Goal: Task Accomplishment & Management: Manage account settings

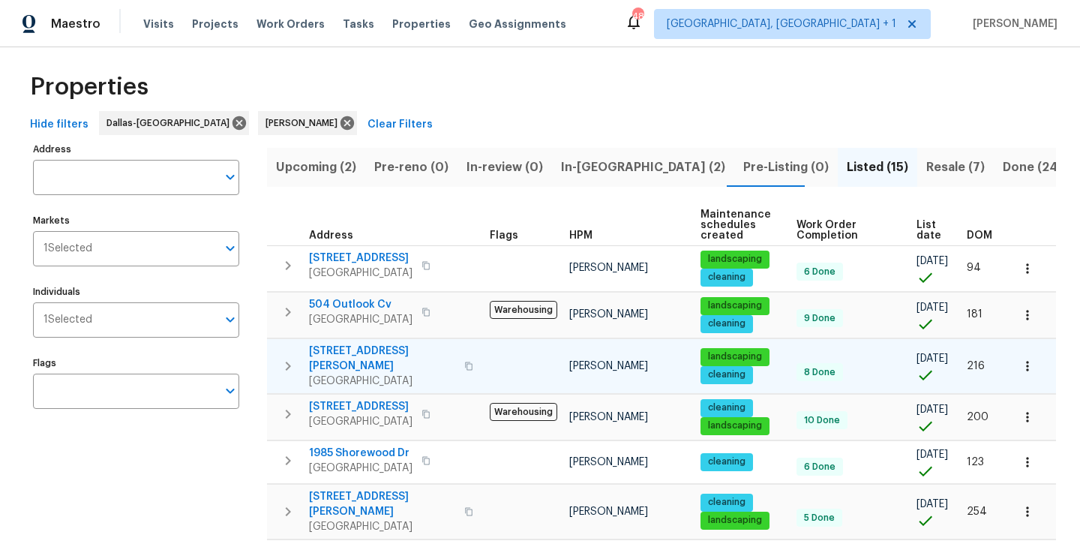
scroll to position [35, 0]
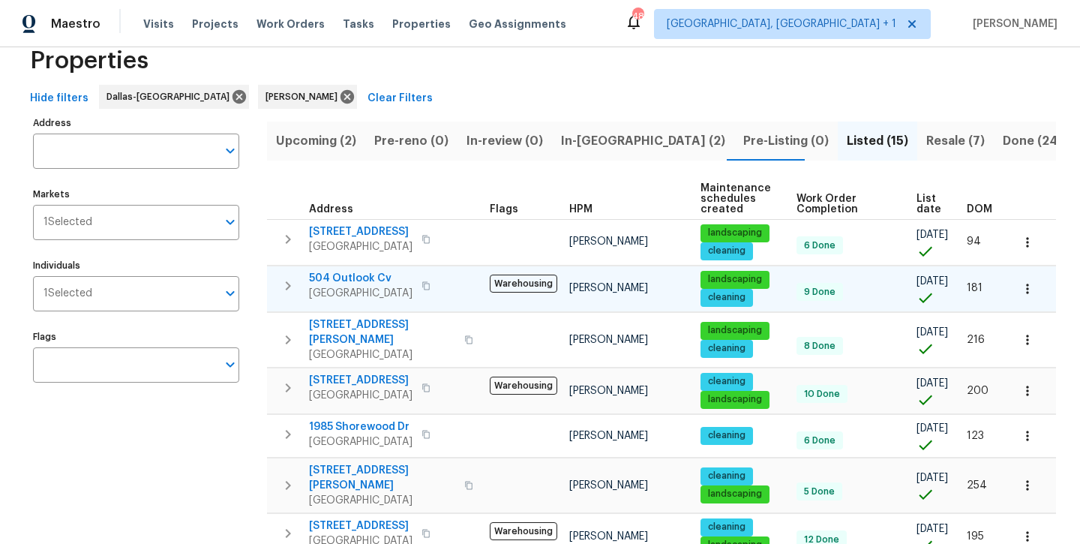
click at [338, 284] on span "504 Outlook Cv" at bounding box center [361, 278] width 104 height 15
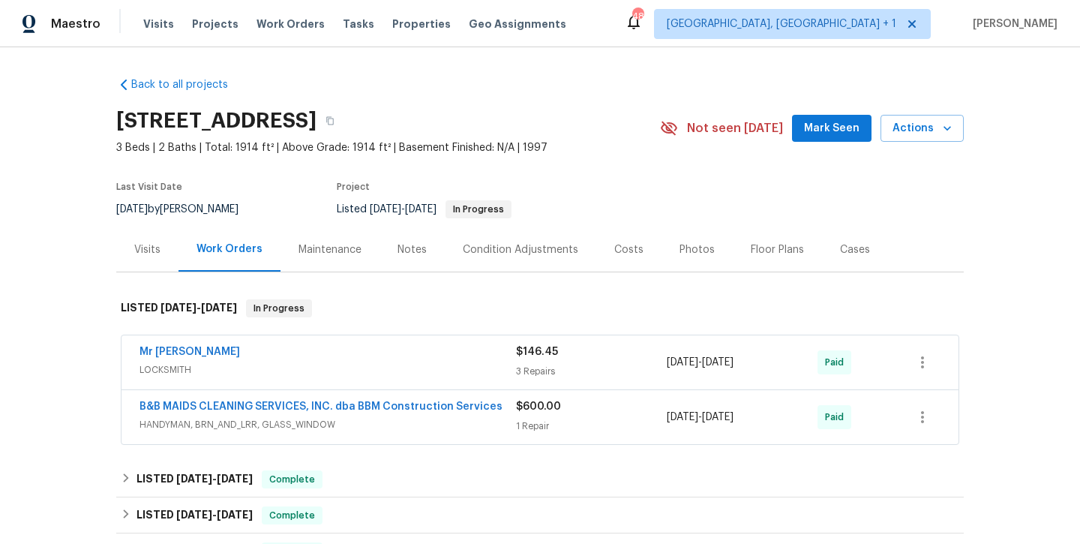
click at [686, 254] on div "Photos" at bounding box center [697, 249] width 35 height 15
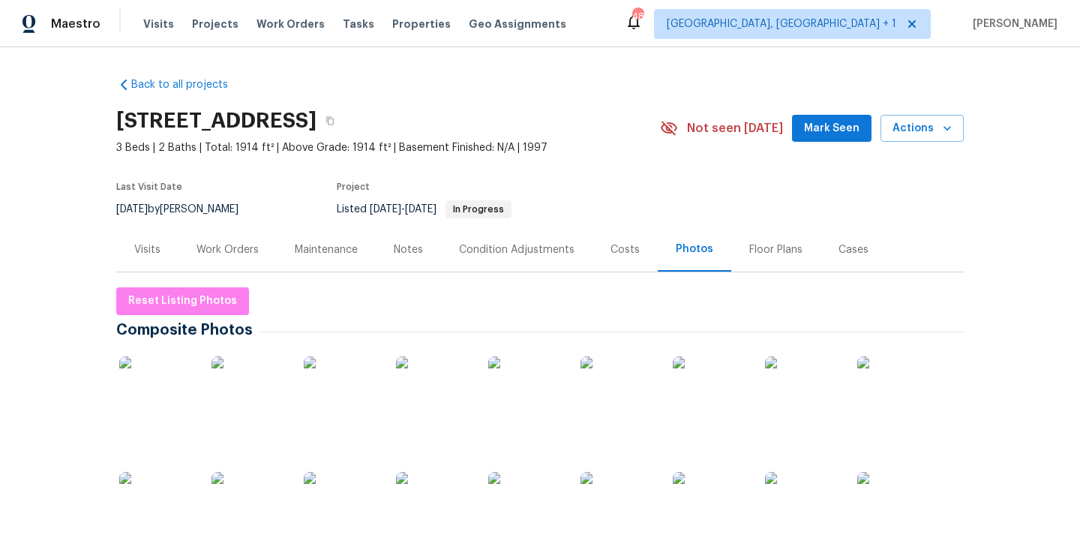
click at [174, 404] on img at bounding box center [156, 393] width 75 height 75
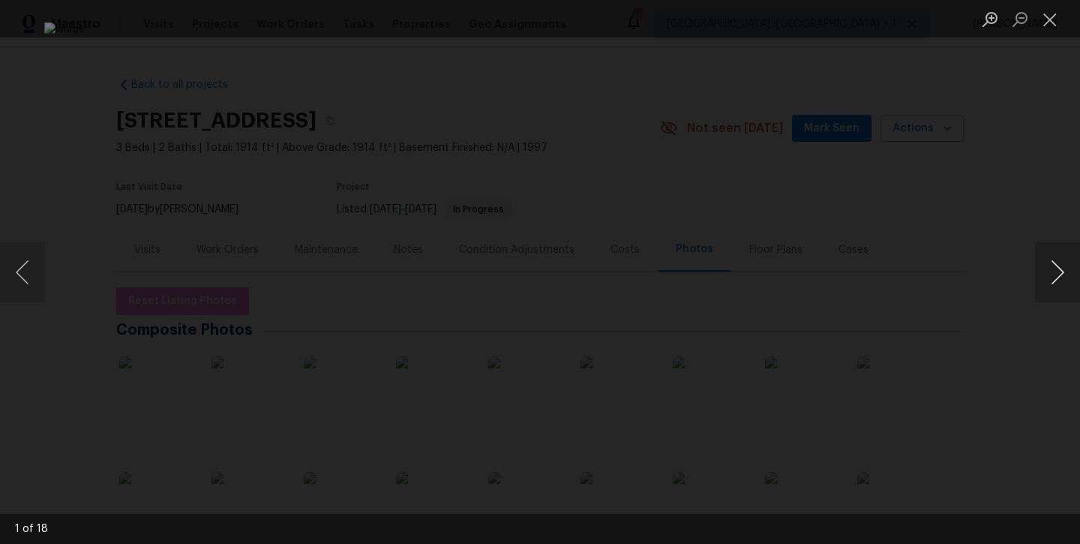
click at [1060, 277] on button "Next image" at bounding box center [1057, 272] width 45 height 60
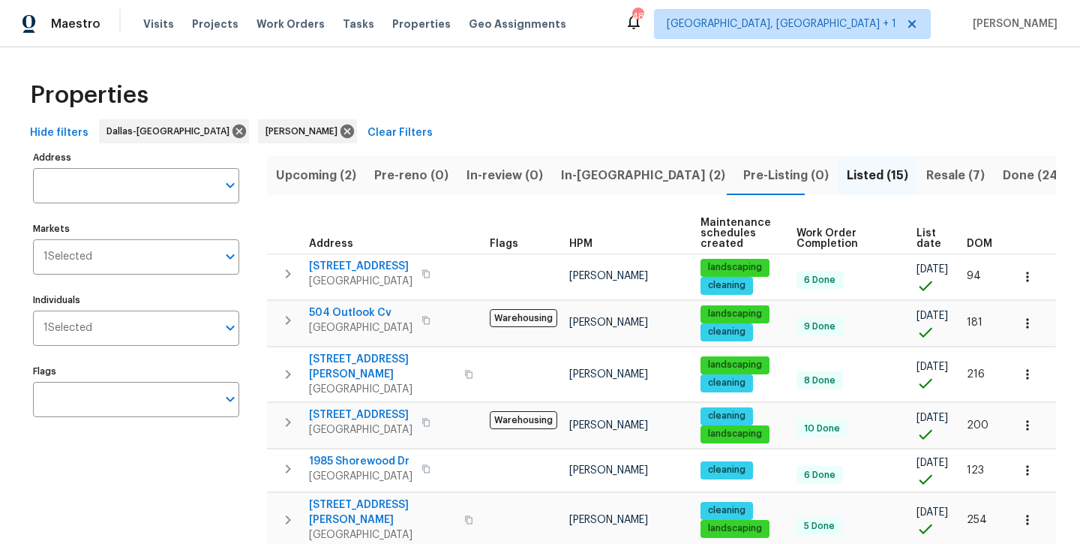
click at [584, 179] on span "In-[GEOGRAPHIC_DATA] (2)" at bounding box center [643, 175] width 164 height 21
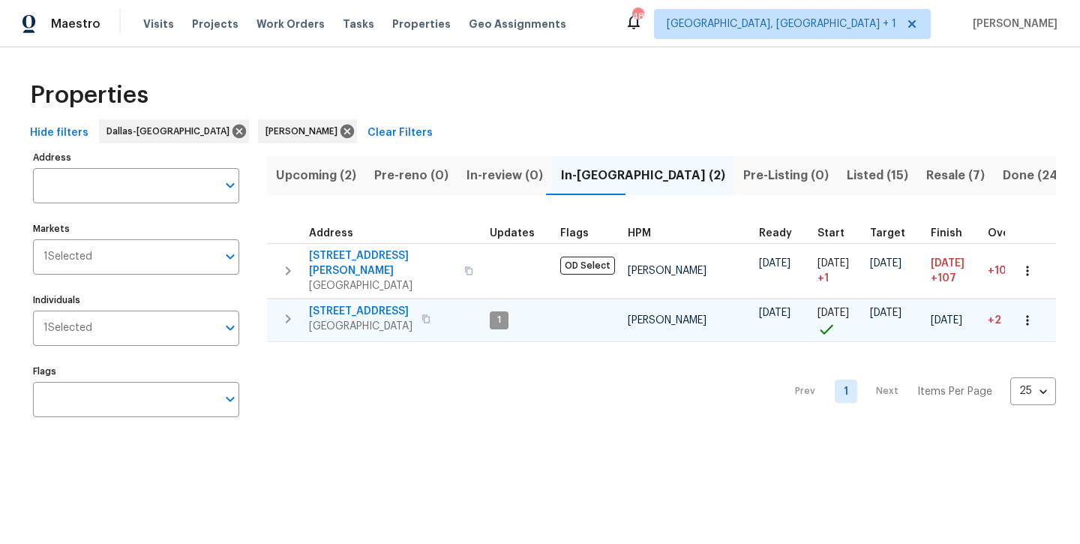
click at [328, 304] on span "300 Woodland Trl" at bounding box center [361, 311] width 104 height 15
click at [847, 179] on span "Listed (15)" at bounding box center [878, 175] width 62 height 21
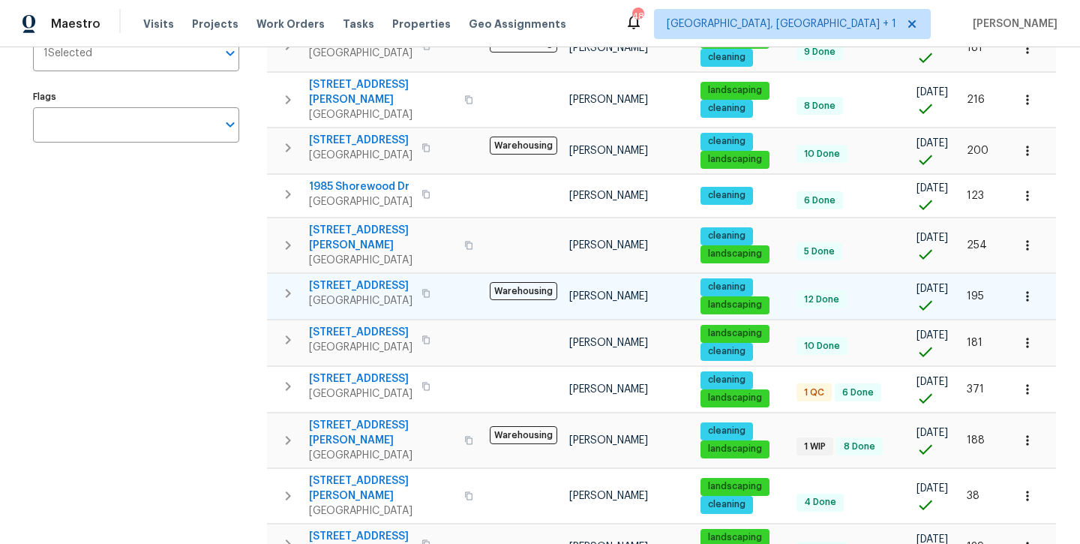
scroll to position [274, 0]
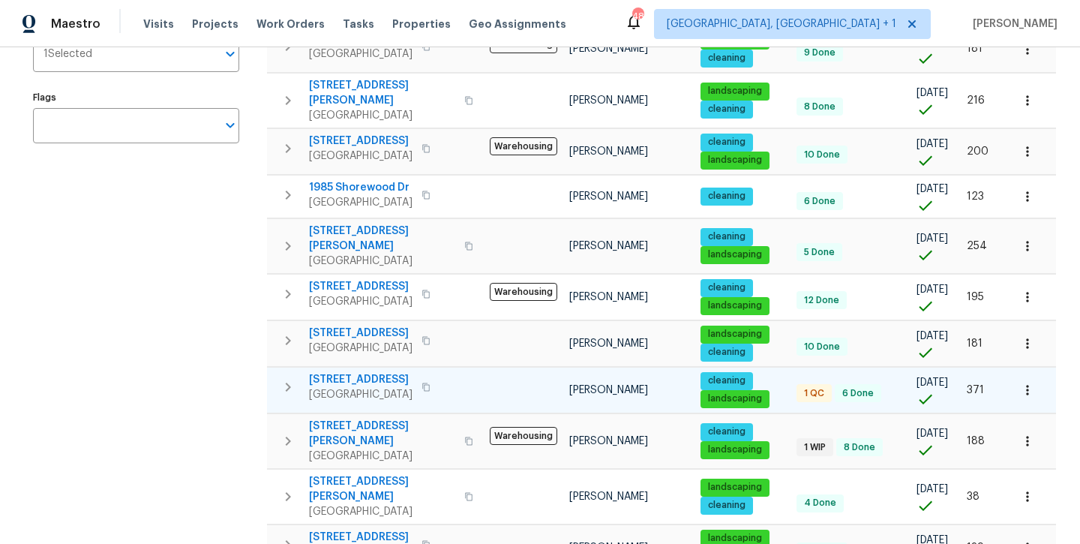
click at [333, 372] on span "[STREET_ADDRESS]" at bounding box center [361, 379] width 104 height 15
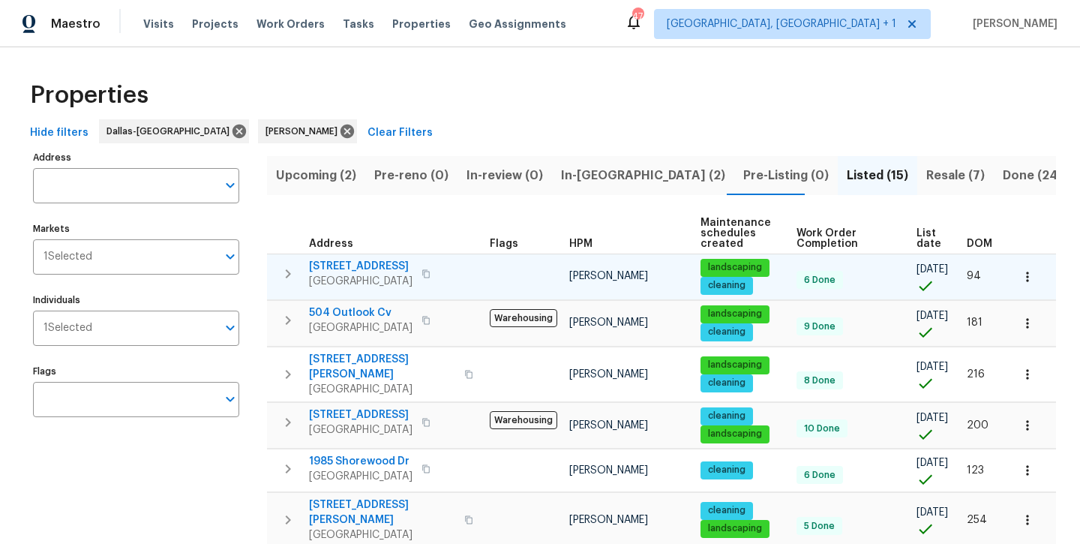
scroll to position [0, 0]
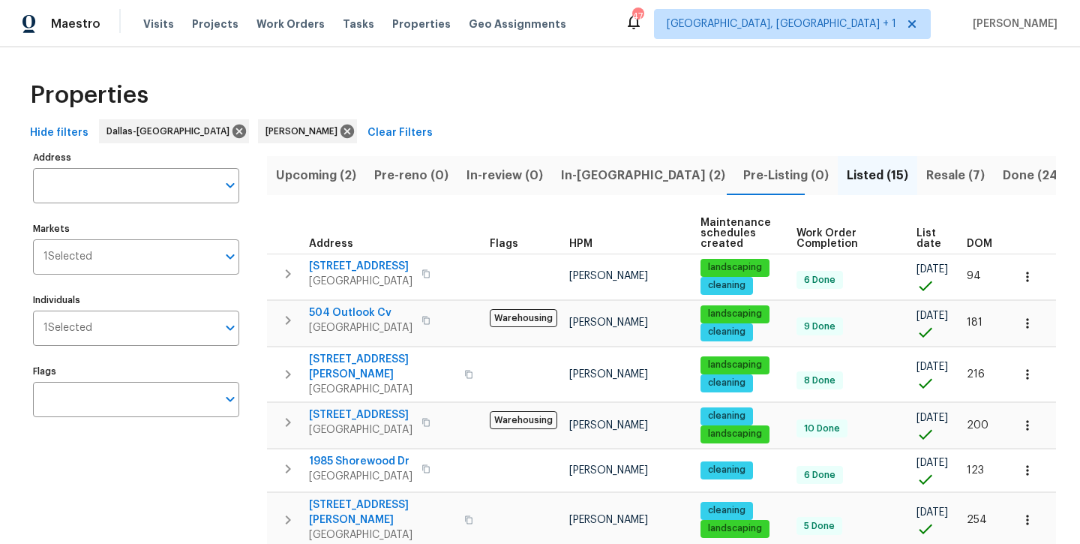
click at [563, 173] on span "In-reno (2)" at bounding box center [643, 175] width 164 height 21
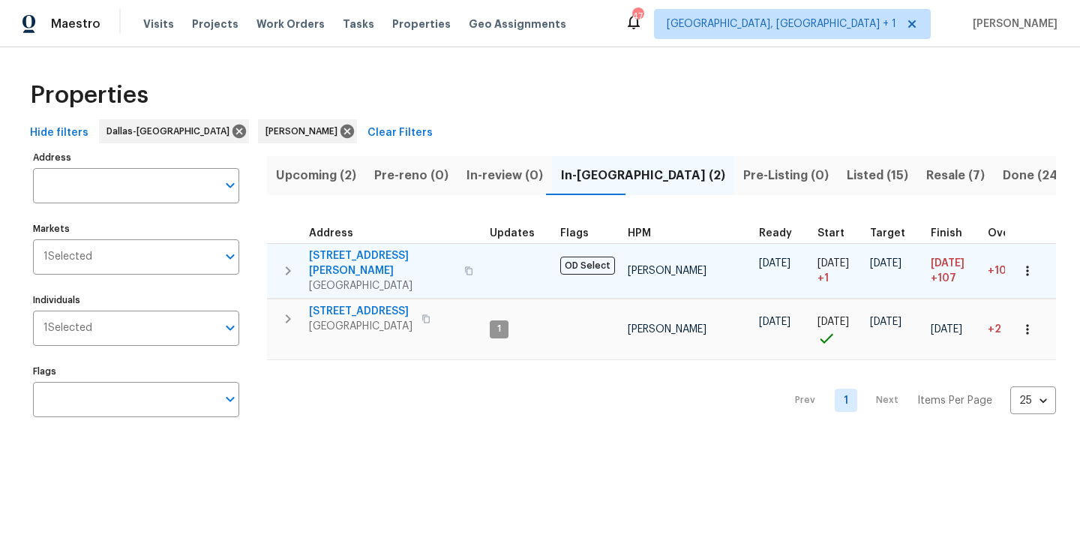
click at [362, 255] on span "2334 Hill N Dale Dr" at bounding box center [382, 263] width 146 height 30
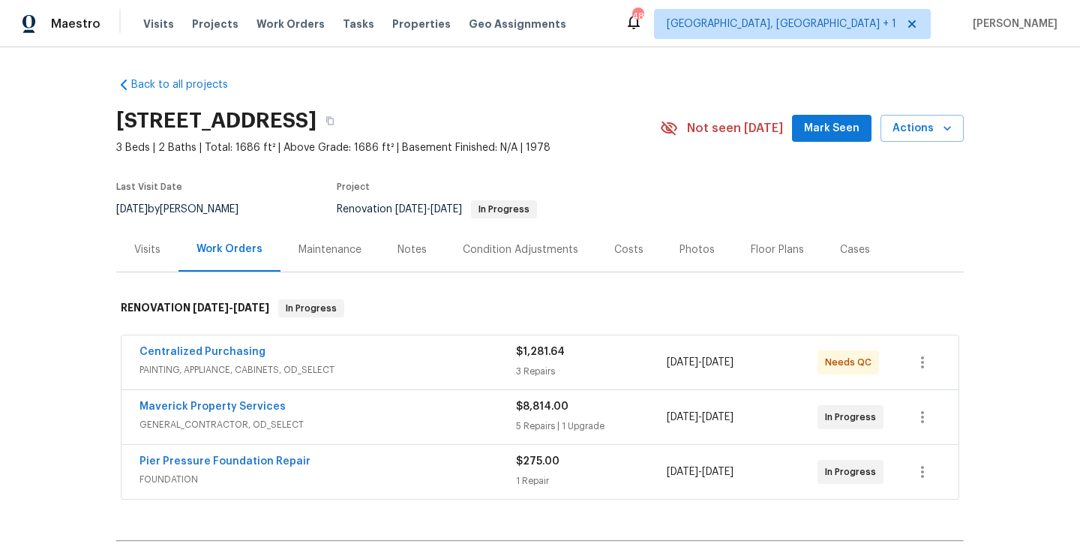
click at [850, 130] on span "Mark Seen" at bounding box center [832, 128] width 56 height 19
click at [404, 257] on div "Notes" at bounding box center [412, 249] width 29 height 15
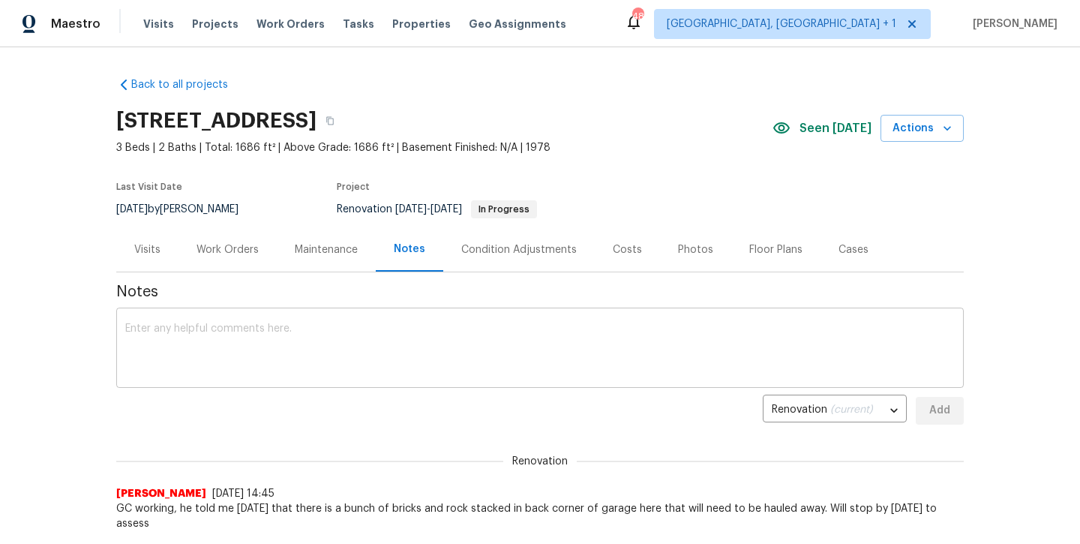
click at [355, 324] on textarea at bounding box center [540, 349] width 830 height 53
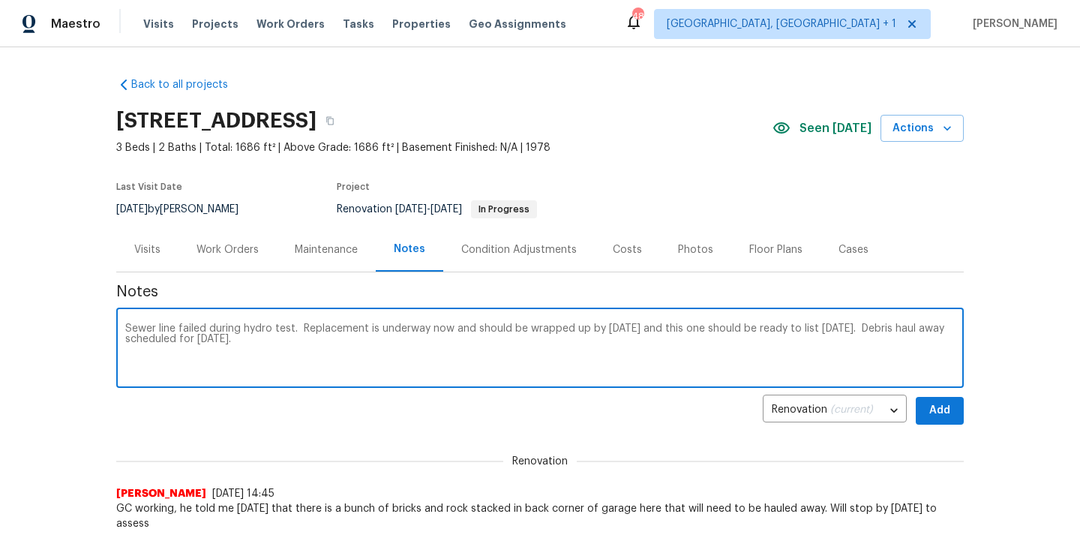
type textarea "Sewer line failed during hydro test. Replacement is underway now and should be …"
click at [951, 411] on span "Add" at bounding box center [940, 410] width 24 height 19
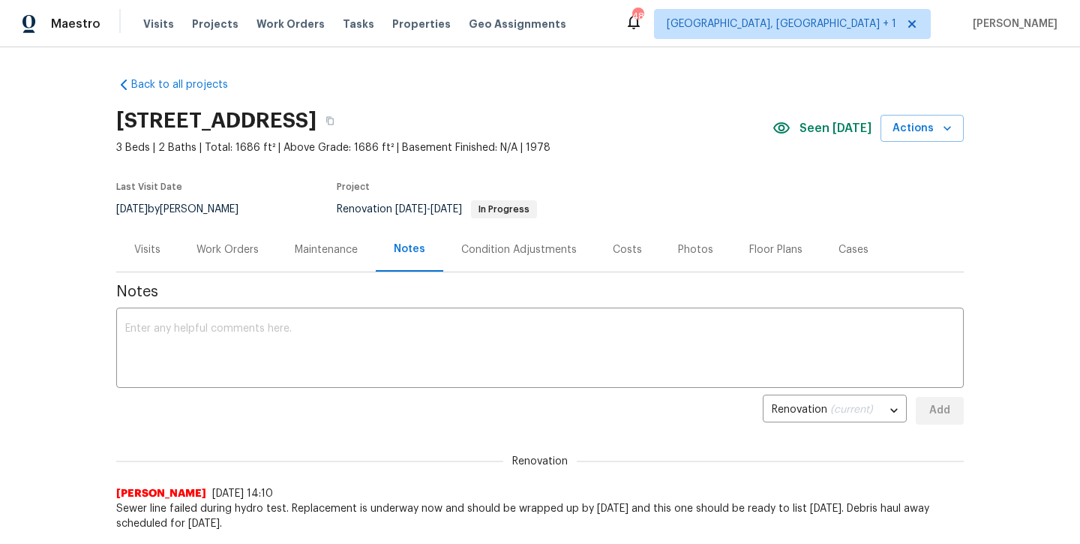
click at [242, 245] on div "Work Orders" at bounding box center [228, 249] width 62 height 15
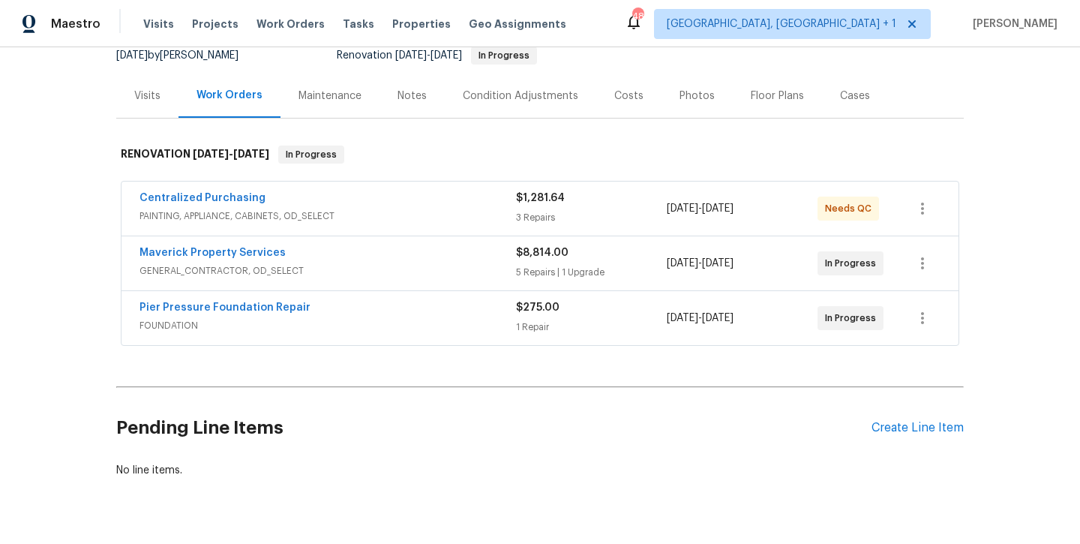
scroll to position [166, 0]
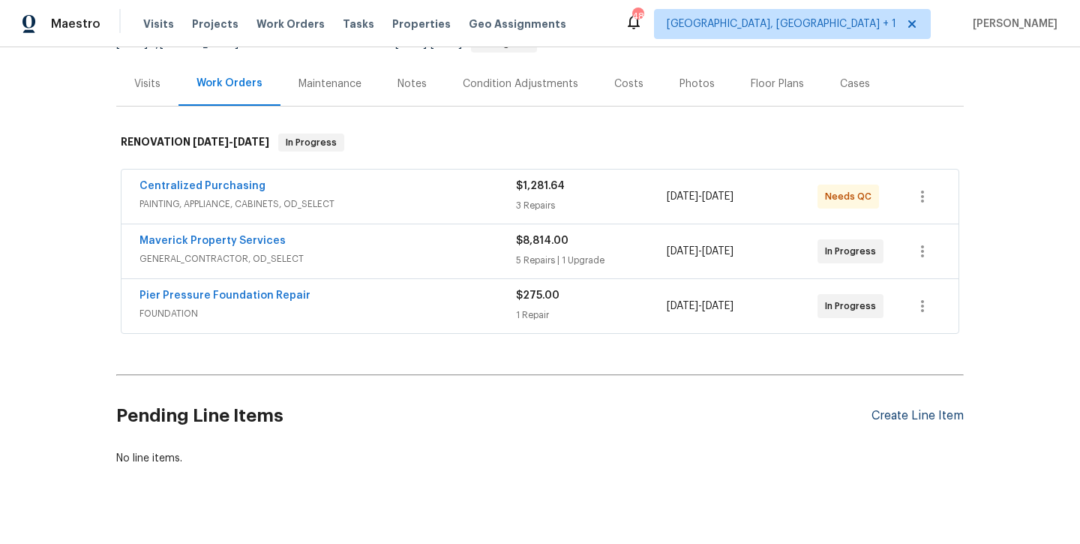
click at [903, 415] on div "Create Line Item" at bounding box center [918, 416] width 92 height 14
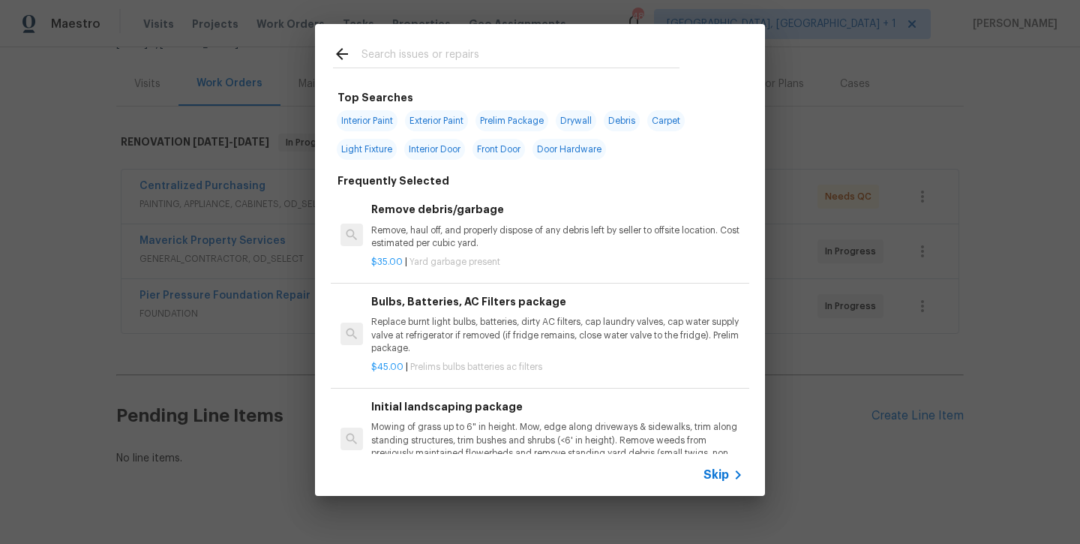
click at [414, 53] on input "text" at bounding box center [521, 56] width 318 height 23
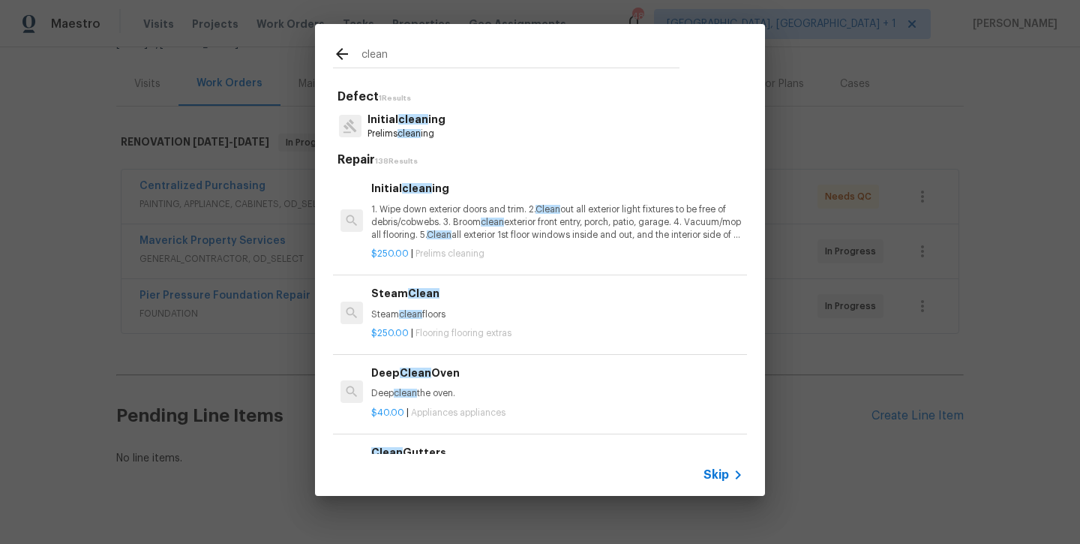
type input "clean"
click at [492, 222] on span "clean" at bounding box center [492, 222] width 23 height 9
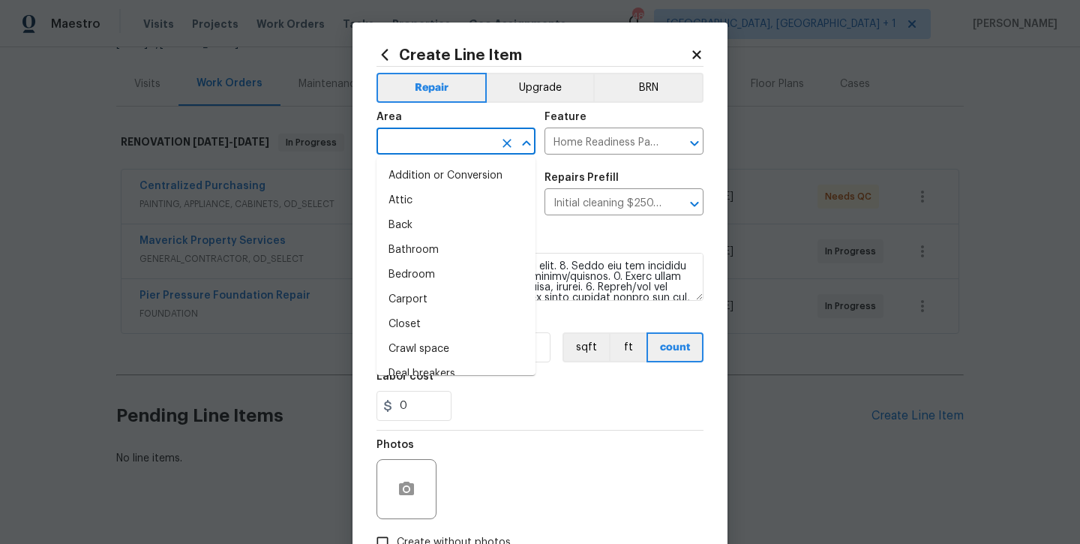
click at [446, 149] on input "text" at bounding box center [435, 142] width 117 height 23
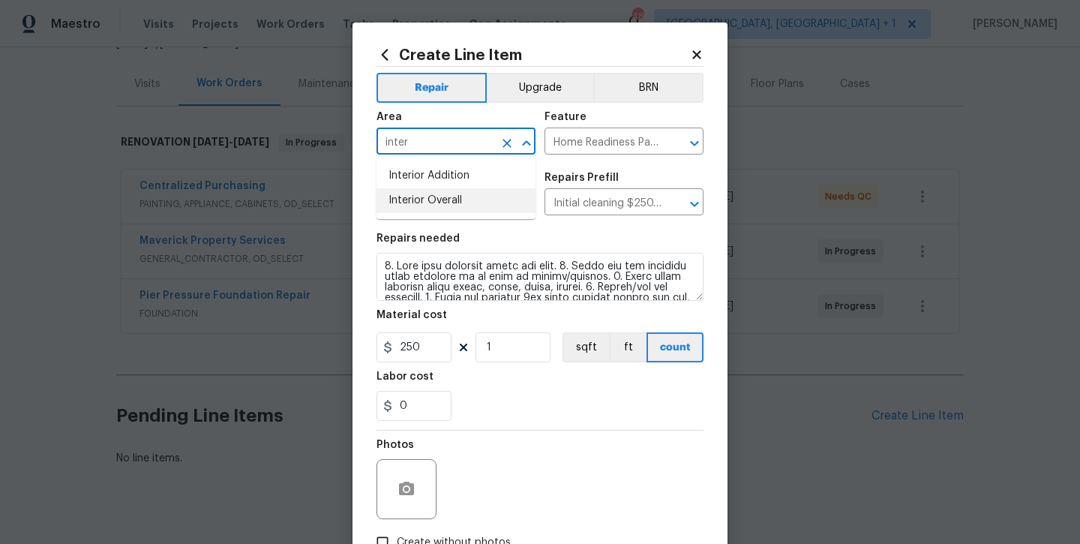
click at [451, 203] on li "Interior Overall" at bounding box center [456, 200] width 159 height 25
type input "Interior Overall"
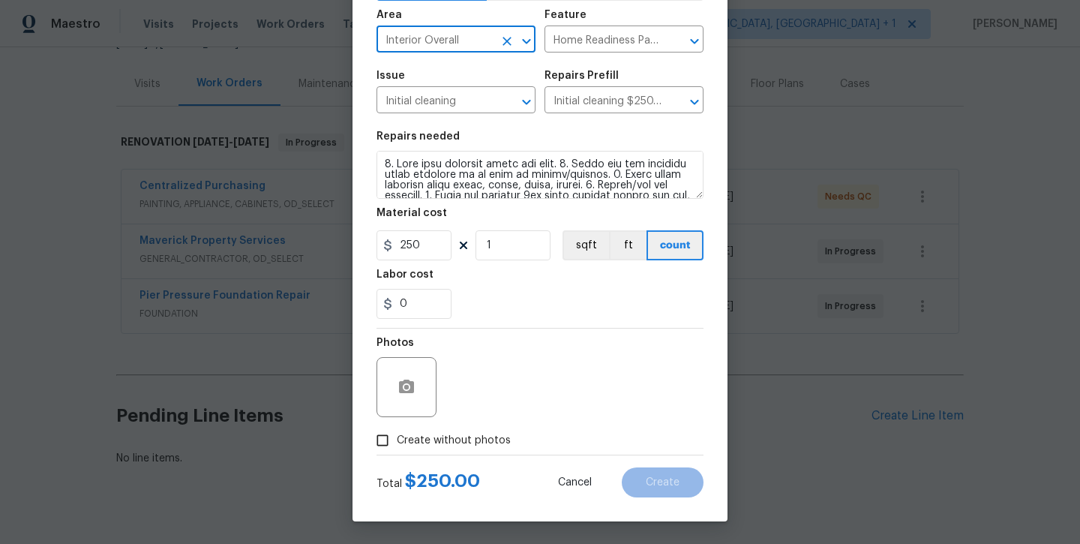
scroll to position [102, 0]
click at [467, 436] on span "Create without photos" at bounding box center [454, 441] width 114 height 16
click at [397, 436] on input "Create without photos" at bounding box center [382, 440] width 29 height 29
checkbox input "true"
click at [483, 419] on div "Reason*" at bounding box center [576, 378] width 255 height 98
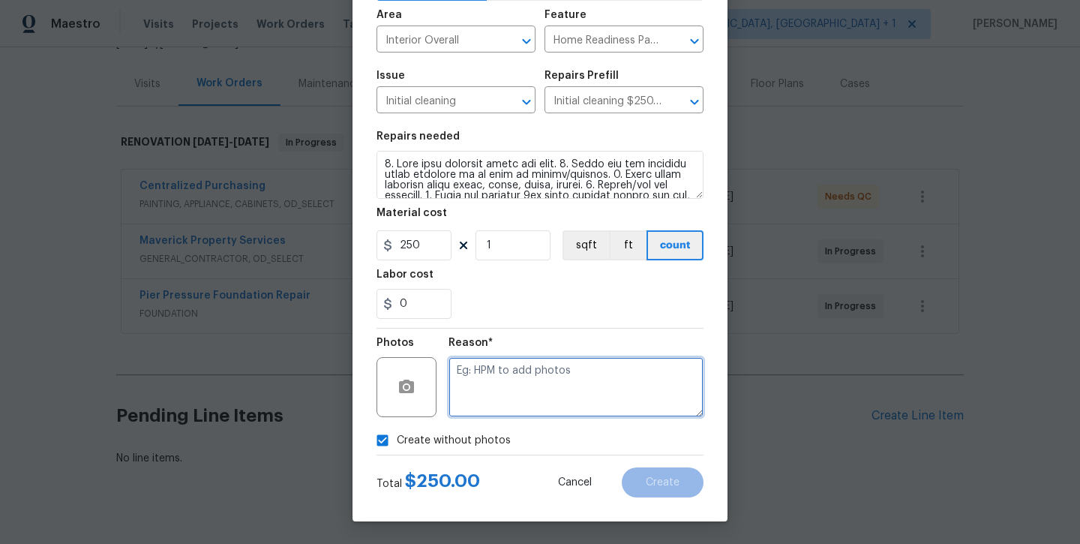
click at [486, 408] on textarea at bounding box center [576, 387] width 255 height 60
type textarea "will add later"
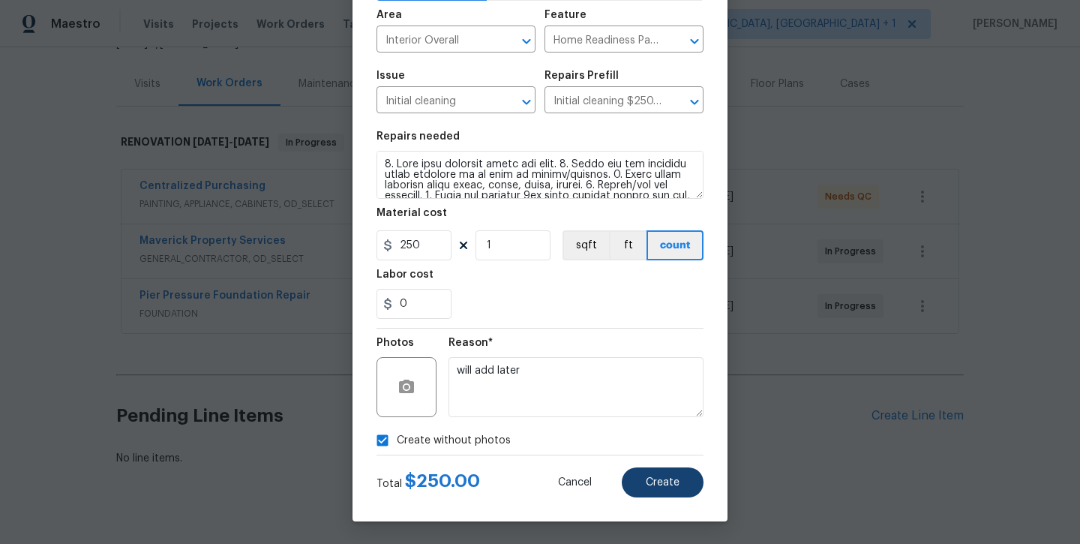
click at [641, 476] on button "Create" at bounding box center [663, 482] width 82 height 30
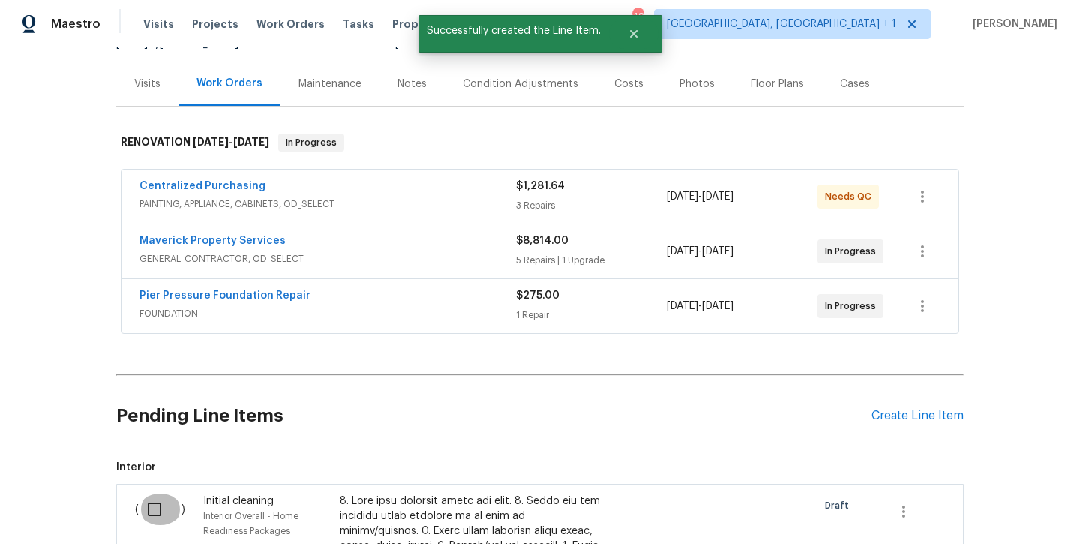
click at [164, 502] on input "checkbox" at bounding box center [160, 510] width 43 height 32
checkbox input "true"
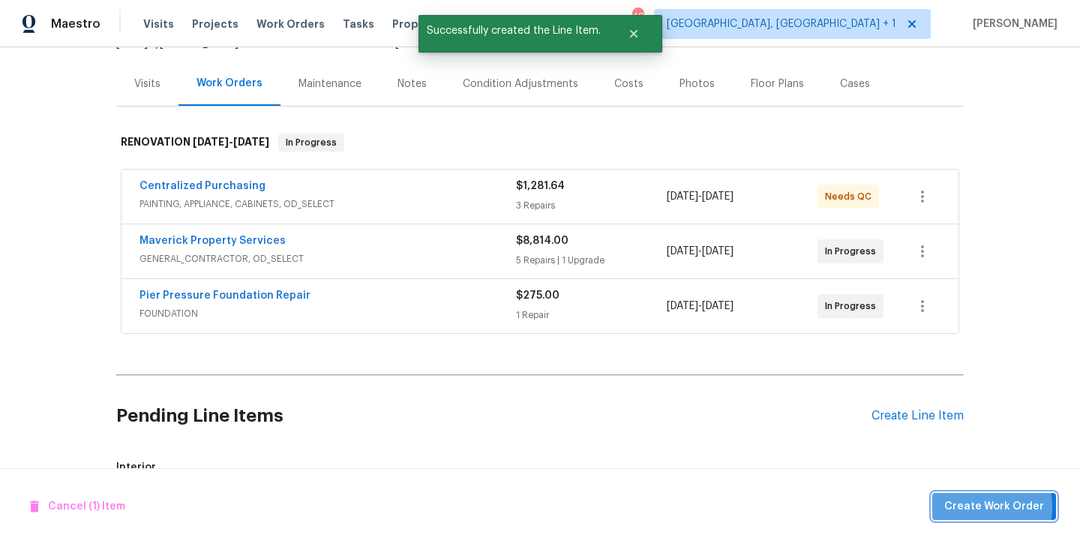
click at [969, 507] on span "Create Work Order" at bounding box center [994, 506] width 100 height 19
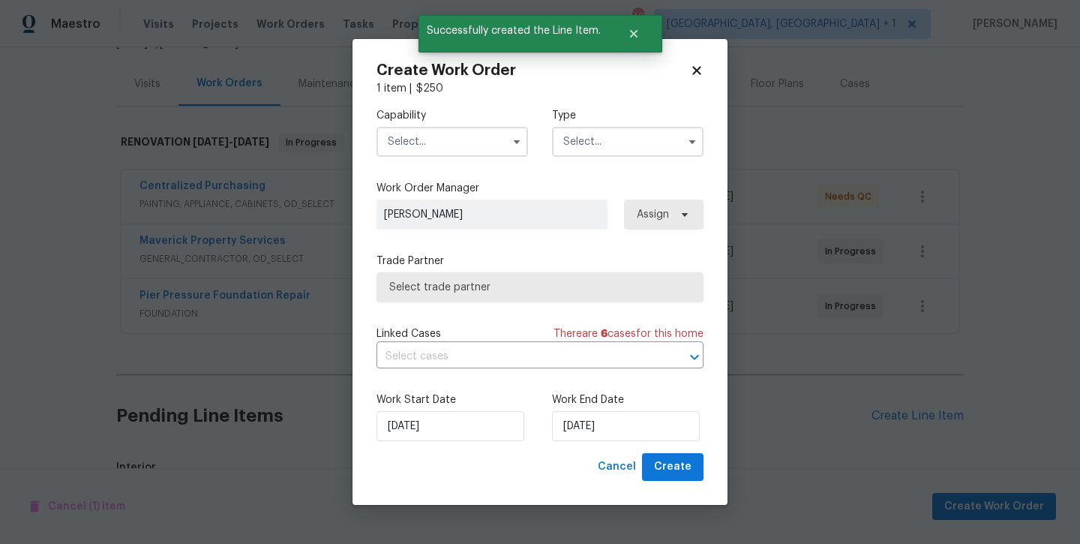
click at [470, 140] on input "text" at bounding box center [453, 142] width 152 height 30
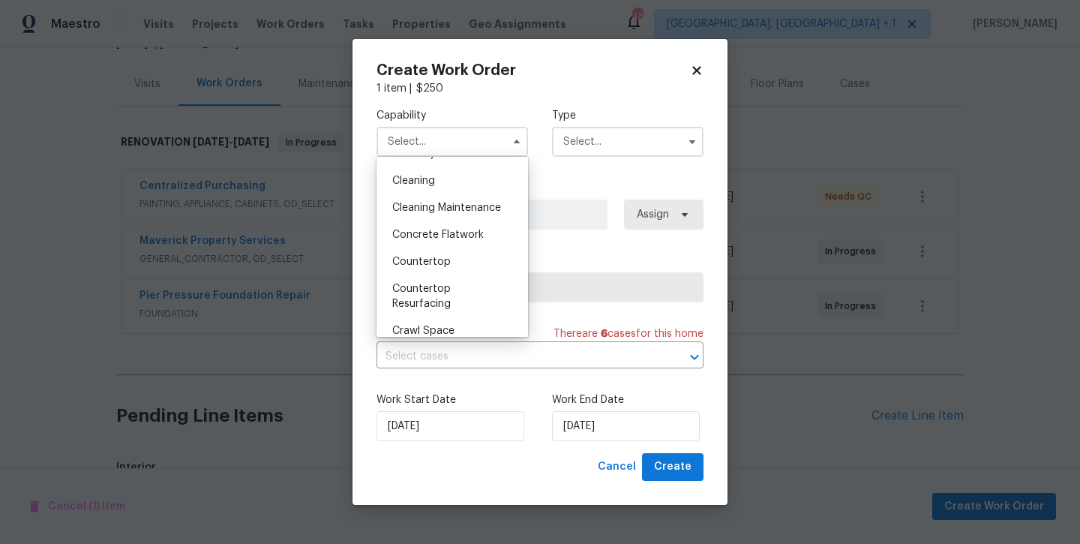
scroll to position [191, 0]
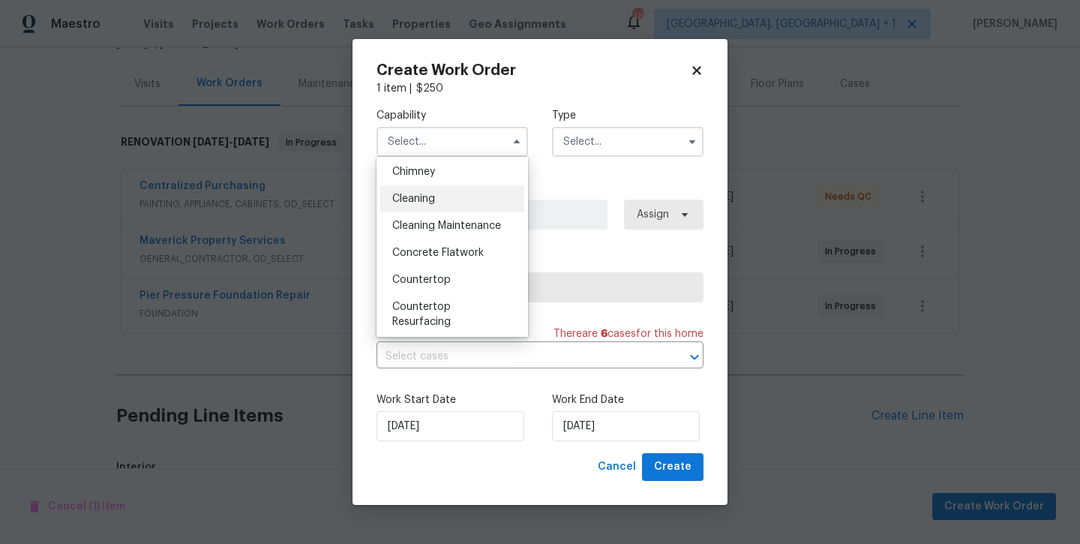
click at [426, 194] on span "Cleaning" at bounding box center [413, 199] width 43 height 11
type input "Cleaning"
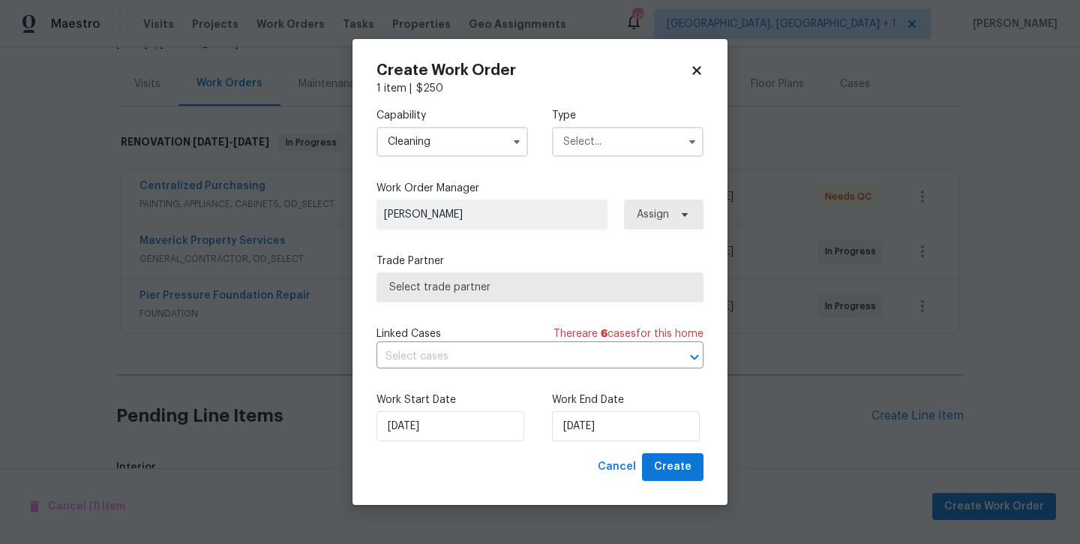
click at [598, 134] on input "text" at bounding box center [628, 142] width 152 height 30
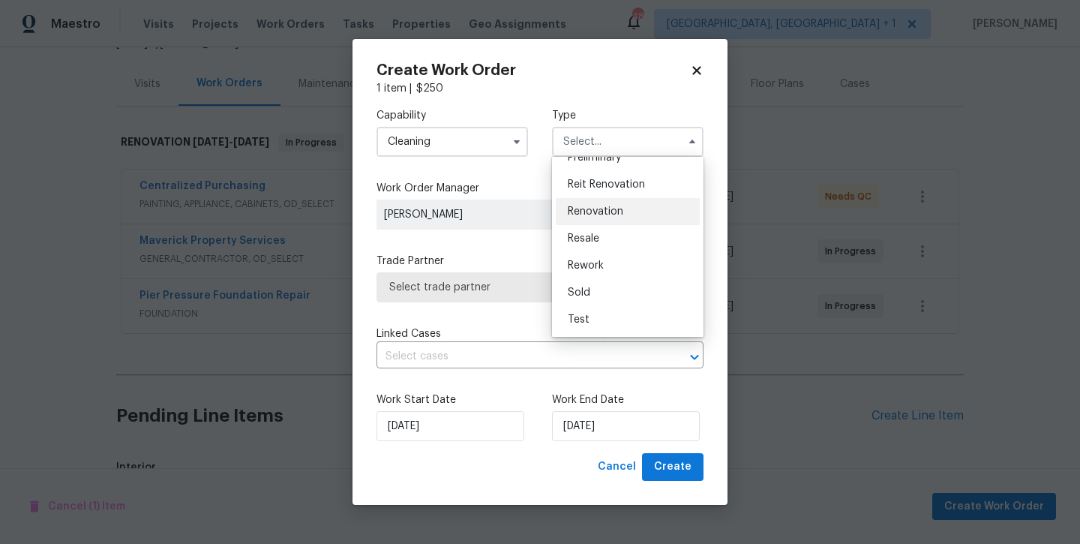
scroll to position [341, 0]
click at [593, 204] on div "Renovation" at bounding box center [628, 211] width 144 height 27
type input "Renovation"
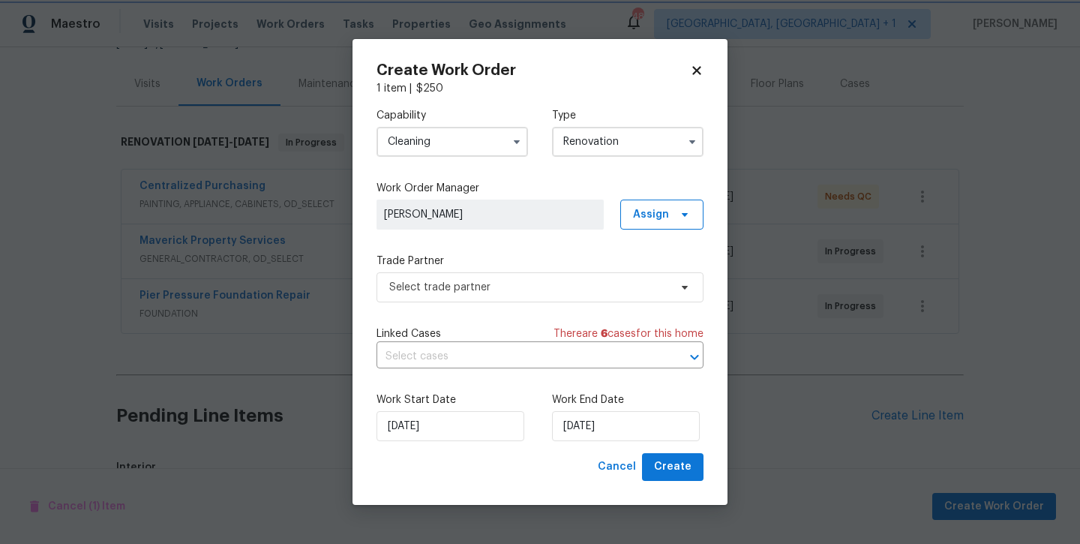
scroll to position [0, 0]
click at [575, 300] on span "Select trade partner" at bounding box center [540, 287] width 327 height 30
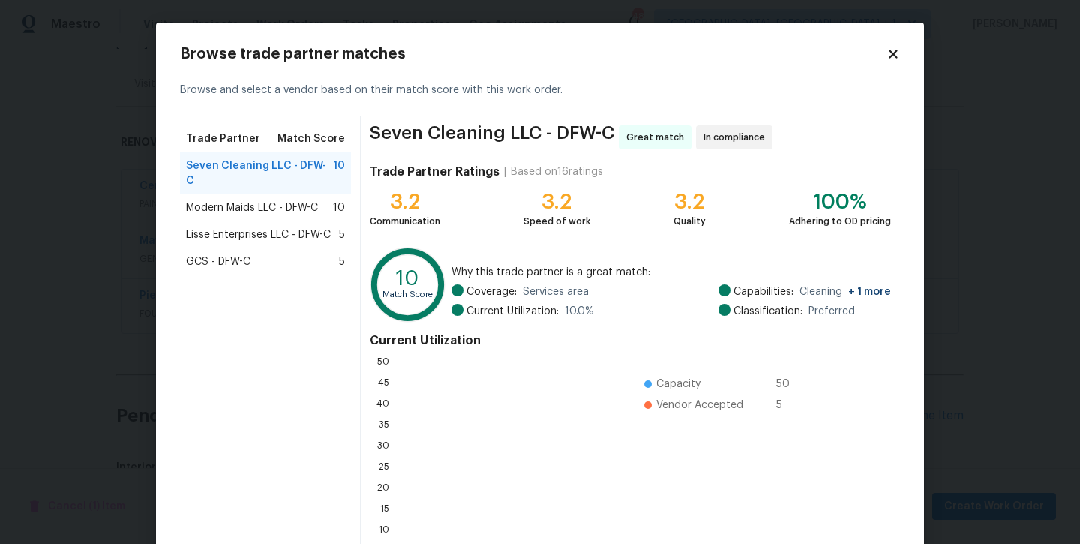
scroll to position [210, 236]
click at [310, 200] on span "Modern Maids LLC - DFW-C" at bounding box center [252, 207] width 132 height 15
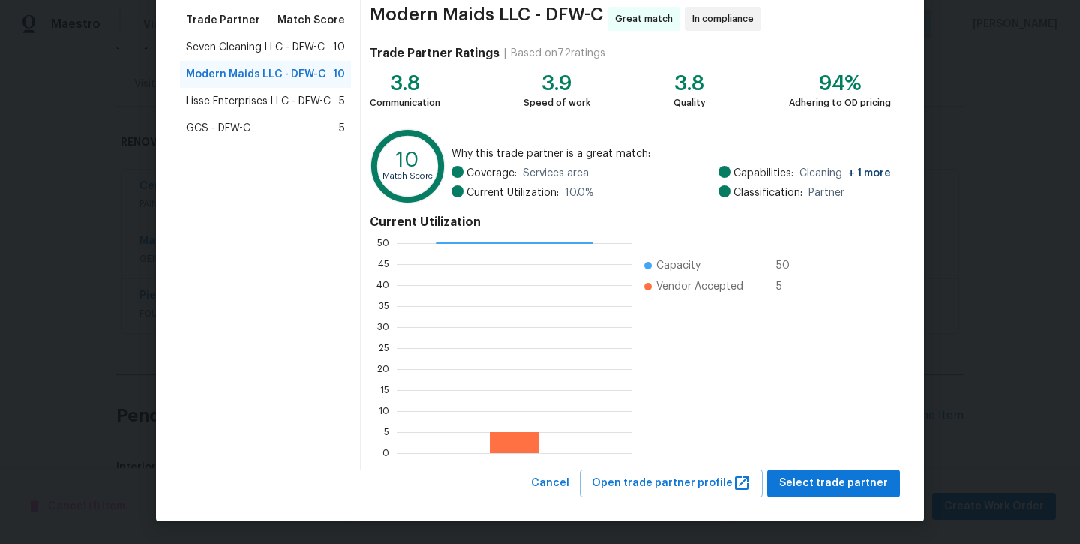
scroll to position [118, 0]
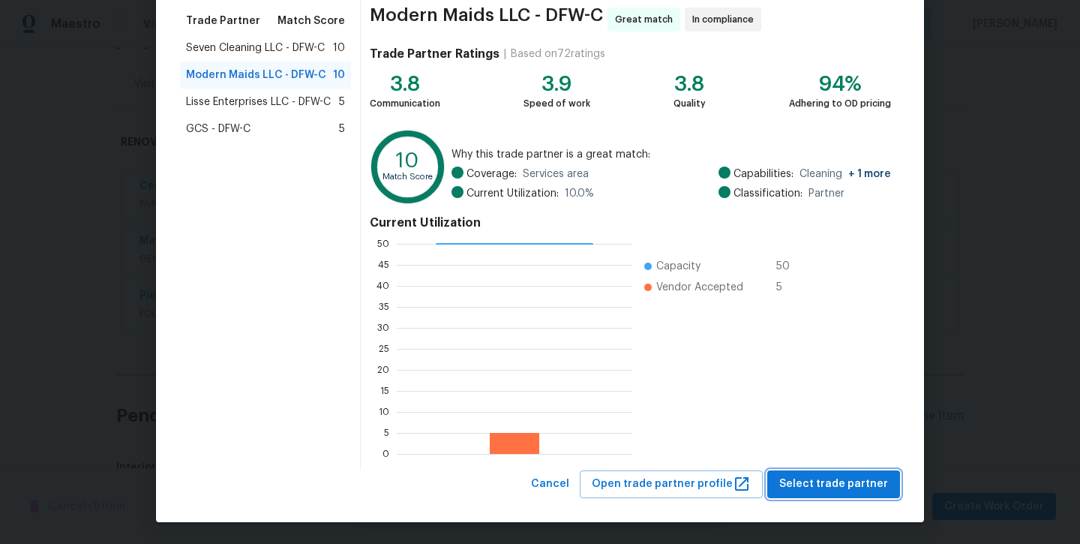
click at [833, 485] on span "Select trade partner" at bounding box center [833, 484] width 109 height 19
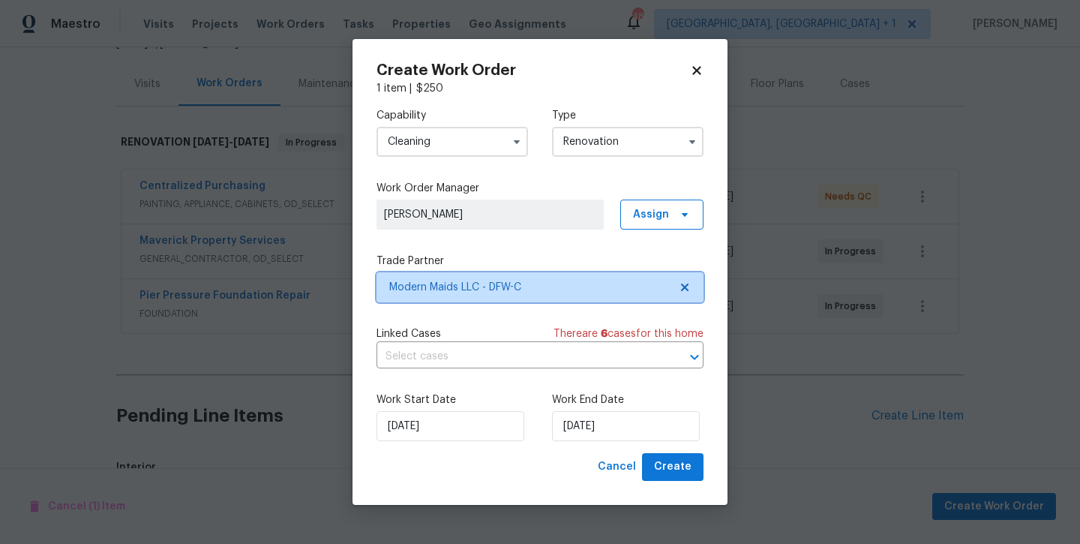
scroll to position [0, 0]
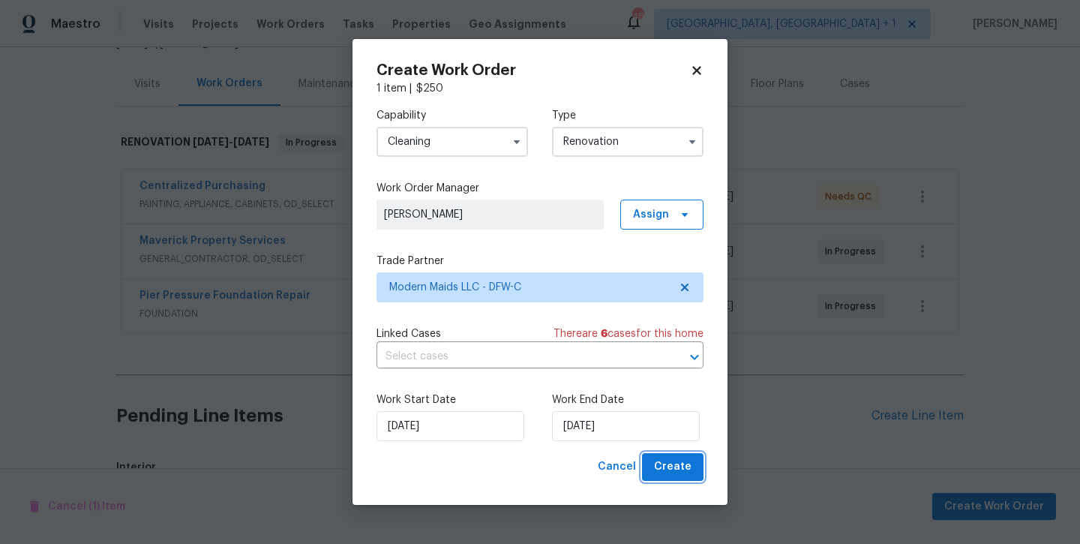
click at [678, 473] on span "Create" at bounding box center [673, 467] width 38 height 19
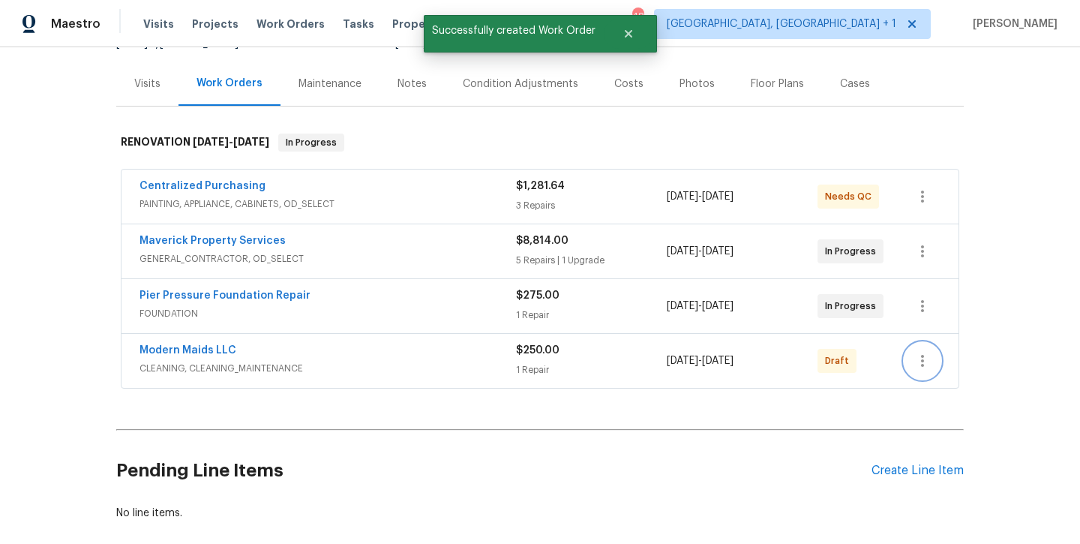
click at [926, 361] on icon "button" at bounding box center [923, 361] width 18 height 18
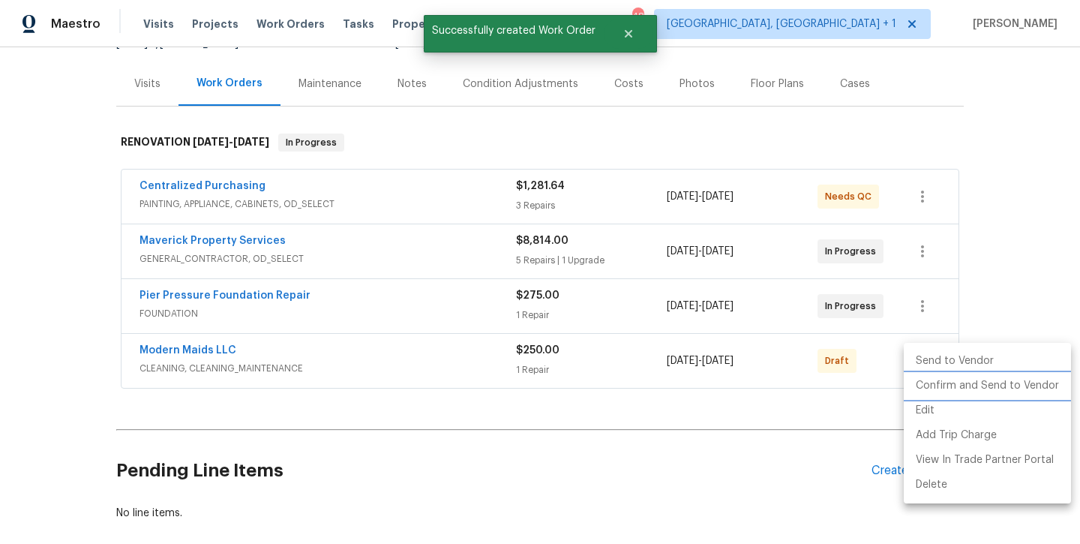
click at [936, 378] on li "Confirm and Send to Vendor" at bounding box center [987, 386] width 167 height 25
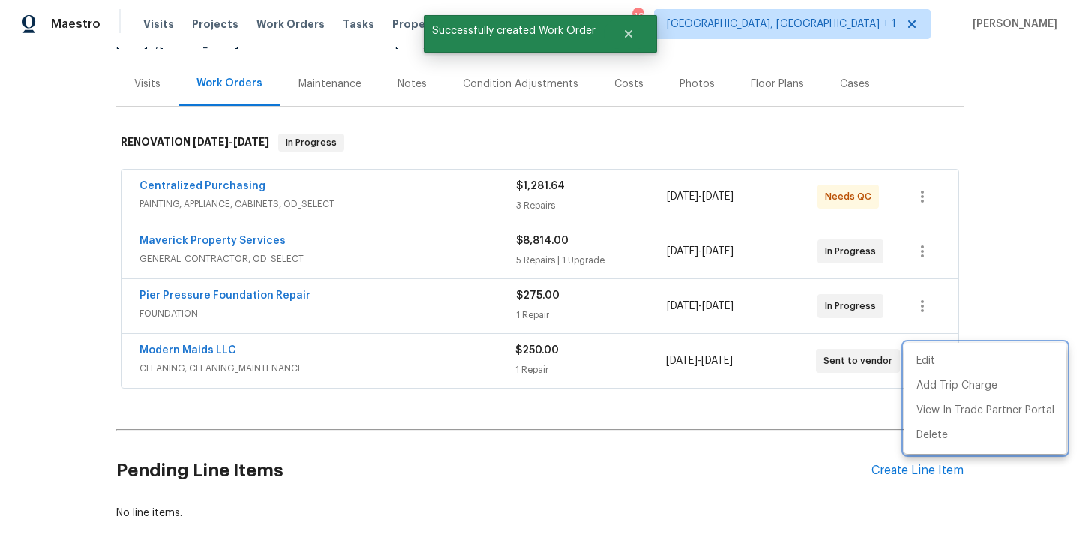
click at [187, 342] on div at bounding box center [540, 272] width 1080 height 544
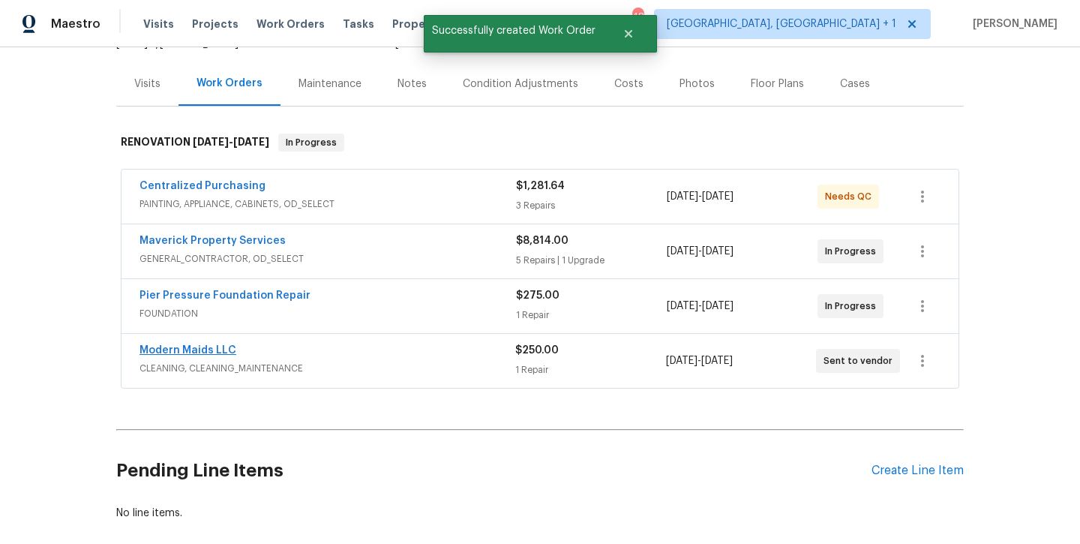
click at [187, 347] on link "Modern Maids LLC" at bounding box center [188, 350] width 97 height 11
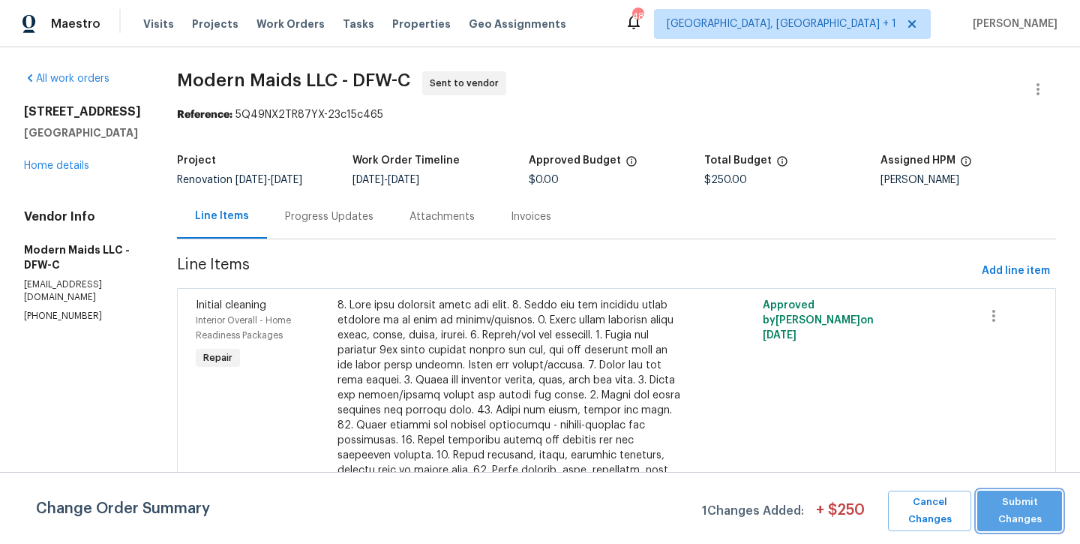
click at [1037, 511] on span "Submit Changes" at bounding box center [1020, 511] width 70 height 35
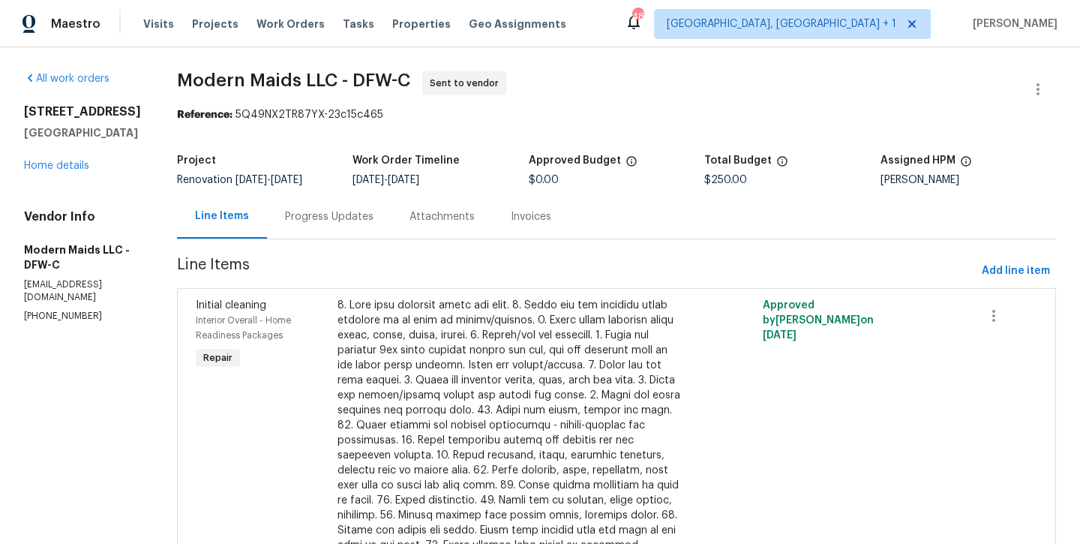
click at [374, 222] on div "Progress Updates" at bounding box center [329, 216] width 89 height 15
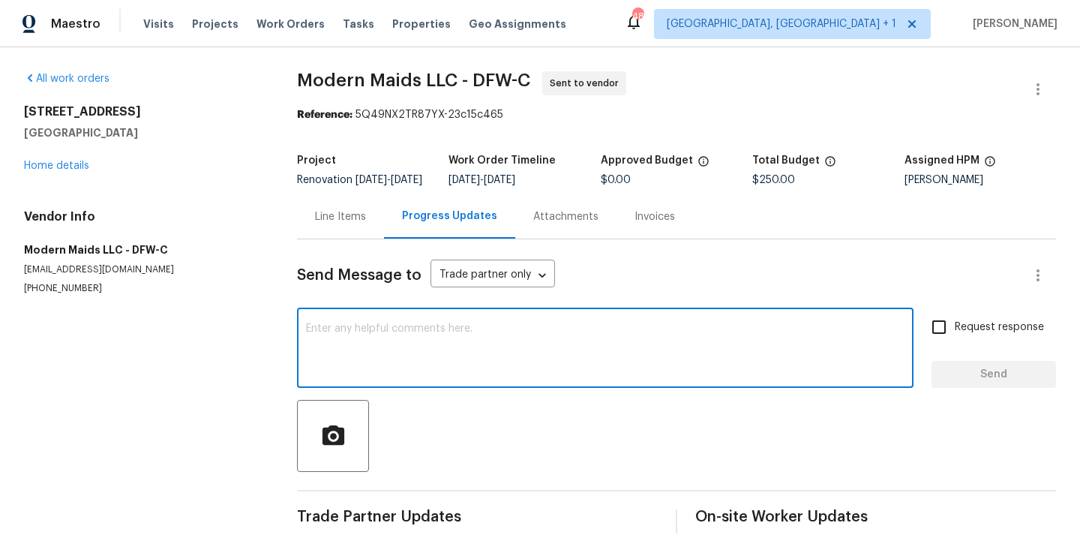
click at [418, 341] on textarea at bounding box center [605, 349] width 599 height 53
type textarea "Can we clean this one on Wednesday please??"
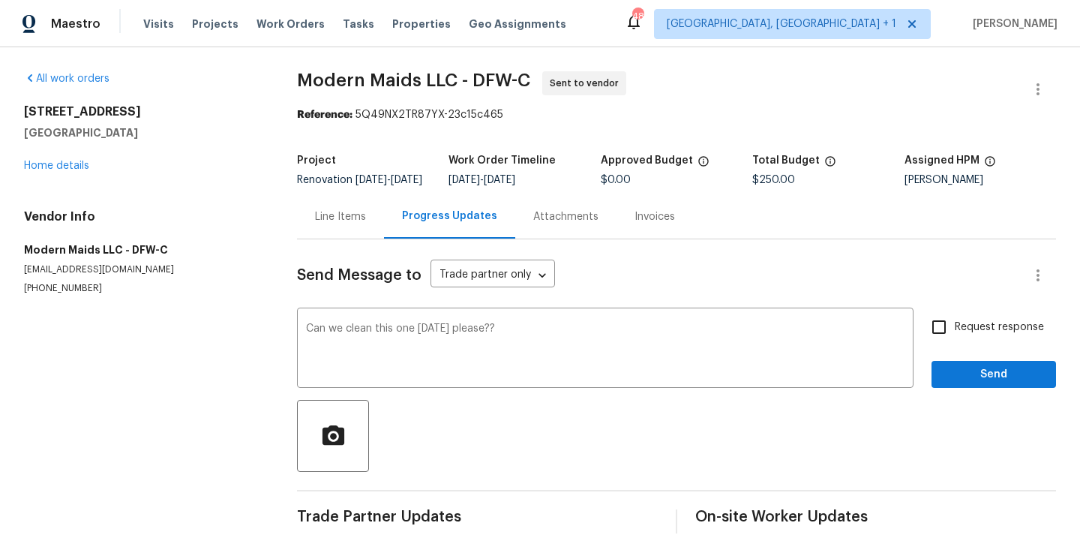
click at [987, 343] on label "Request response" at bounding box center [983, 327] width 121 height 32
click at [955, 343] on input "Request response" at bounding box center [939, 327] width 32 height 32
checkbox input "true"
click at [995, 384] on span "Send" at bounding box center [994, 374] width 101 height 19
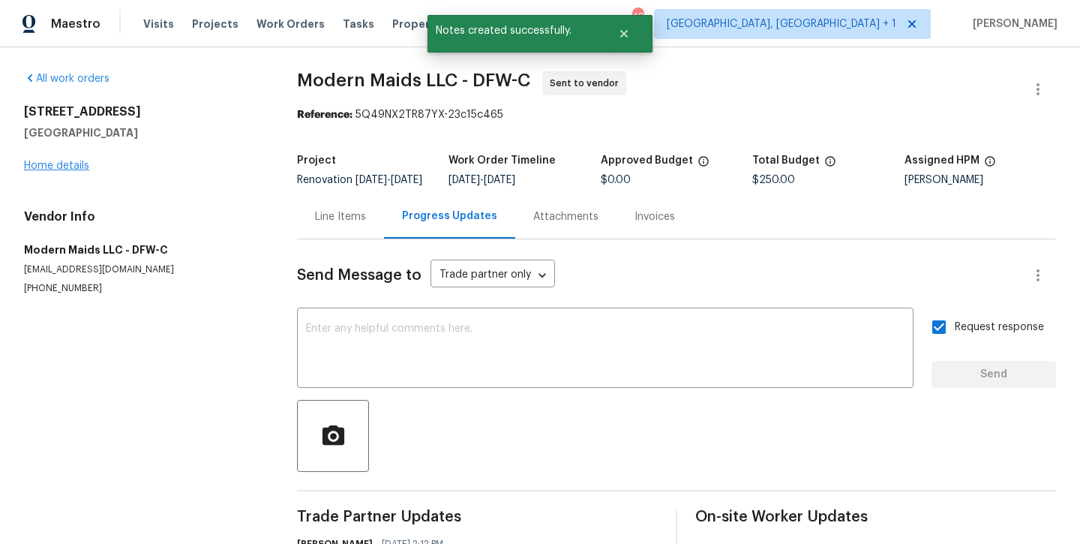
click at [38, 170] on link "Home details" at bounding box center [56, 166] width 65 height 11
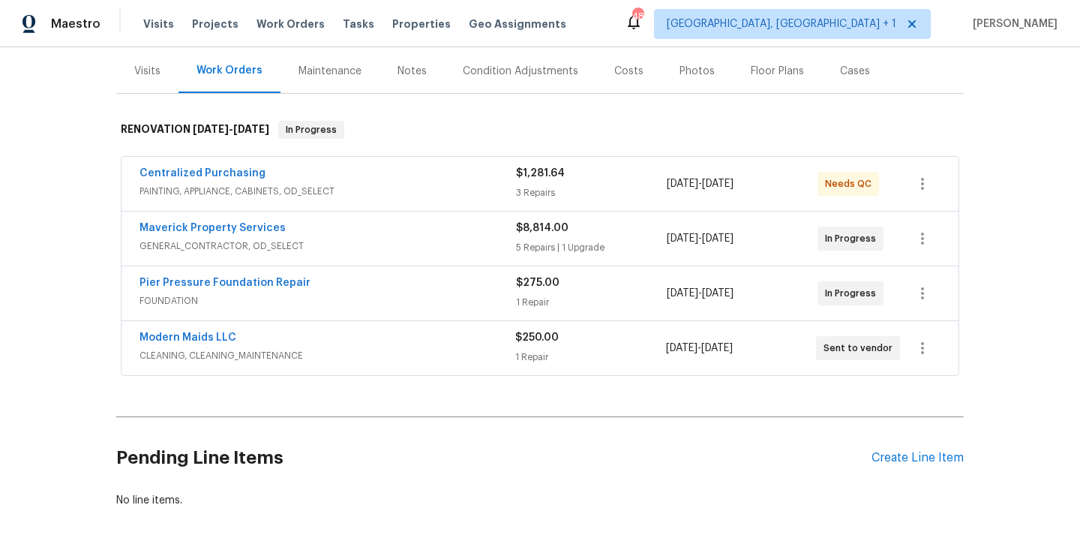
scroll to position [181, 0]
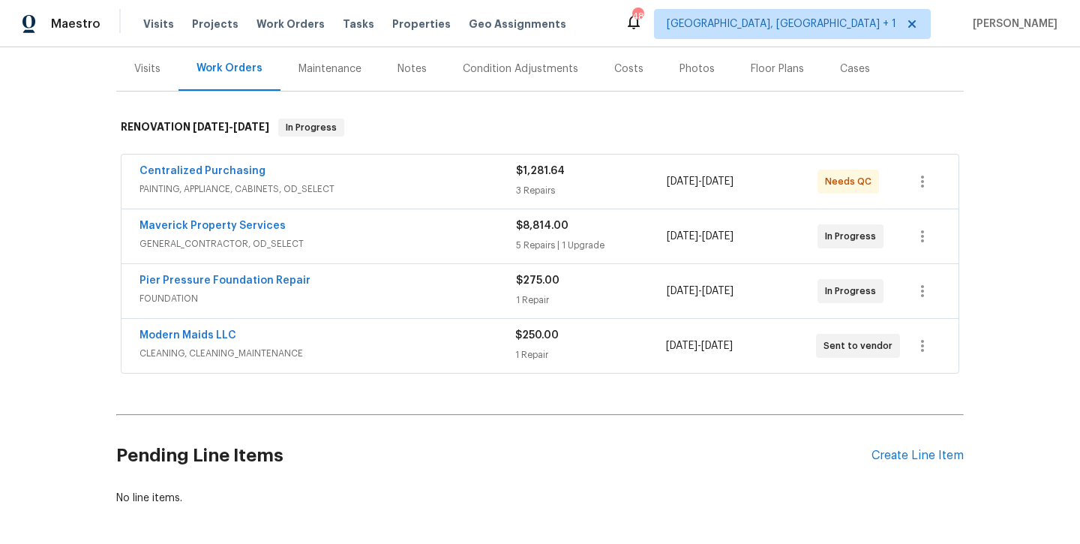
click at [416, 68] on div "Notes" at bounding box center [412, 69] width 29 height 15
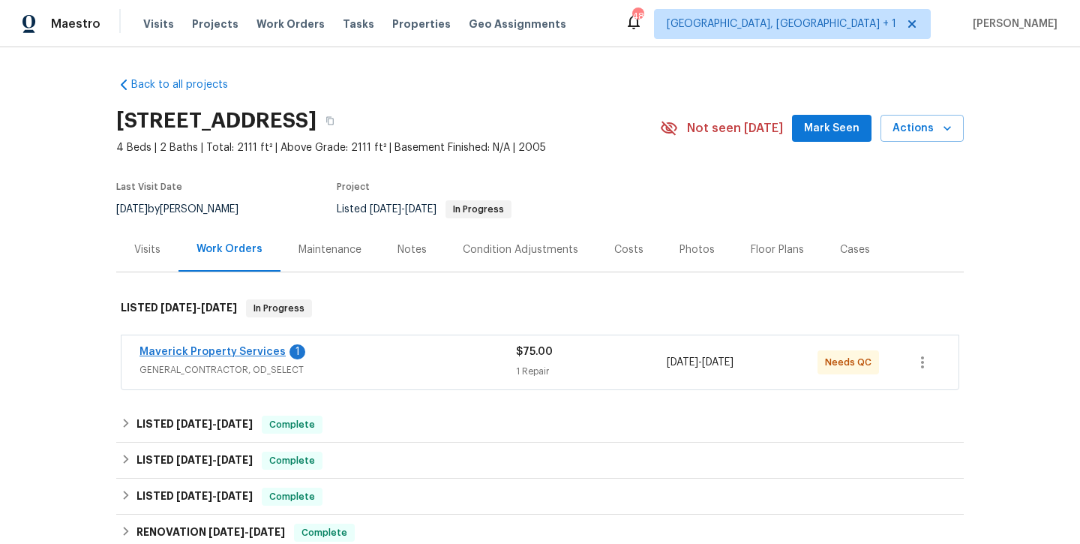
click at [226, 351] on link "Maverick Property Services" at bounding box center [213, 352] width 146 height 11
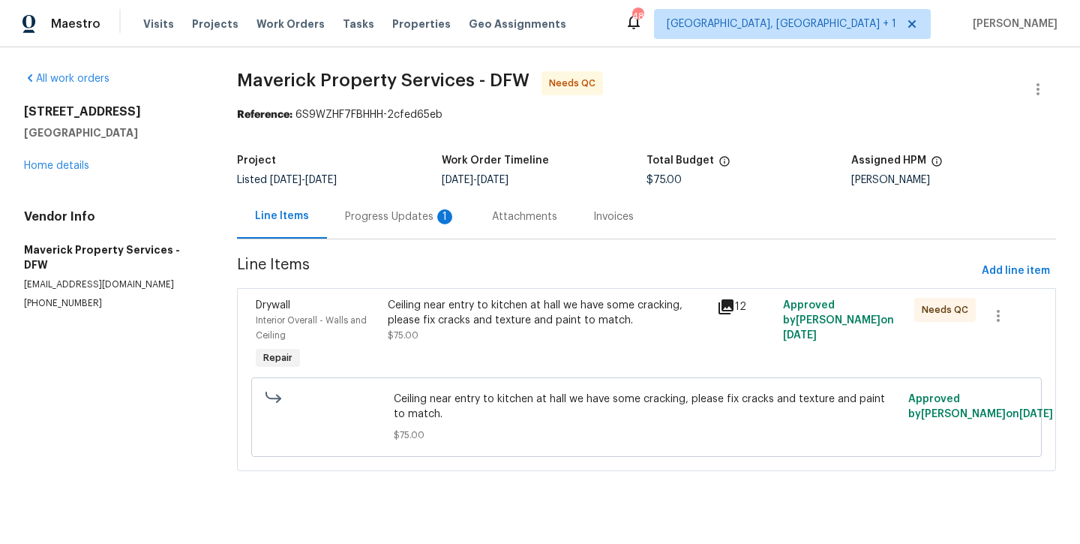
click at [577, 320] on div "Ceiling near entry to kitchen at hall we have some cracking, please fix cracks …" at bounding box center [548, 313] width 320 height 30
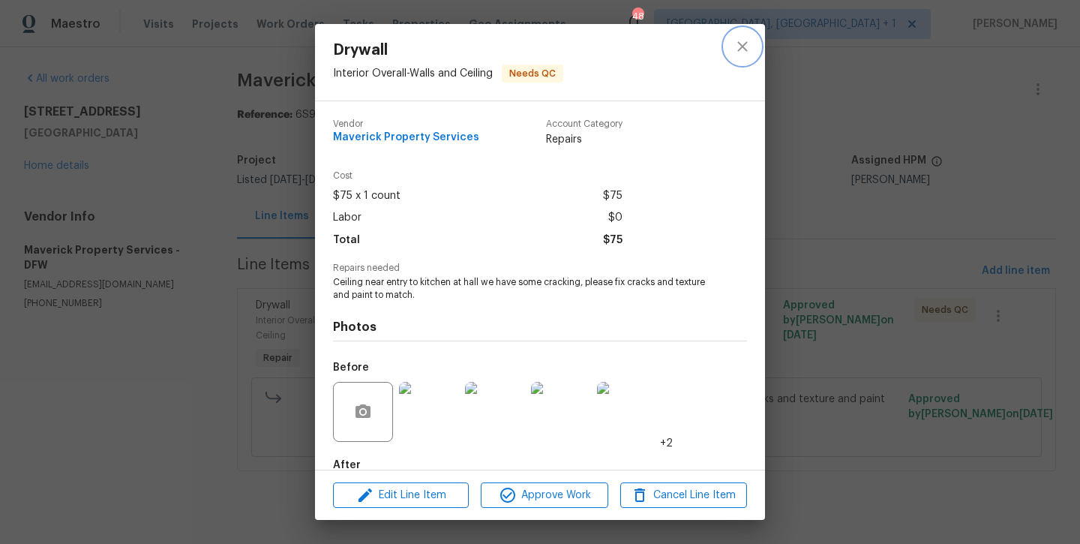
click at [749, 47] on icon "close" at bounding box center [743, 47] width 18 height 18
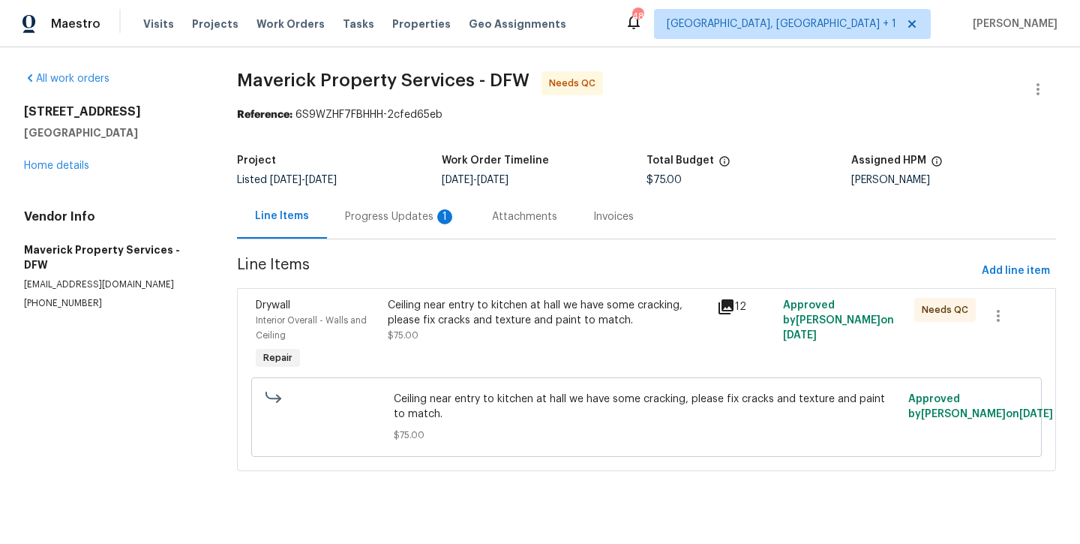
click at [426, 227] on div "Progress Updates 1" at bounding box center [400, 216] width 147 height 44
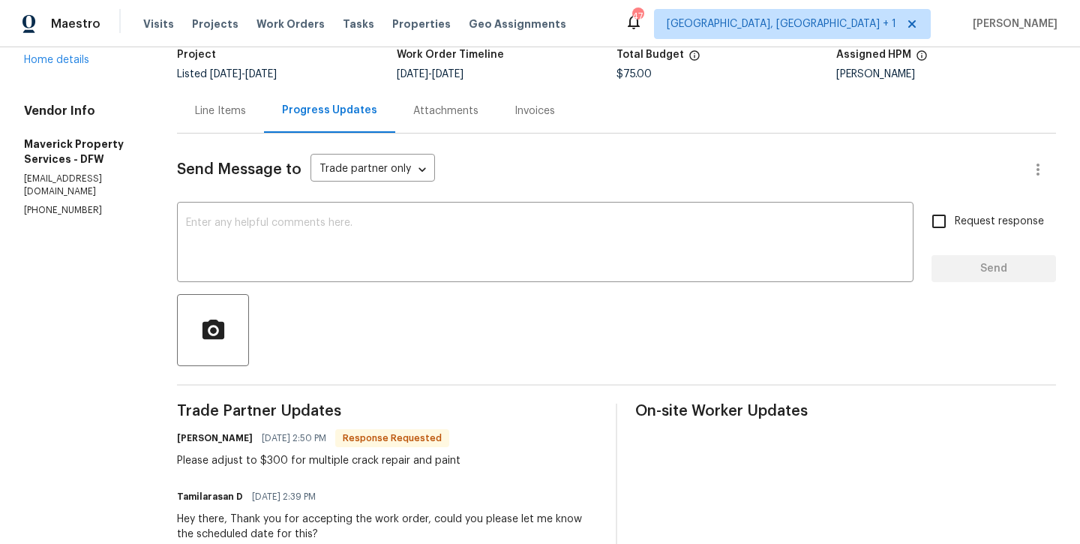
scroll to position [104, 0]
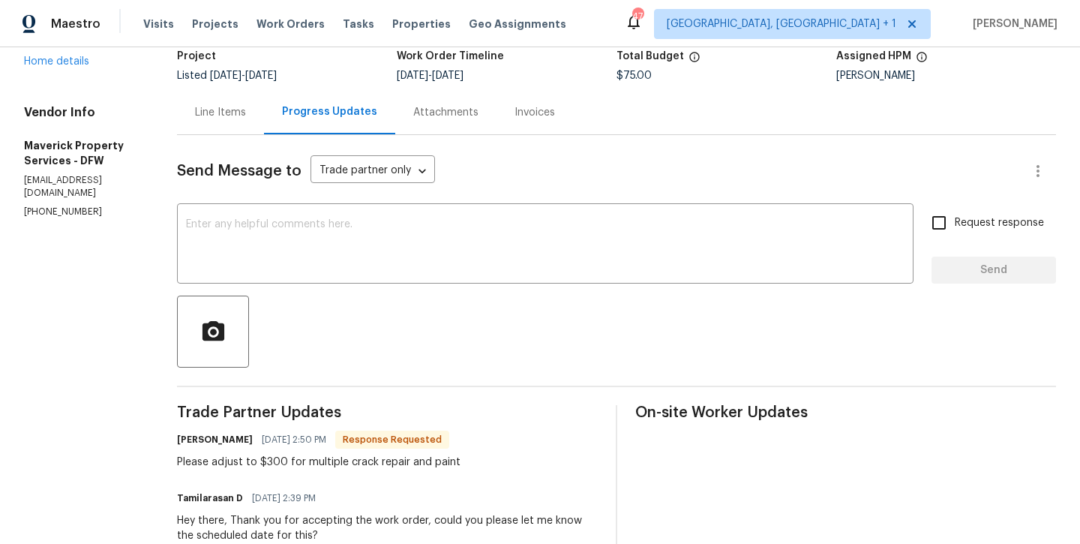
click at [246, 117] on div "Line Items" at bounding box center [220, 112] width 51 height 15
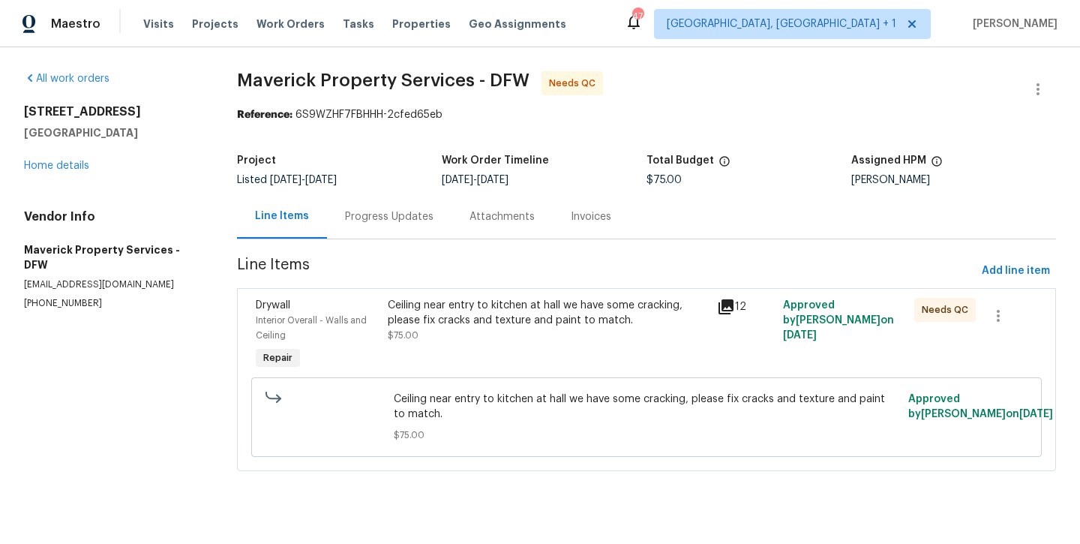
click at [437, 323] on div "Ceiling near entry to kitchen at hall we have some cracking, please fix cracks …" at bounding box center [548, 313] width 320 height 30
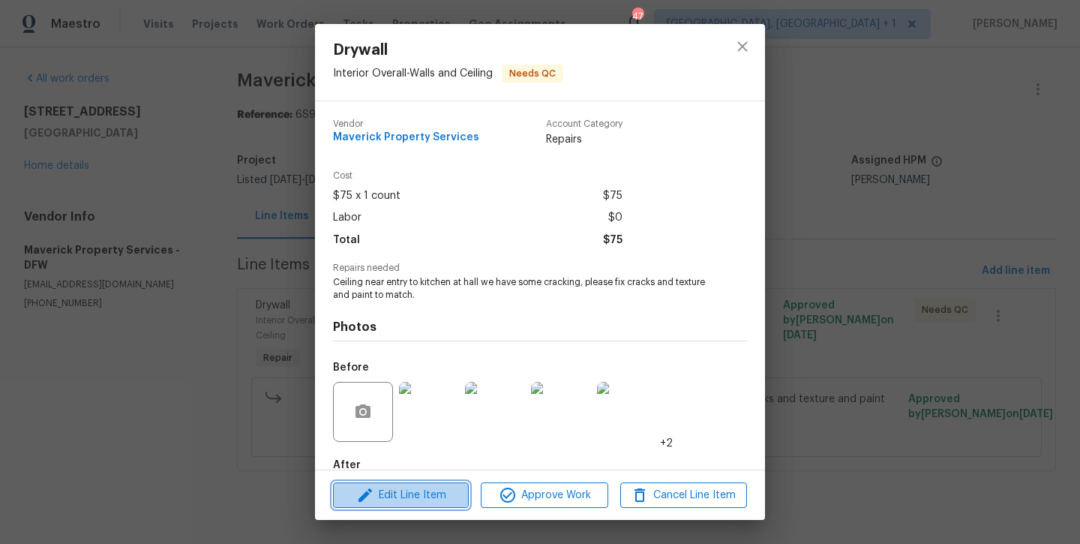
click at [404, 499] on span "Edit Line Item" at bounding box center [401, 495] width 127 height 19
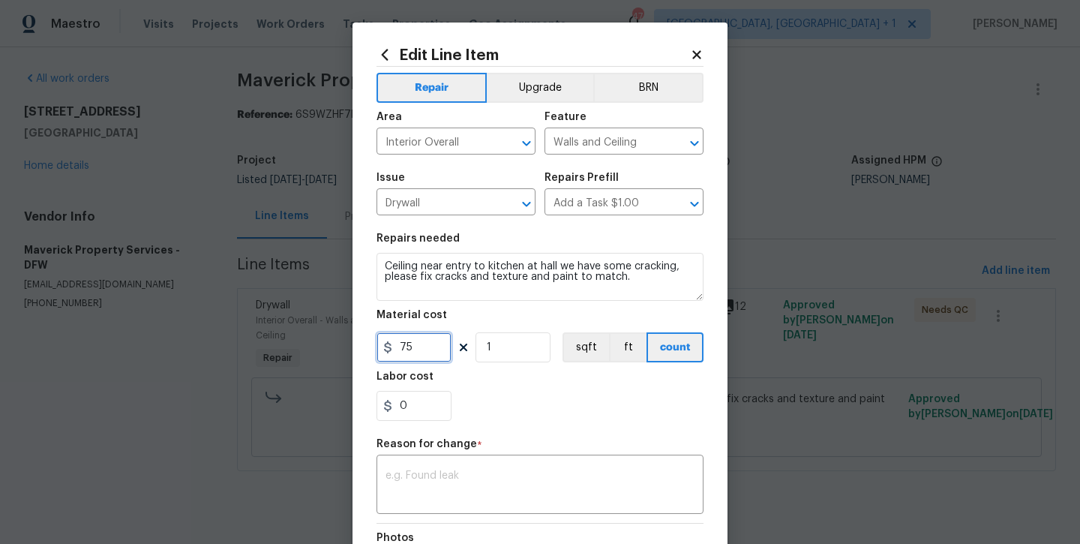
click at [428, 354] on input "75" at bounding box center [414, 347] width 75 height 30
type input "300"
click at [470, 480] on textarea at bounding box center [540, 486] width 309 height 32
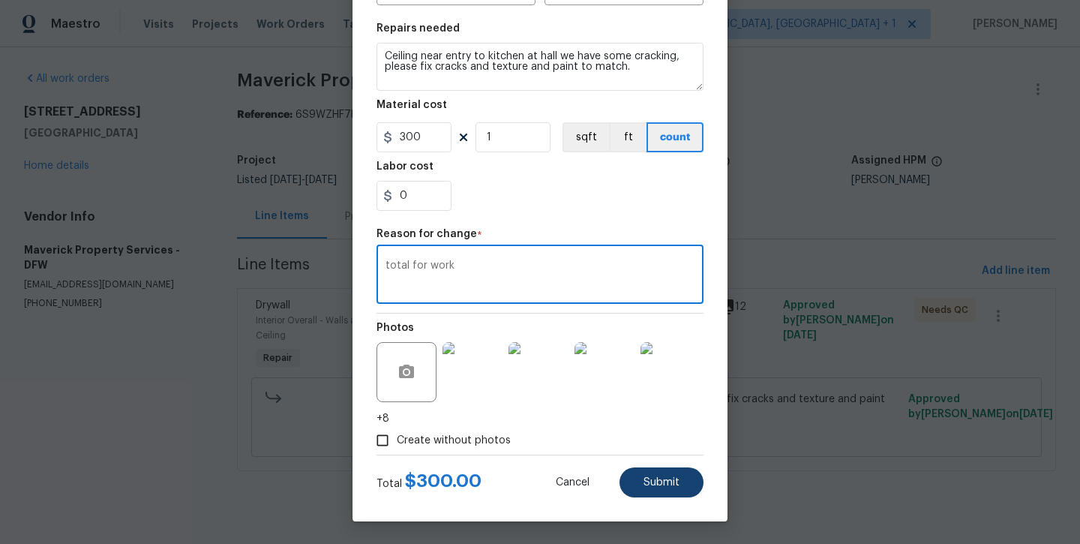
scroll to position [210, 0]
type textarea "total for work"
click at [662, 494] on button "Submit" at bounding box center [662, 482] width 84 height 30
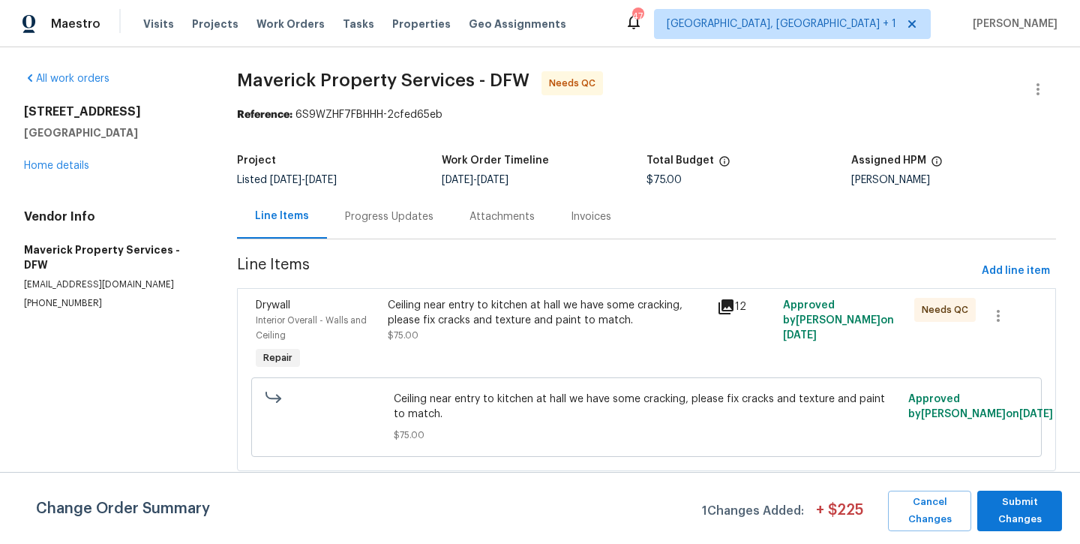
click at [1015, 511] on body "Maestro Visits Projects Work Orders Tasks Properties Geo Assignments 47 Albuque…" at bounding box center [540, 256] width 1080 height 513
click at [1015, 511] on span "Submit Changes" at bounding box center [1020, 511] width 70 height 35
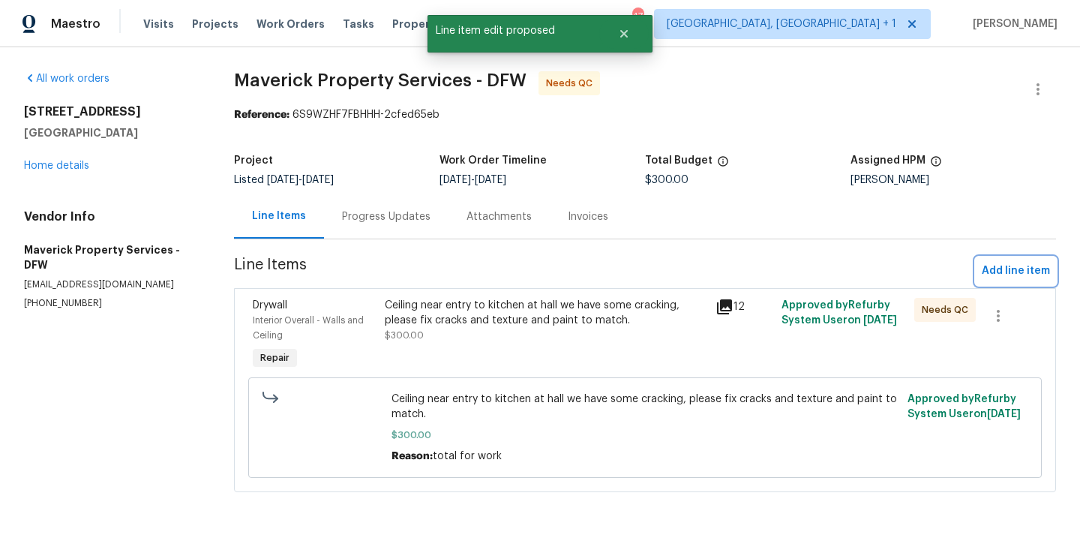
click at [1000, 275] on span "Add line item" at bounding box center [1016, 271] width 68 height 19
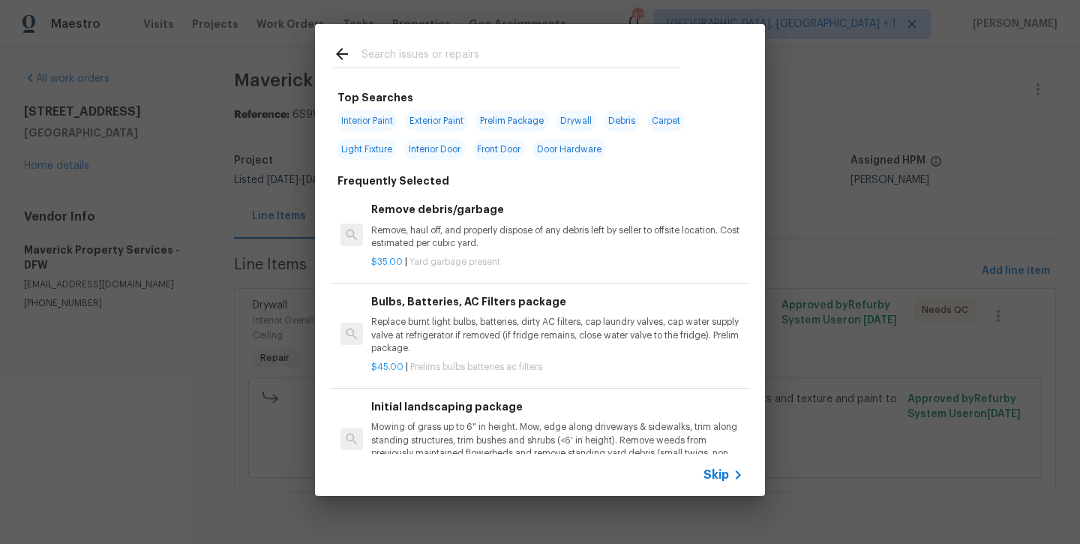
click at [420, 56] on input "text" at bounding box center [521, 56] width 318 height 23
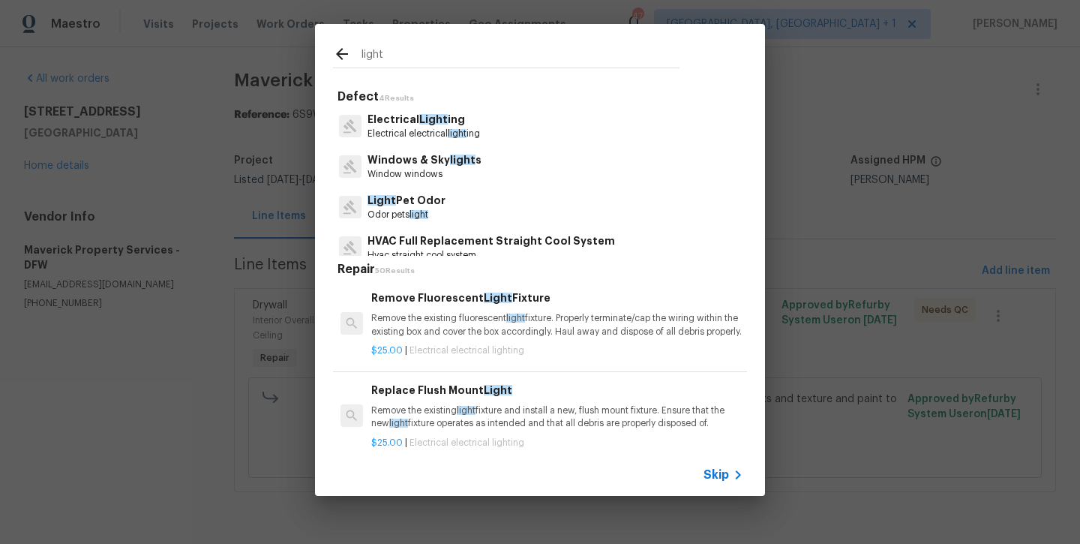
type input "light"
click at [408, 139] on p "Electrical electrical light ing" at bounding box center [424, 134] width 113 height 13
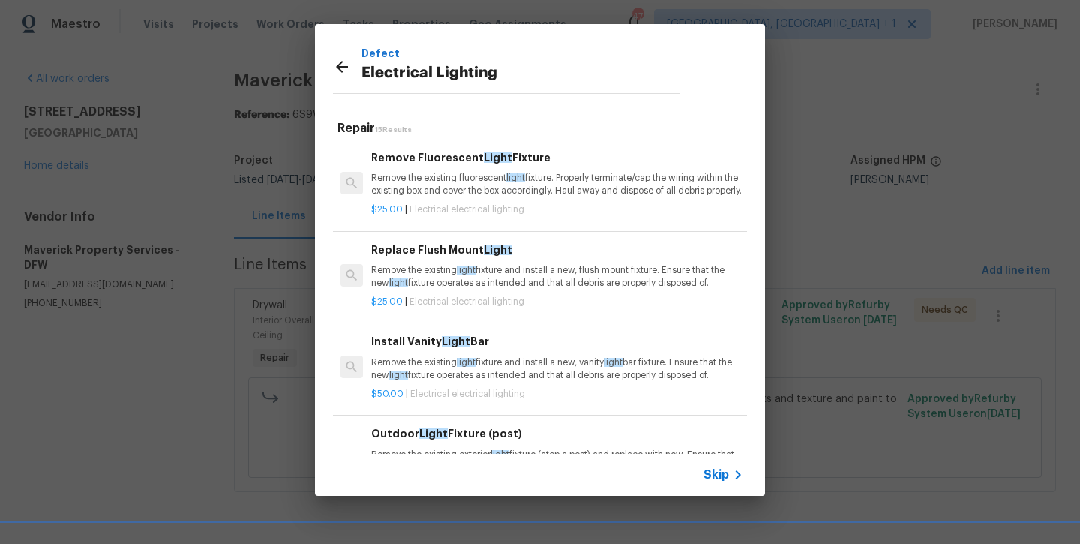
click at [441, 272] on div "Replace Flush Mount Light Remove the existing light fixture and install a new, …" at bounding box center [557, 266] width 372 height 49
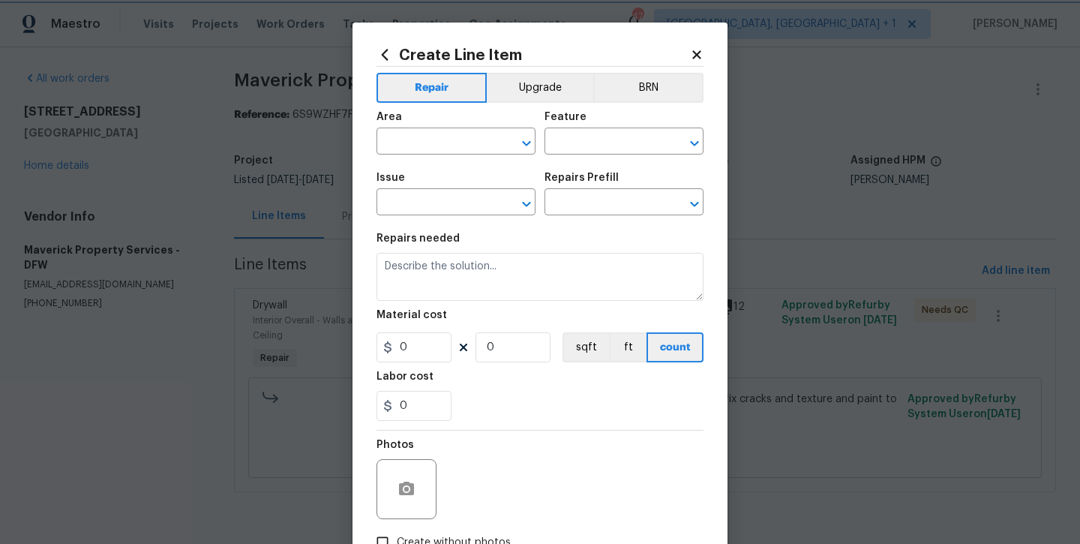
type input "Electrical Lighting"
type input "Replace Flush Mount Light $25.00"
type textarea "Remove the existing light fixture and install a new, flush mount fixture. Ensur…"
type input "25"
type input "1"
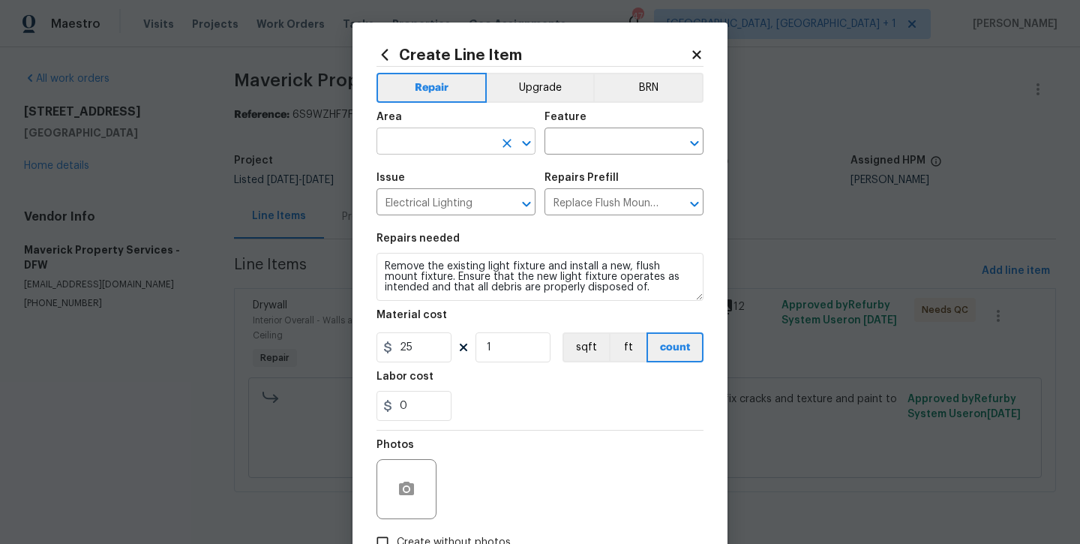
click at [437, 133] on input "text" at bounding box center [435, 142] width 117 height 23
click at [454, 198] on li "Interior Overall" at bounding box center [456, 200] width 159 height 25
type input "Interior Overall"
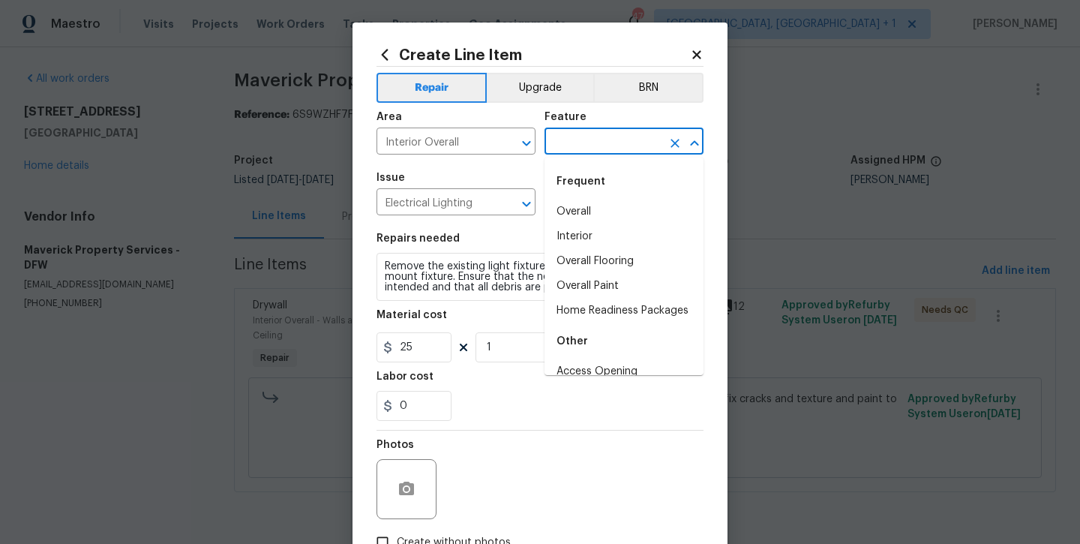
click at [577, 146] on input "text" at bounding box center [603, 142] width 117 height 23
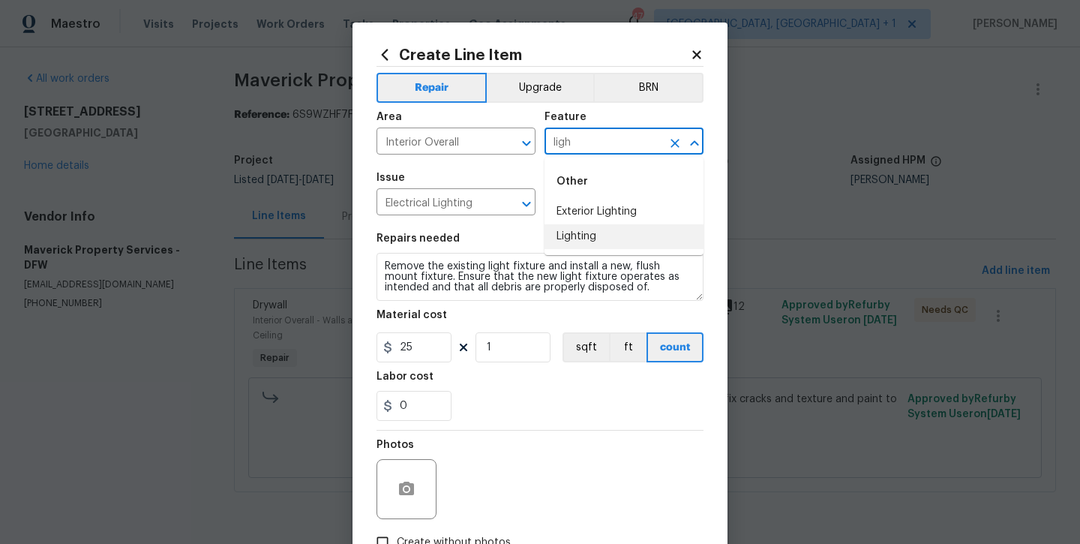
click at [584, 234] on li "Lighting" at bounding box center [624, 236] width 159 height 25
type input "Lighting"
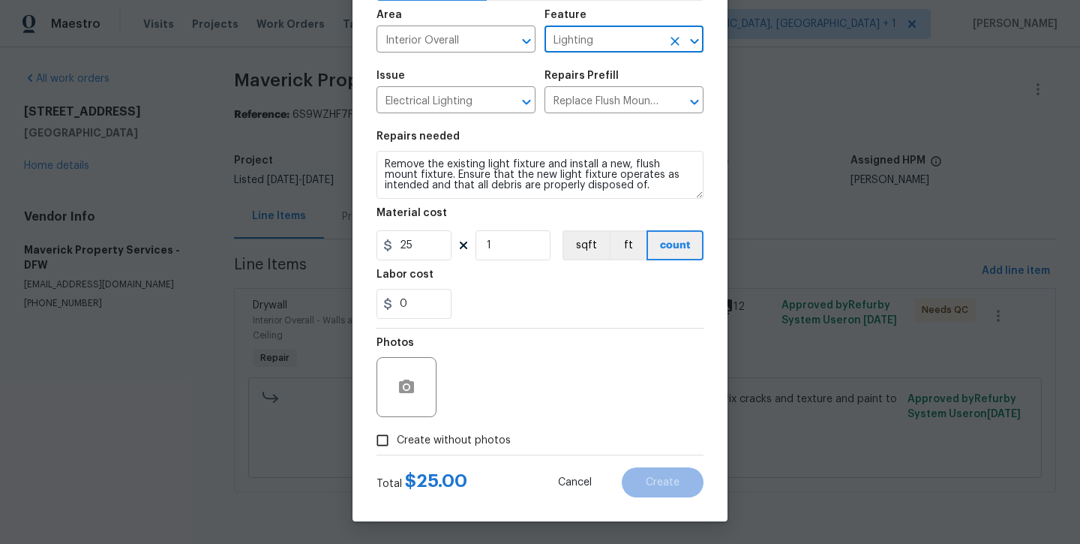
scroll to position [102, 0]
click at [458, 431] on label "Create without photos" at bounding box center [439, 440] width 143 height 29
click at [397, 431] on input "Create without photos" at bounding box center [382, 440] width 29 height 29
checkbox input "true"
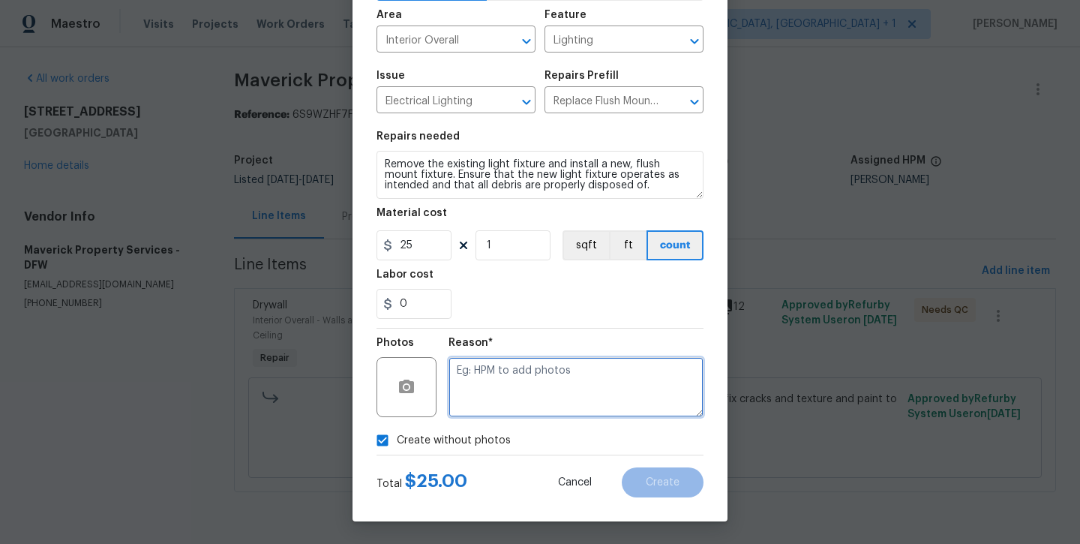
click at [514, 388] on textarea at bounding box center [576, 387] width 255 height 60
type textarea "will add later"
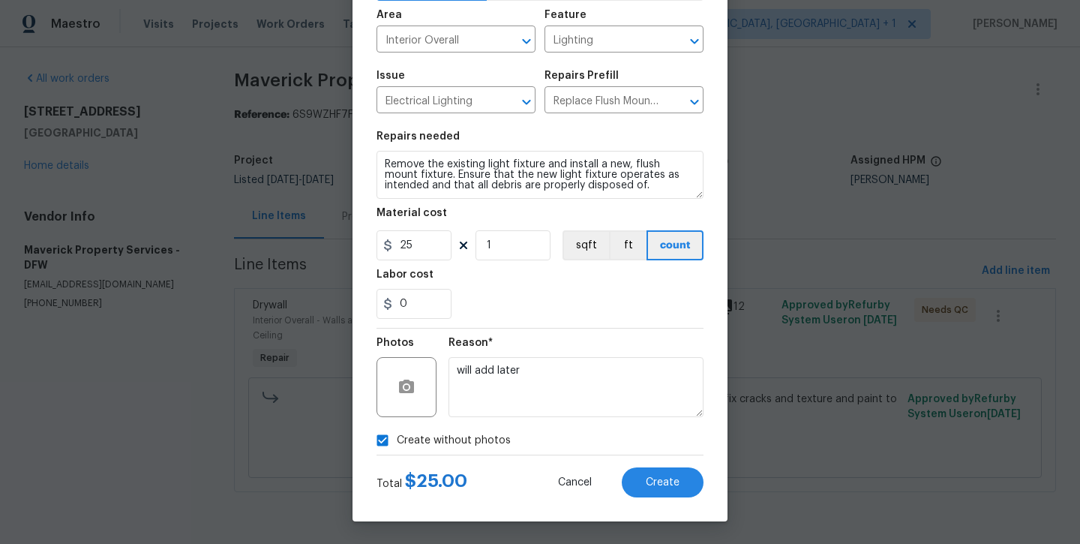
click at [665, 499] on div "Create Line Item Repair Upgrade BRN Area Interior Overall ​ Feature Lighting ​ …" at bounding box center [540, 220] width 375 height 601
click at [662, 491] on button "Create" at bounding box center [663, 482] width 82 height 30
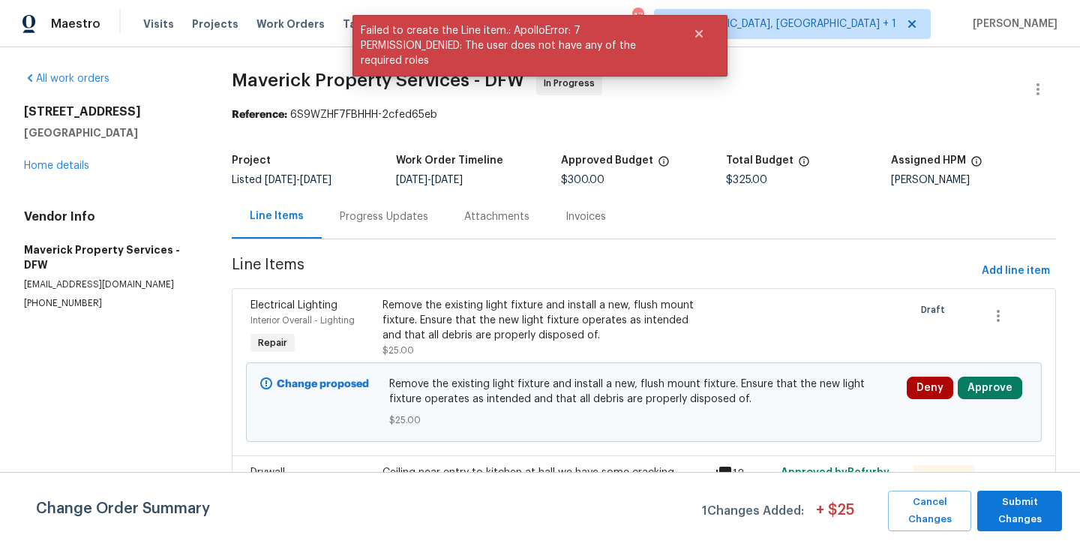
click at [1056, 530] on div "Change Order Summary 1 Changes Added: + $ 25 Cancel Changes Submit Changes" at bounding box center [540, 508] width 1080 height 72
click at [1032, 503] on span "Submit Changes" at bounding box center [1020, 511] width 70 height 35
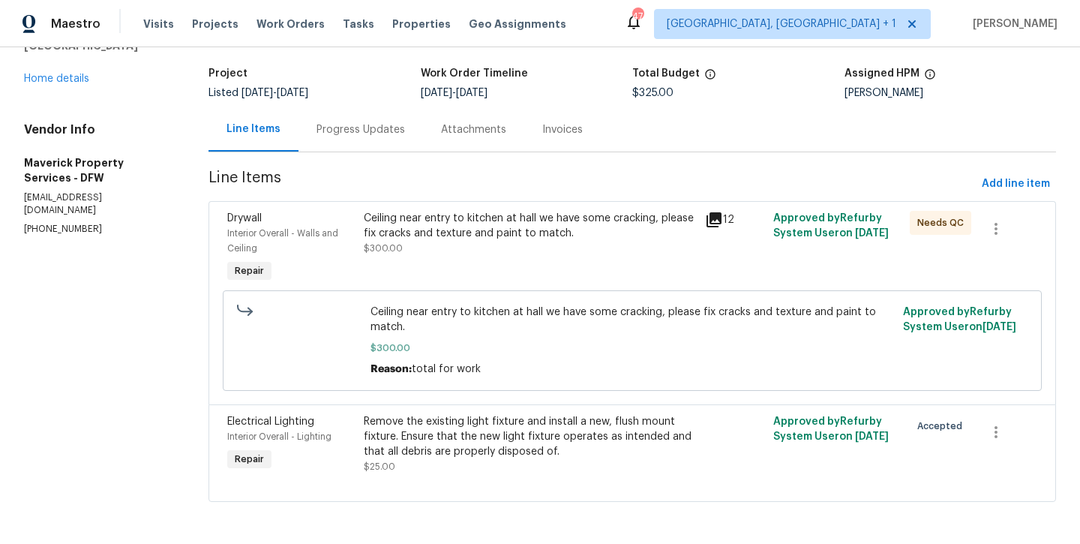
scroll to position [0, 0]
click at [72, 80] on link "Home details" at bounding box center [56, 79] width 65 height 11
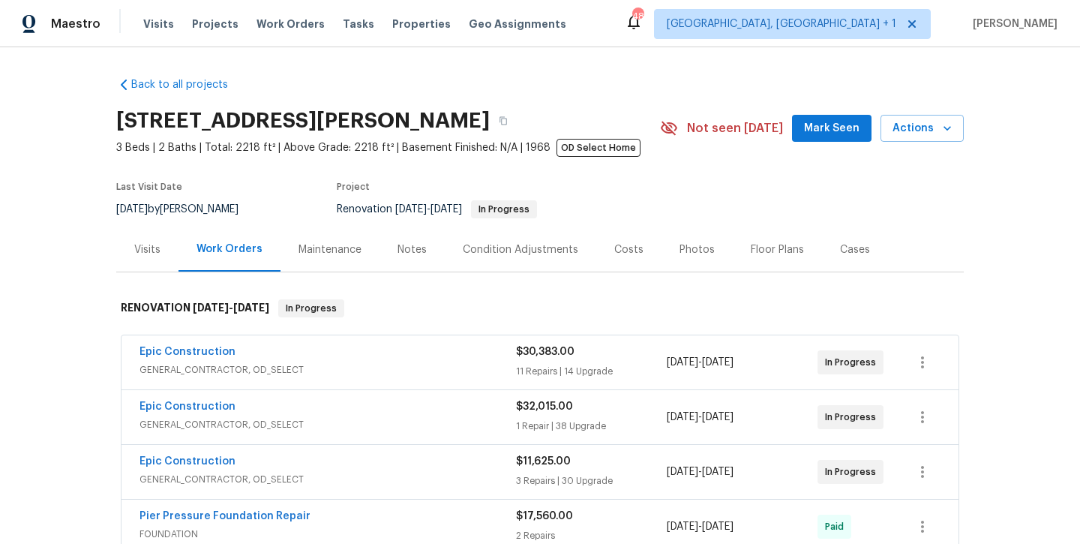
click at [847, 134] on span "Mark Seen" at bounding box center [832, 128] width 56 height 19
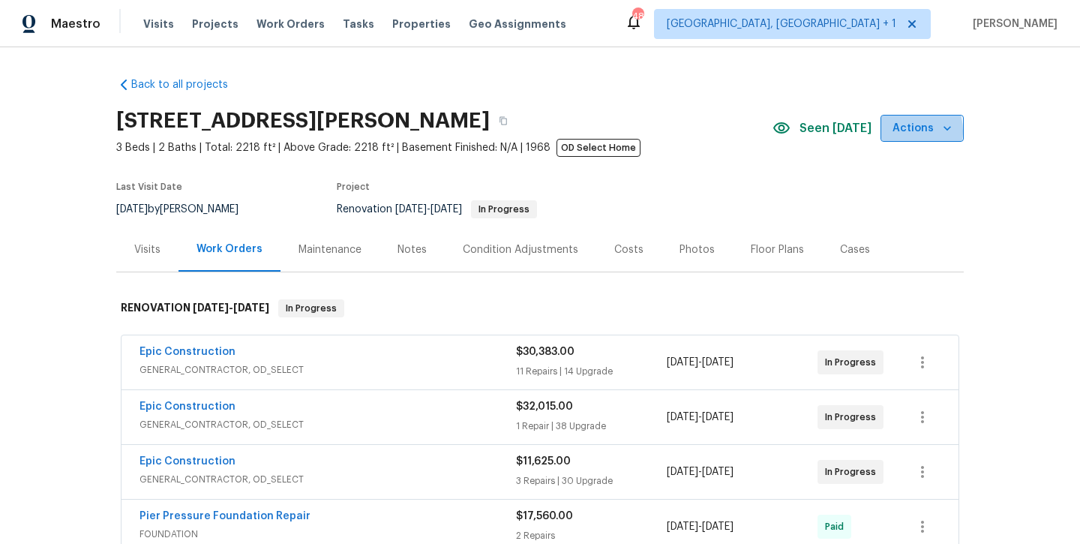
click at [902, 131] on span "Actions" at bounding box center [922, 128] width 59 height 19
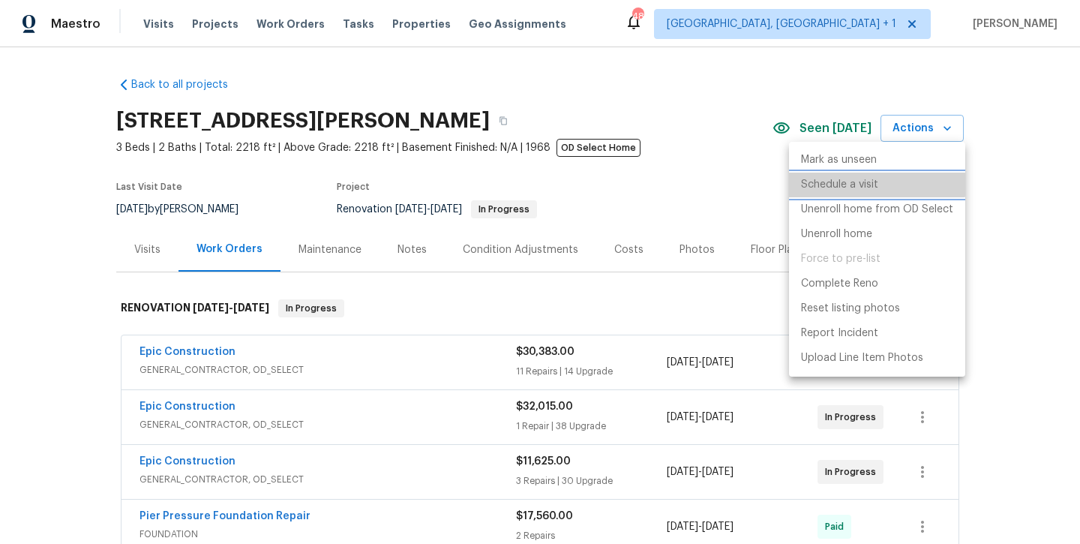
click at [868, 183] on p "Schedule a visit" at bounding box center [839, 185] width 77 height 16
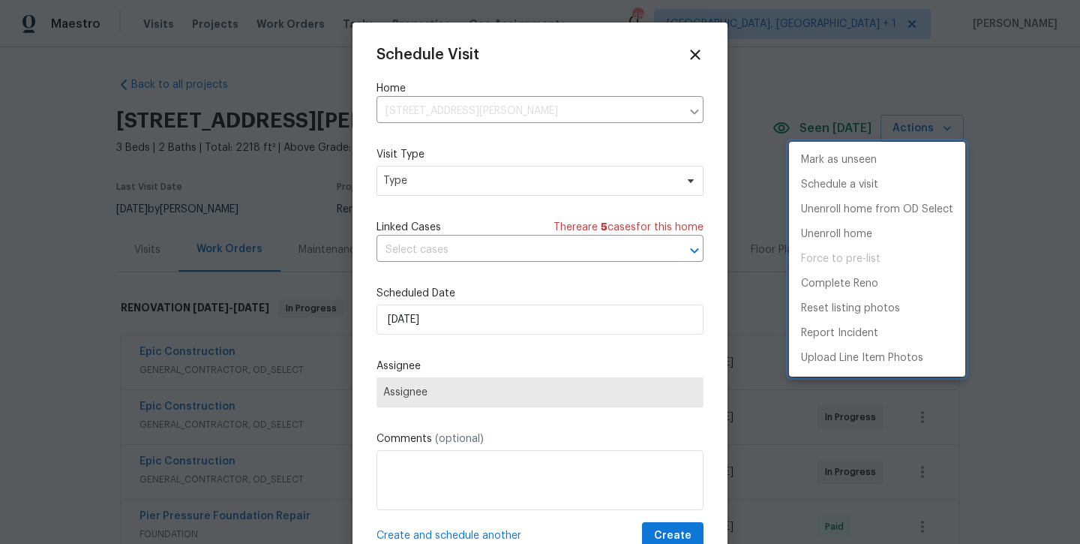
click at [531, 184] on div at bounding box center [540, 272] width 1080 height 544
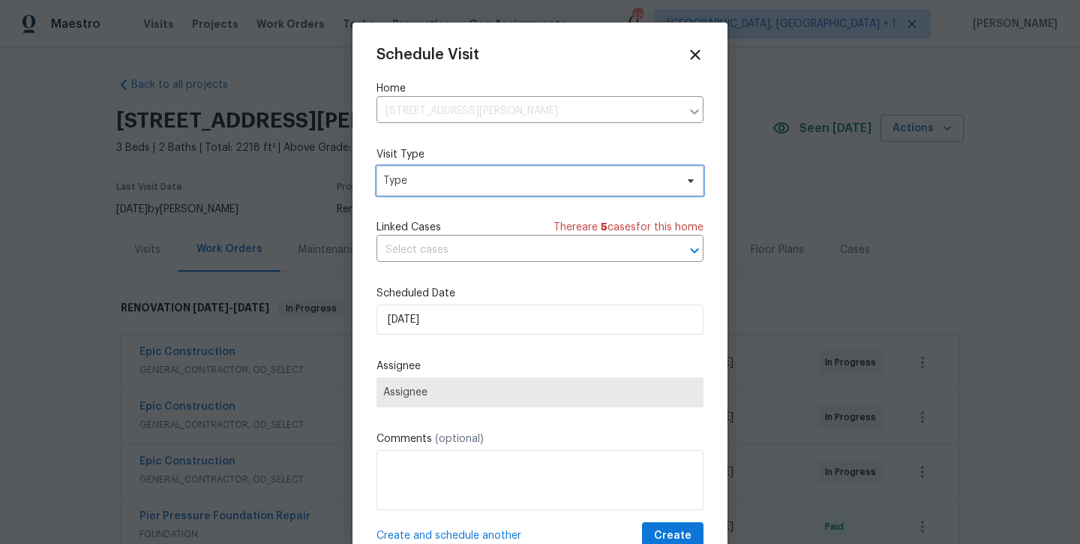
click at [531, 184] on span "Type" at bounding box center [529, 180] width 292 height 15
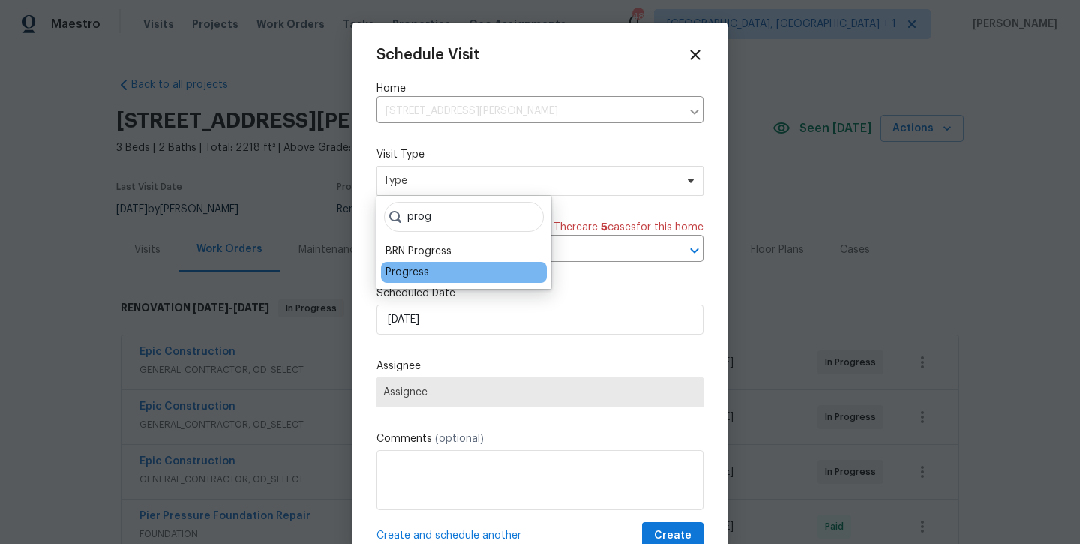
type input "prog"
click at [438, 275] on div "Progress" at bounding box center [464, 272] width 166 height 21
click at [413, 273] on div "Progress" at bounding box center [408, 272] width 44 height 15
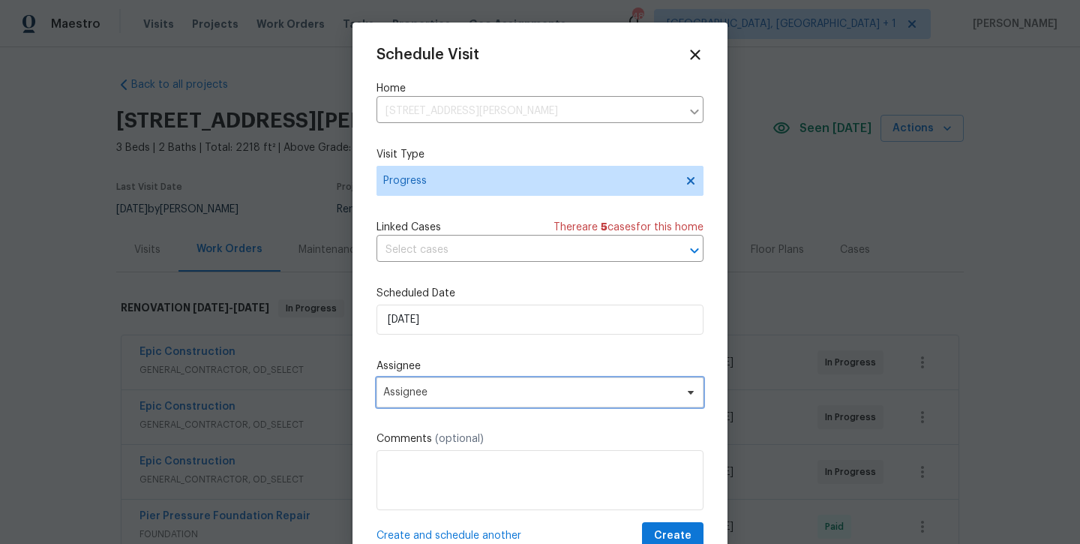
click at [455, 395] on span "Assignee" at bounding box center [530, 392] width 294 height 12
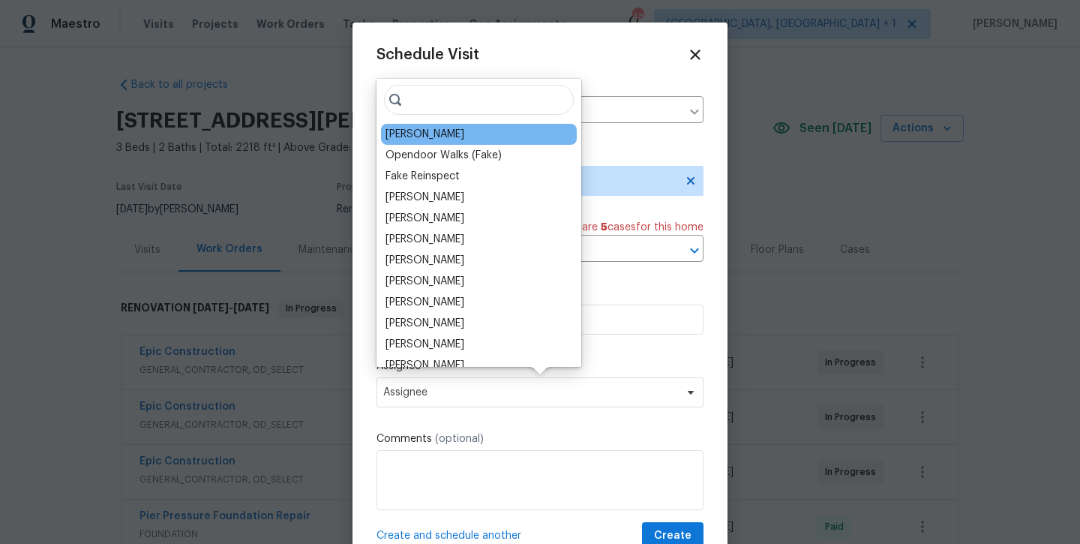
click at [450, 137] on div "[PERSON_NAME]" at bounding box center [425, 134] width 79 height 15
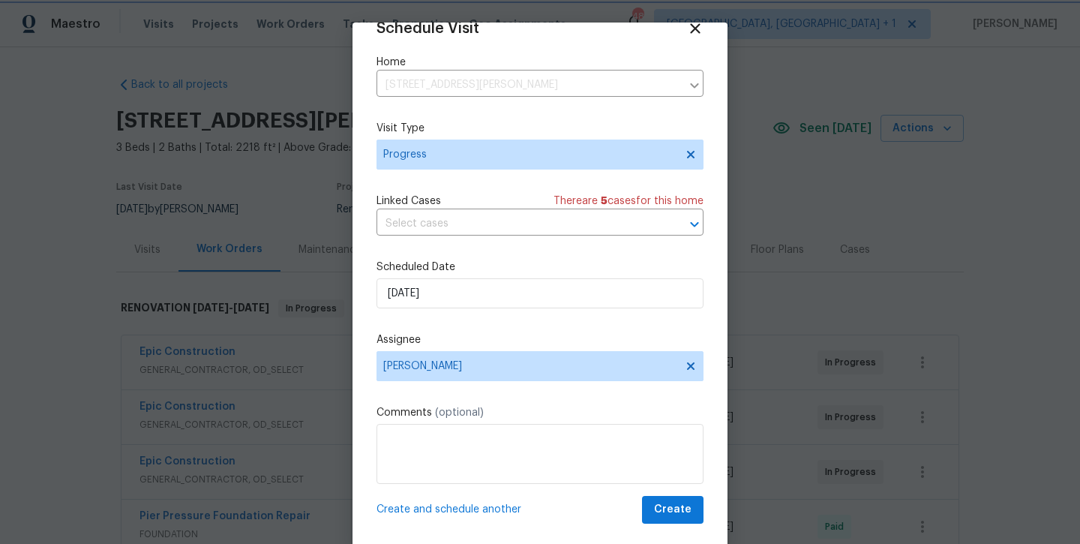
scroll to position [26, 0]
click at [680, 515] on span "Create" at bounding box center [673, 509] width 38 height 19
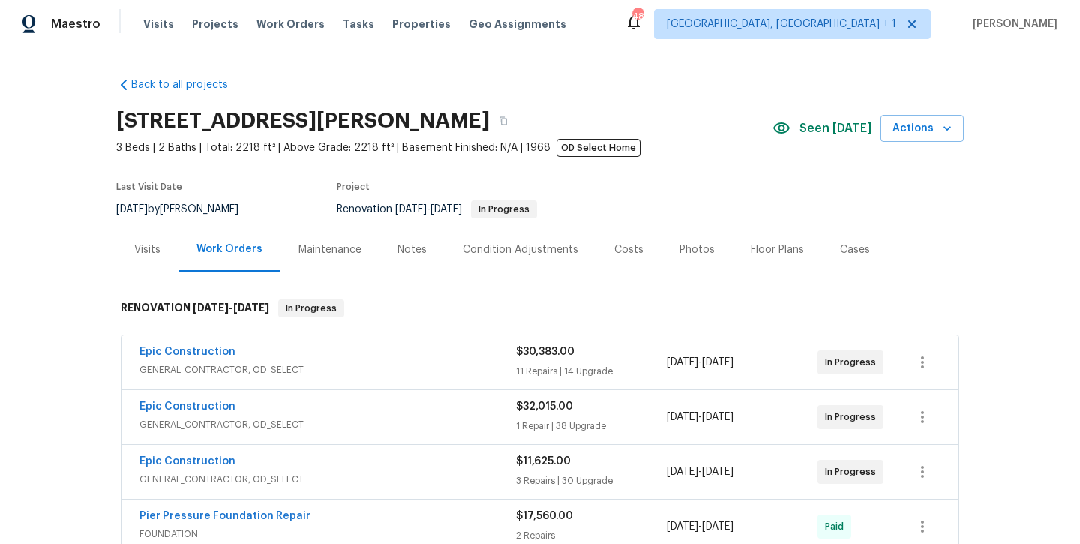
click at [413, 253] on div "Notes" at bounding box center [412, 249] width 29 height 15
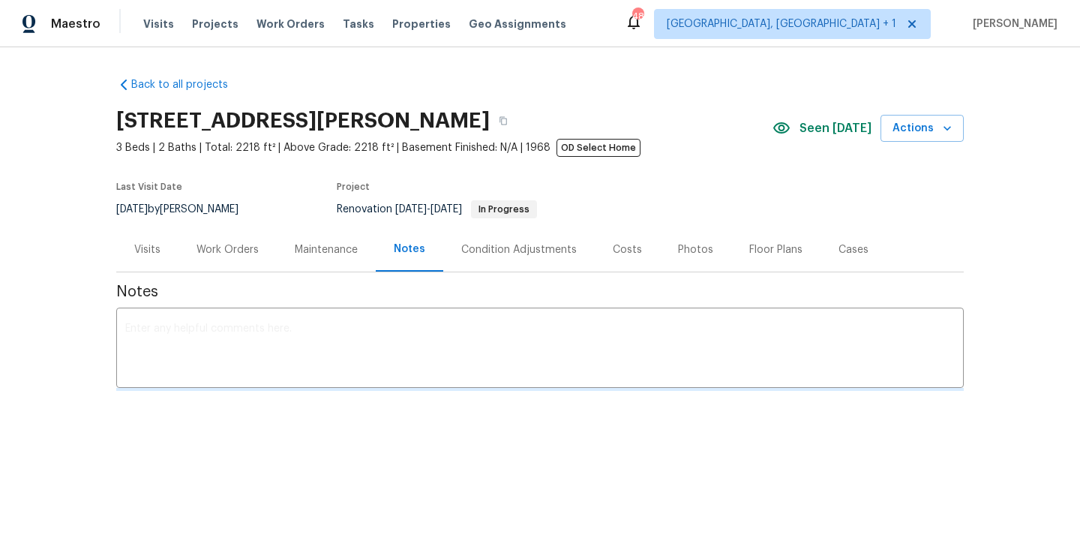
click at [391, 376] on div "x ​" at bounding box center [540, 349] width 848 height 77
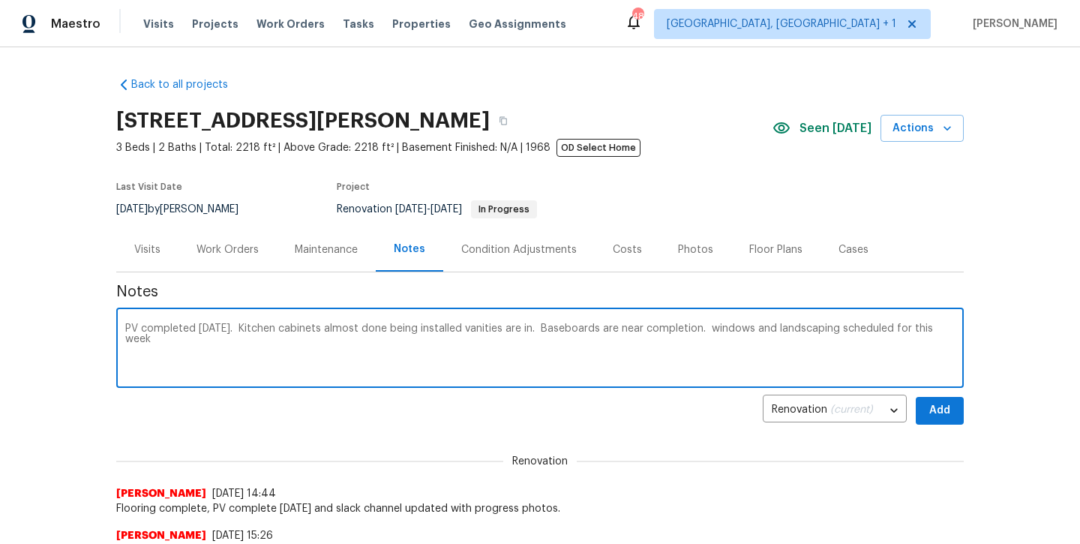
type textarea "PV completed today. Kitchen cabinets almost done being installed vanities are i…"
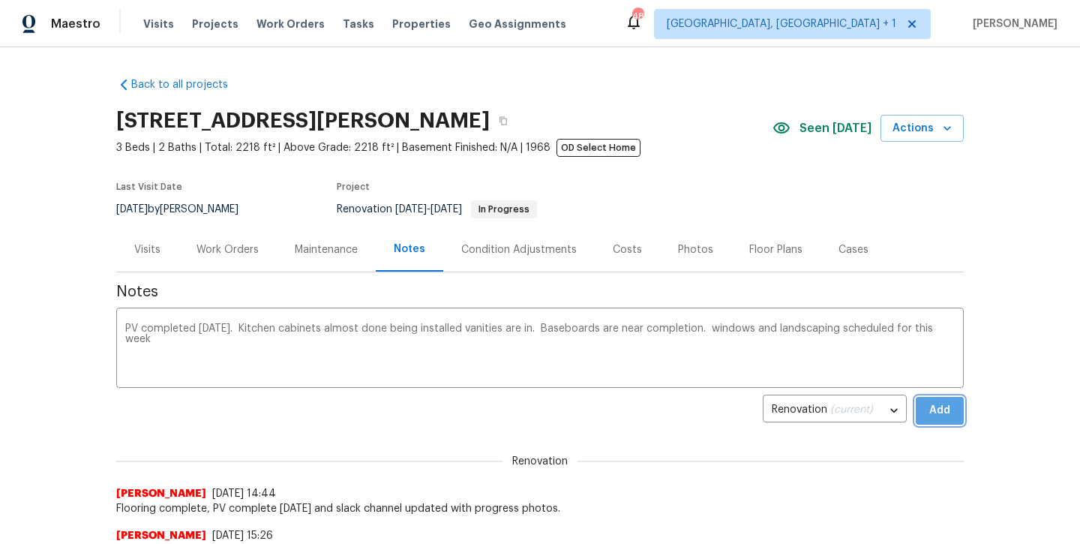
click at [937, 404] on span "Add" at bounding box center [940, 410] width 24 height 19
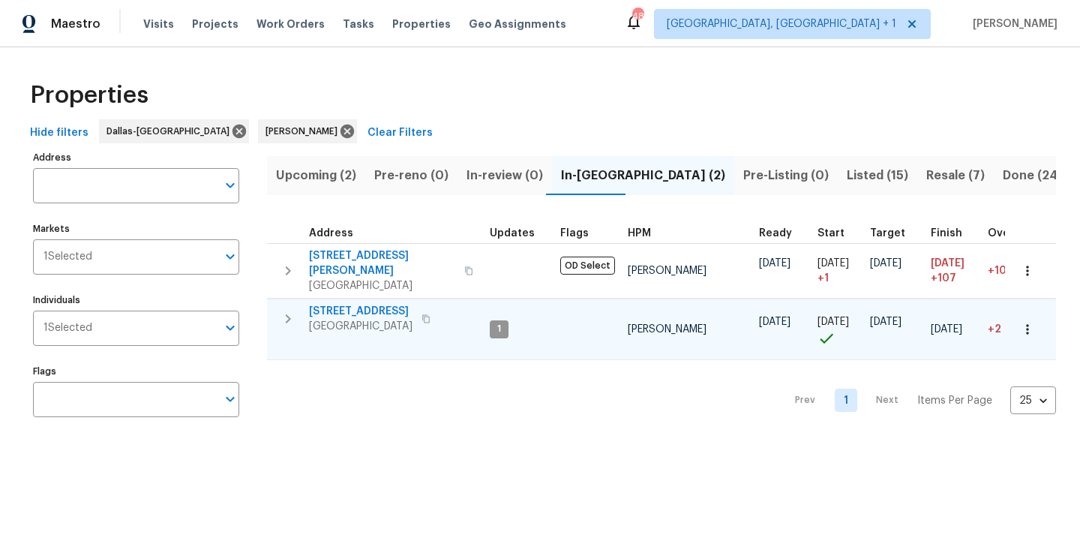
click at [335, 304] on span "[STREET_ADDRESS]" at bounding box center [361, 311] width 104 height 15
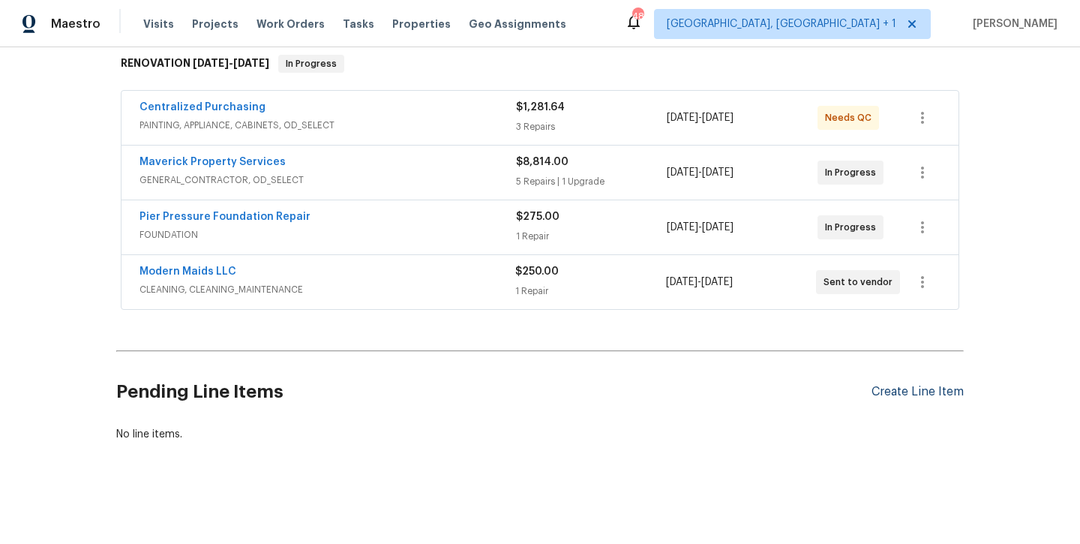
scroll to position [244, 0]
click at [892, 392] on div "Create Line Item" at bounding box center [918, 393] width 92 height 14
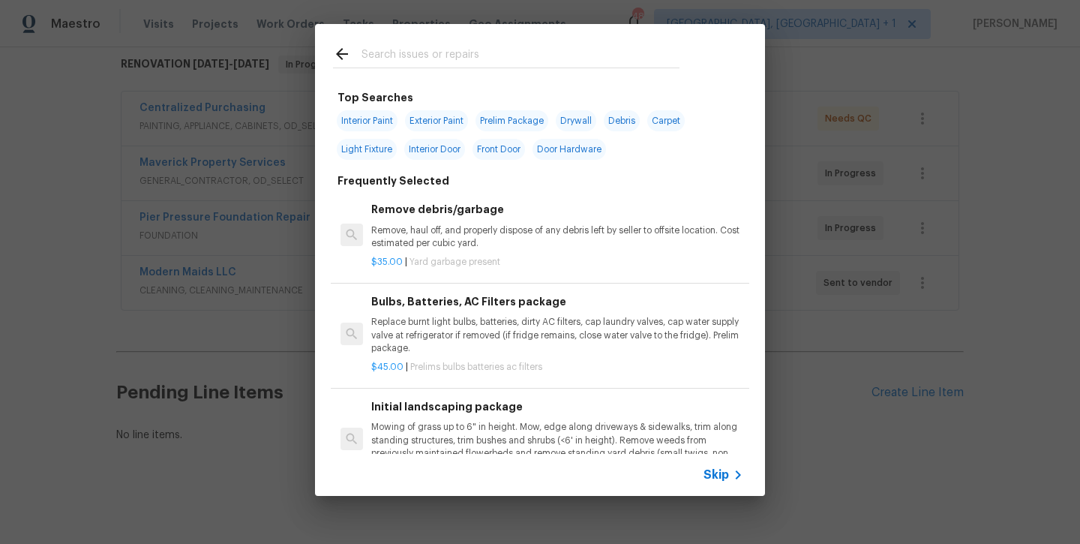
click at [388, 64] on input "text" at bounding box center [521, 56] width 318 height 23
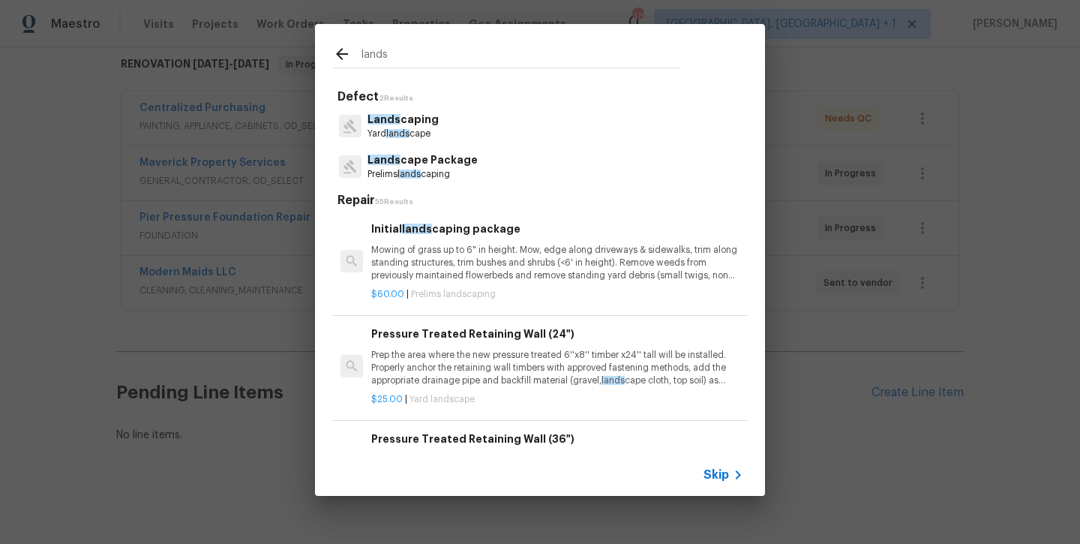
type input "lands"
click at [438, 247] on p "Mowing of grass up to 6" in height. Mow, edge along driveways & sidewalks, trim…" at bounding box center [557, 263] width 372 height 38
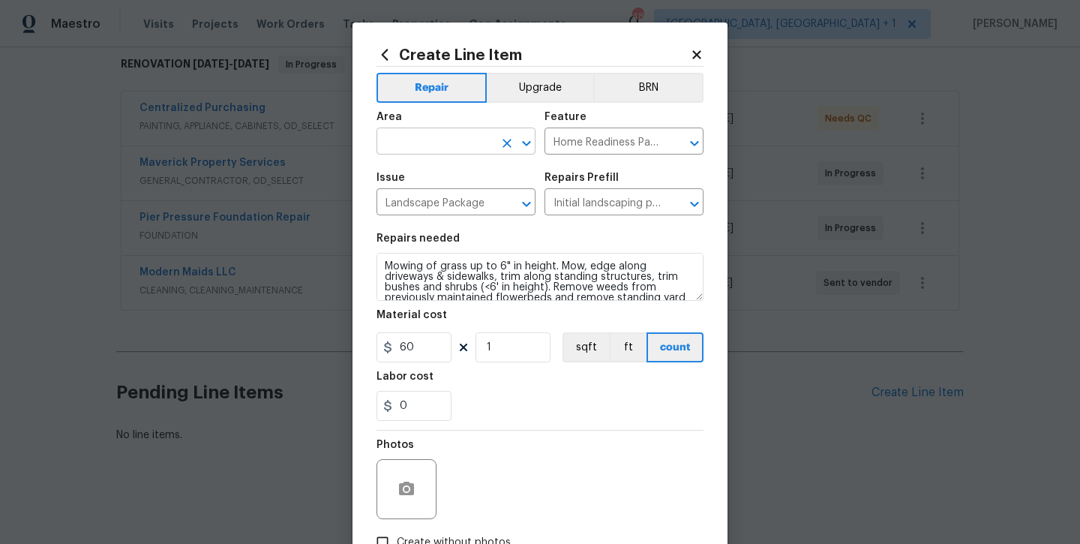
click at [430, 134] on input "text" at bounding box center [435, 142] width 117 height 23
click at [446, 196] on li "Exterior Overall" at bounding box center [456, 200] width 159 height 25
type input "Exterior Overall"
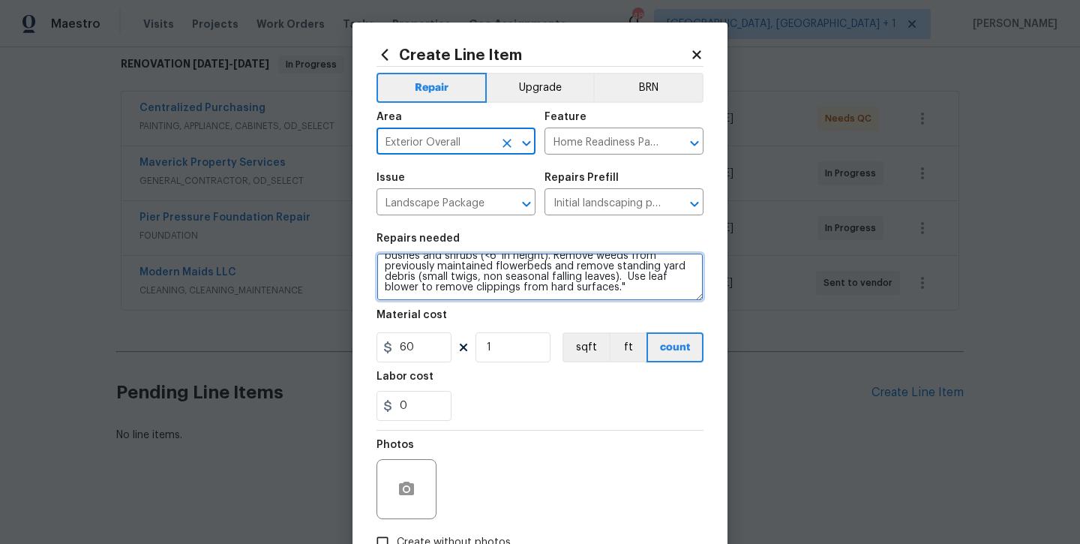
click at [608, 295] on textarea "Mowing of grass up to 6" in height. Mow, edge along driveways & sidewalks, trim…" at bounding box center [540, 277] width 327 height 48
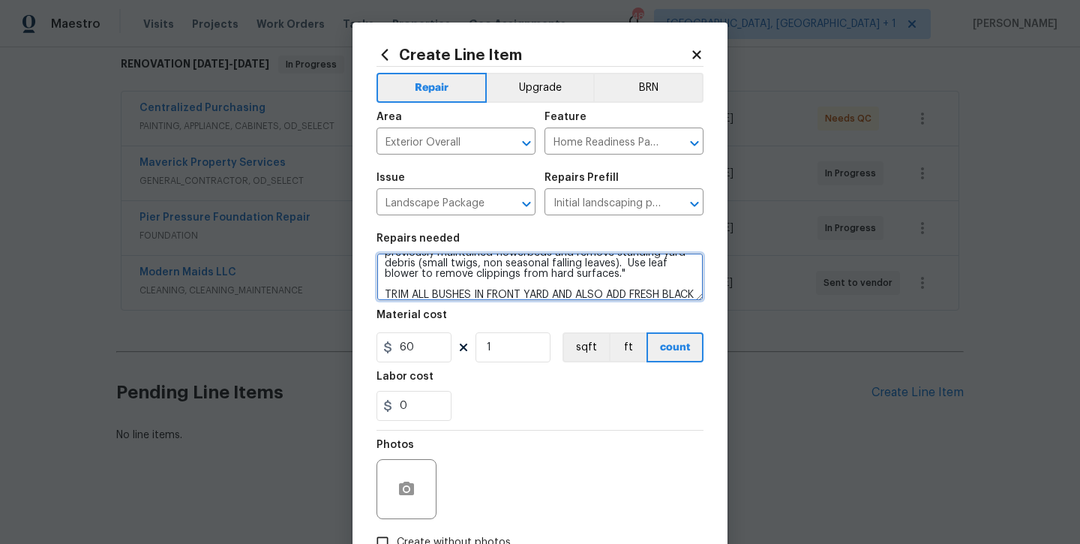
scroll to position [63, 0]
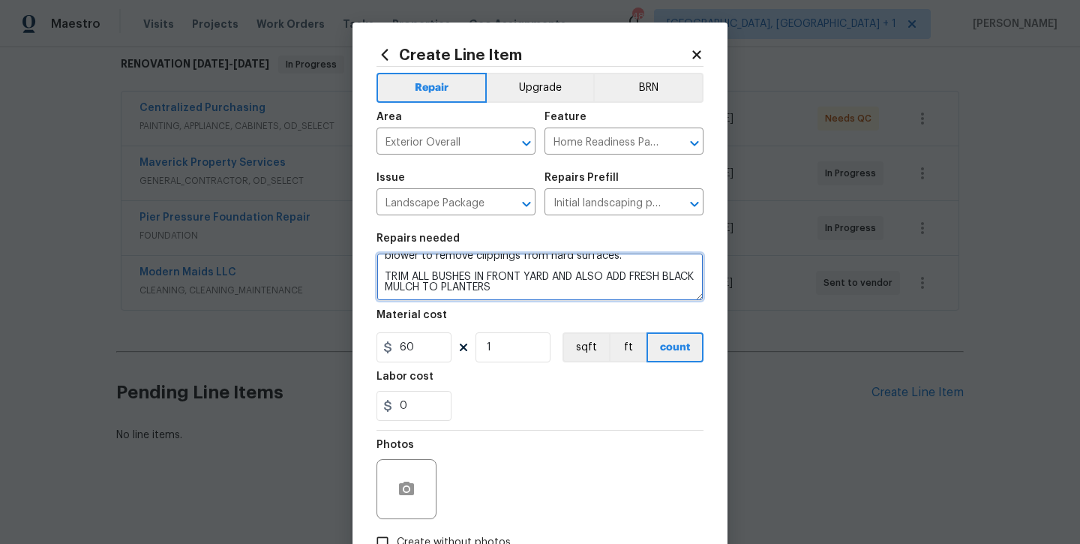
type textarea "Mowing of grass up to 6" in height. Mow, edge along driveways & sidewalks, trim…"
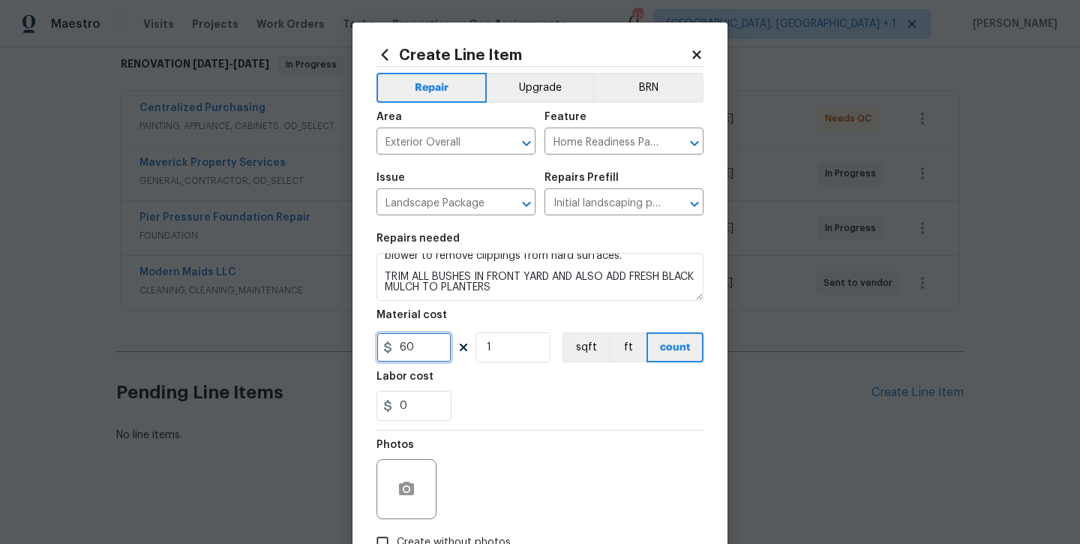
click at [423, 356] on input "60" at bounding box center [414, 347] width 75 height 30
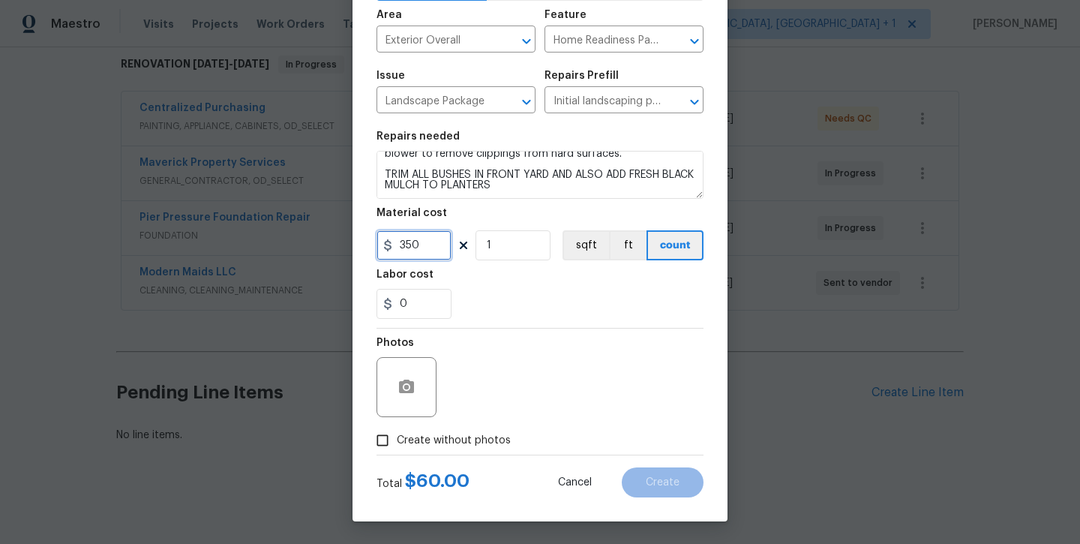
scroll to position [102, 0]
type input "350"
click at [416, 440] on span "Create without photos" at bounding box center [454, 441] width 114 height 16
click at [397, 440] on input "Create without photos" at bounding box center [382, 440] width 29 height 29
checkbox input "true"
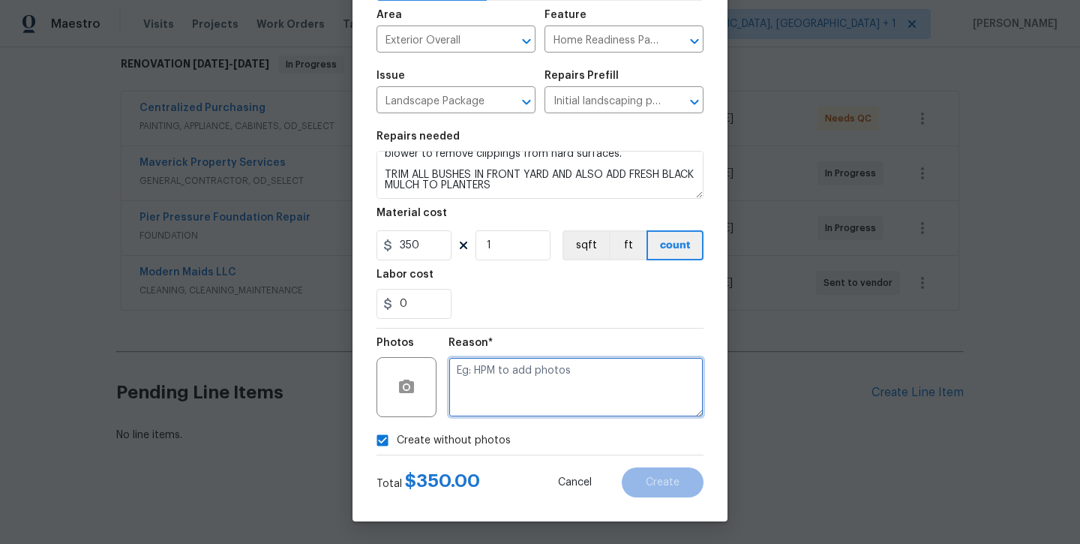
click at [518, 373] on textarea at bounding box center [576, 387] width 255 height 60
type textarea "will add later"
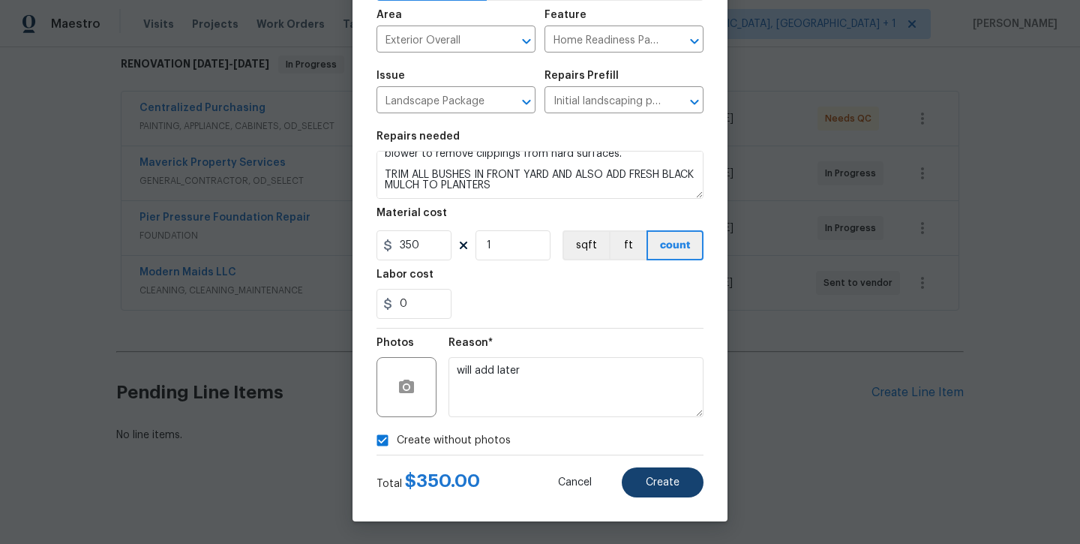
click at [671, 488] on span "Create" at bounding box center [663, 482] width 34 height 11
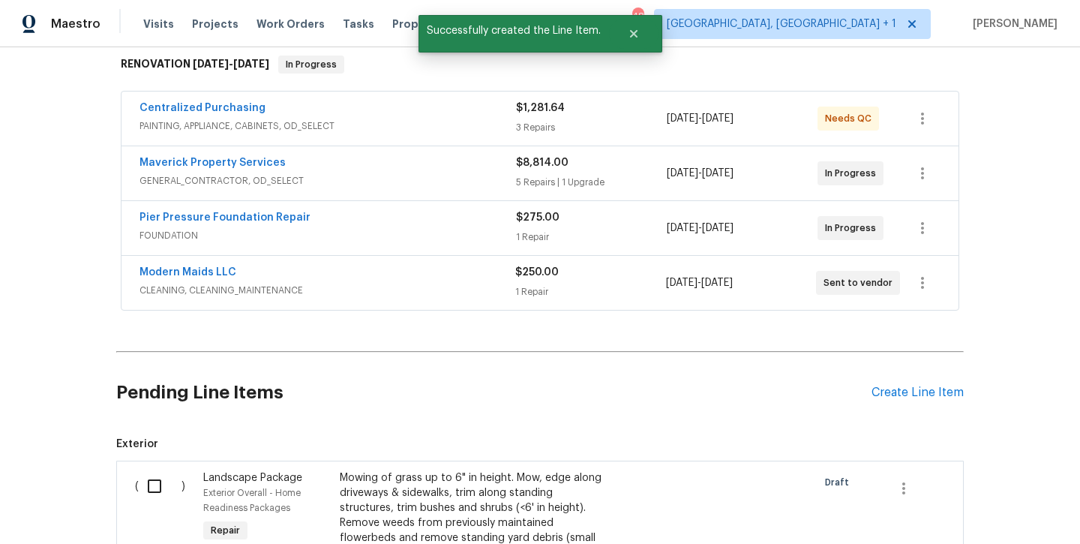
click at [168, 496] on input "checkbox" at bounding box center [160, 486] width 43 height 32
checkbox input "true"
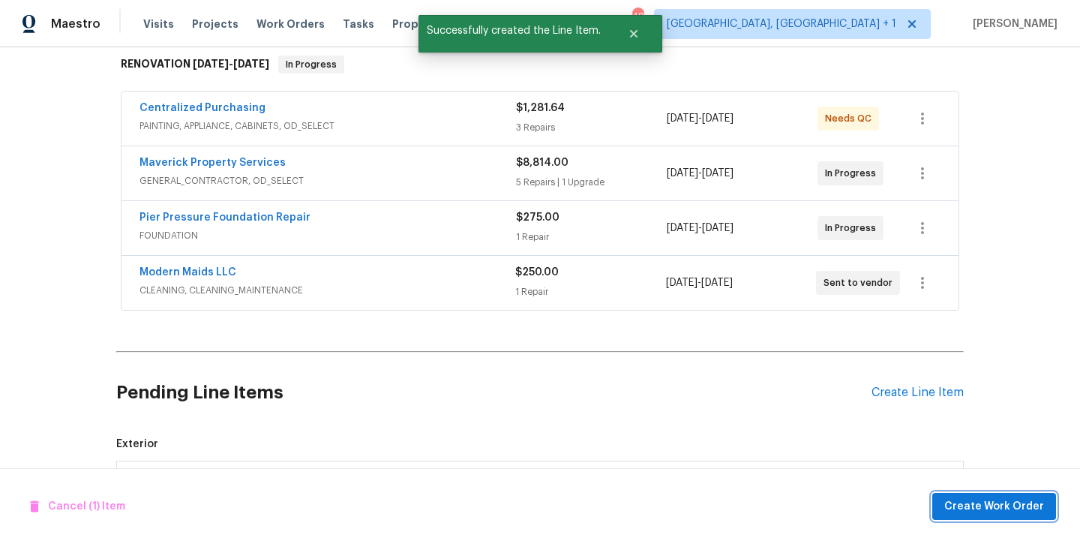
click at [949, 505] on button "Create Work Order" at bounding box center [994, 507] width 124 height 28
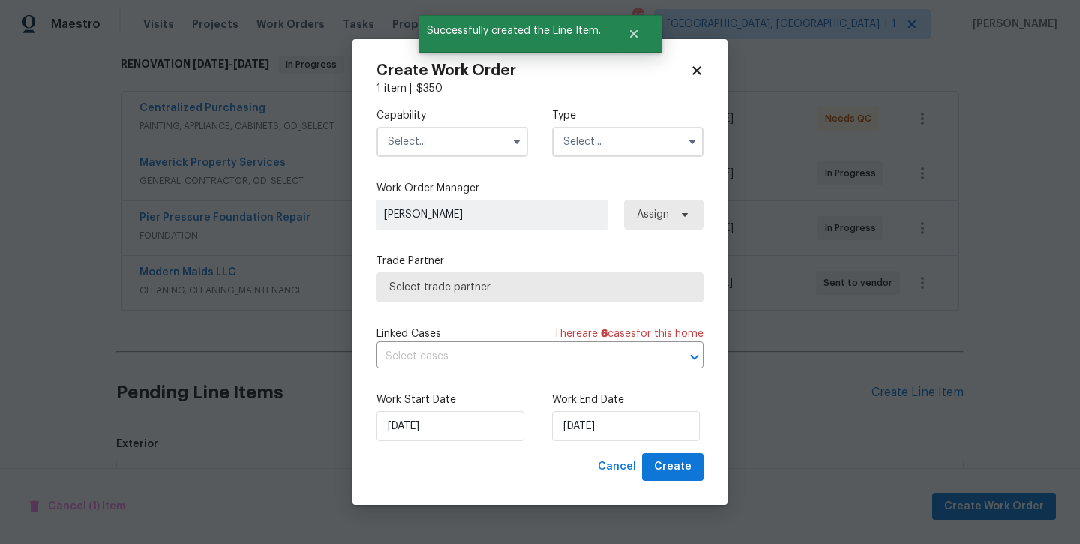
click at [440, 143] on input "text" at bounding box center [453, 142] width 152 height 30
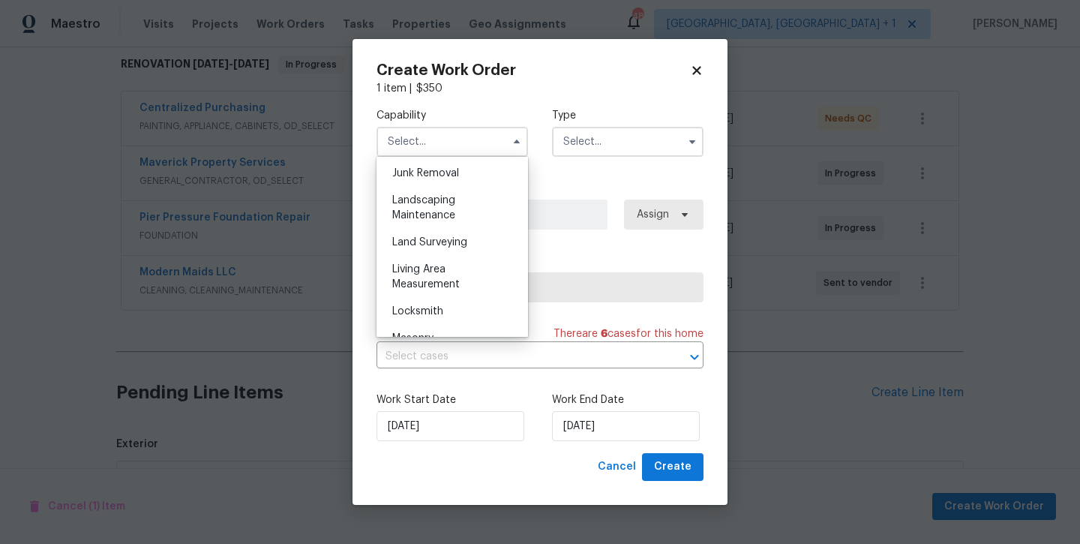
scroll to position [956, 0]
click at [437, 212] on div "Landscaping Maintenance" at bounding box center [452, 213] width 144 height 42
type input "Landscaping Maintenance"
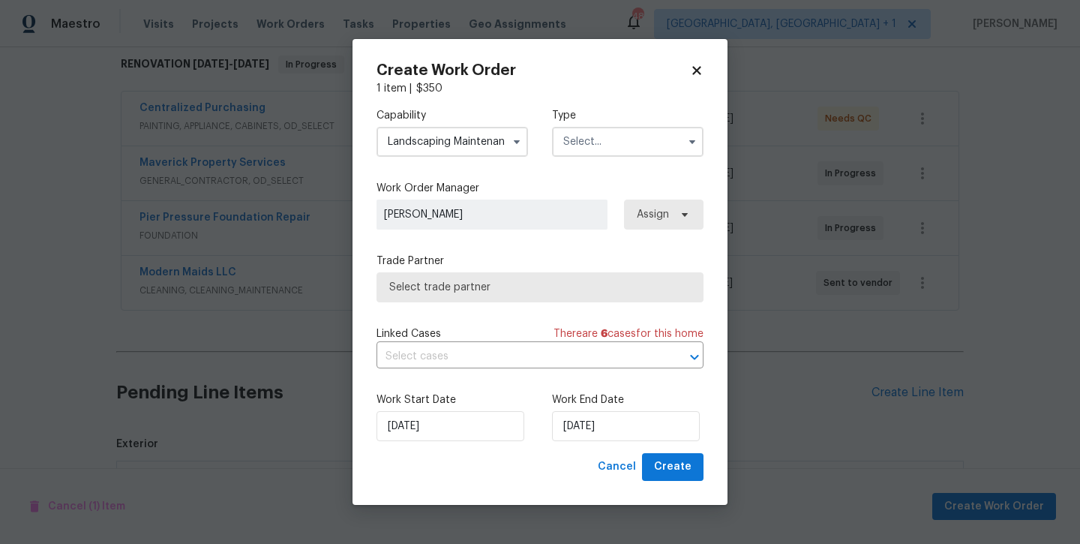
click at [634, 143] on input "text" at bounding box center [628, 142] width 152 height 30
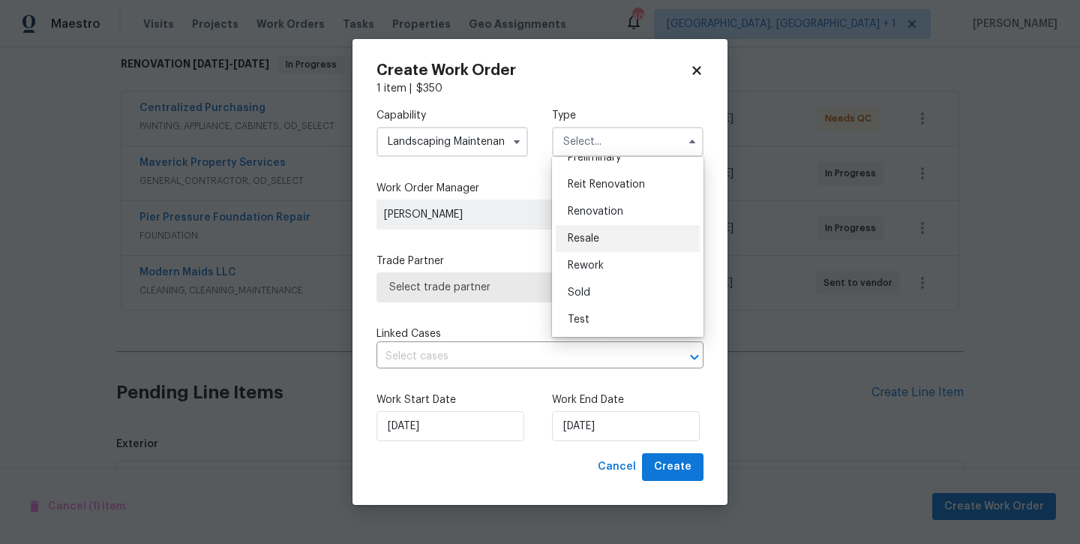
scroll to position [341, 0]
click at [599, 215] on span "Renovation" at bounding box center [596, 211] width 56 height 11
type input "Renovation"
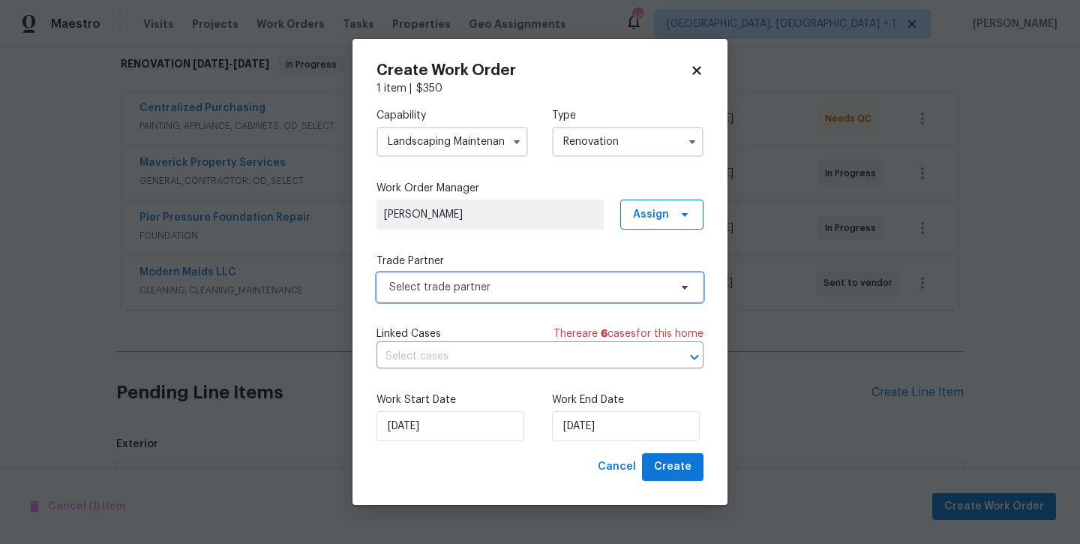
click at [550, 283] on span "Select trade partner" at bounding box center [529, 287] width 280 height 15
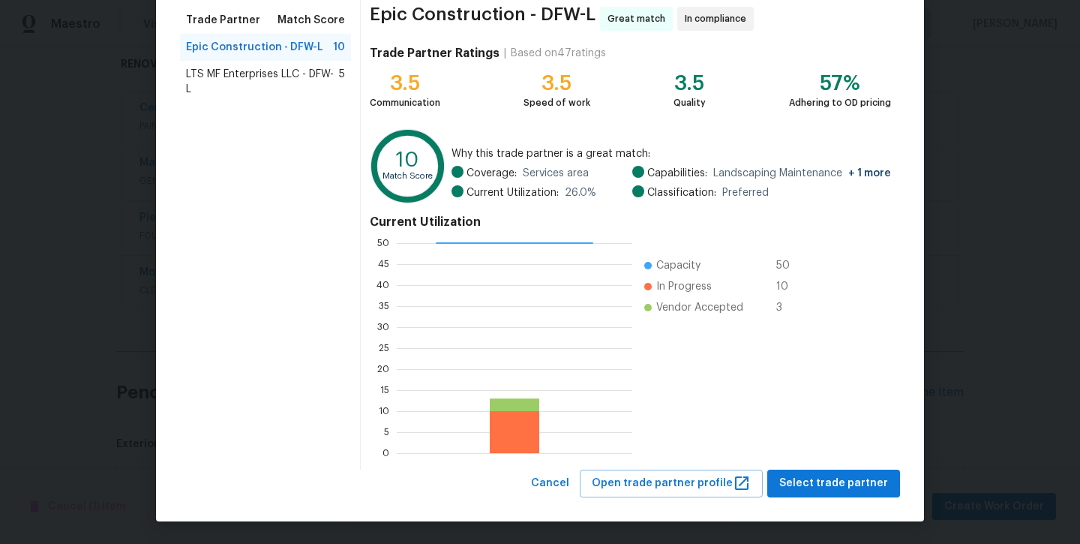
scroll to position [118, 0]
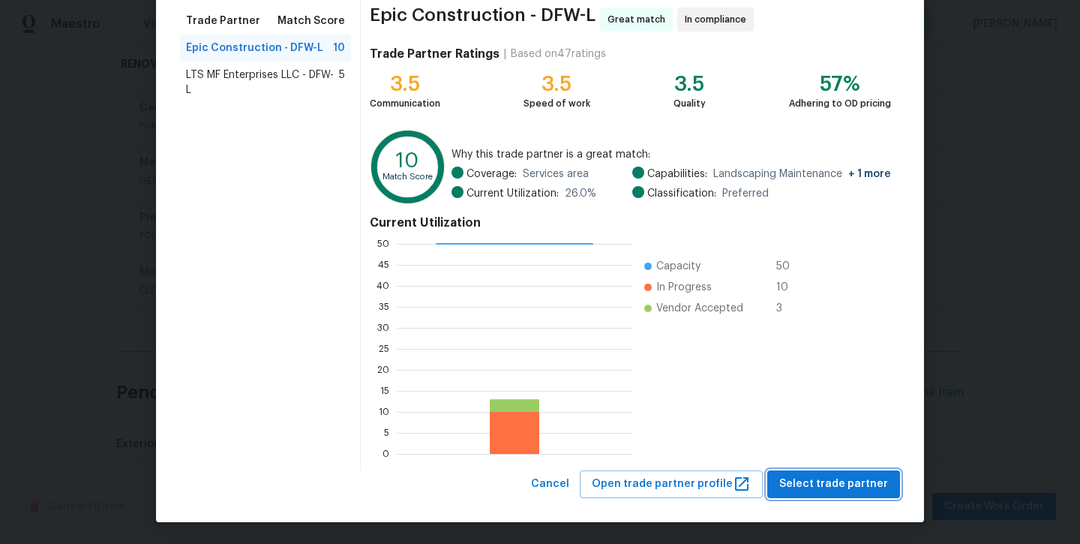
click at [839, 480] on span "Select trade partner" at bounding box center [833, 484] width 109 height 19
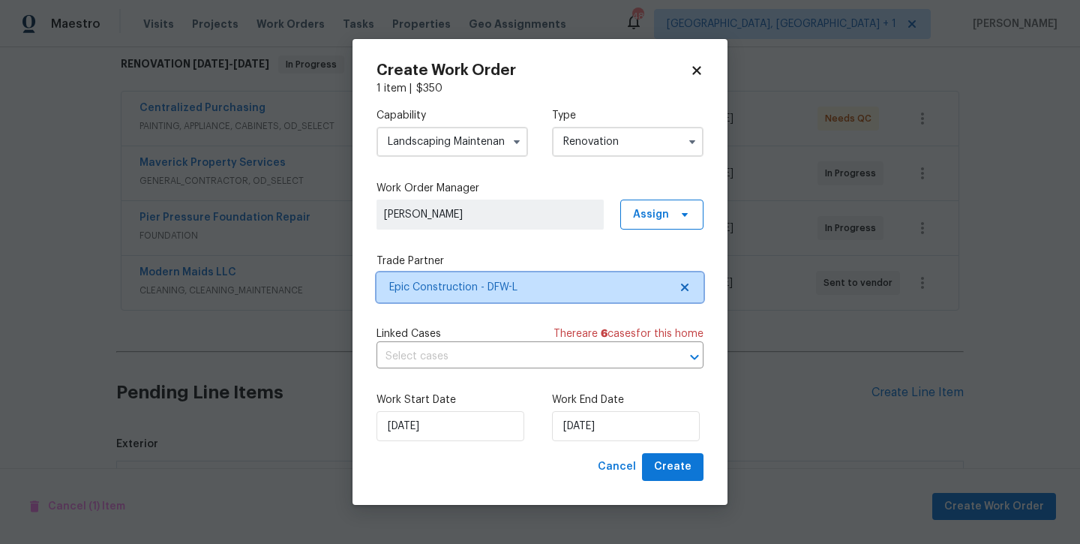
scroll to position [0, 0]
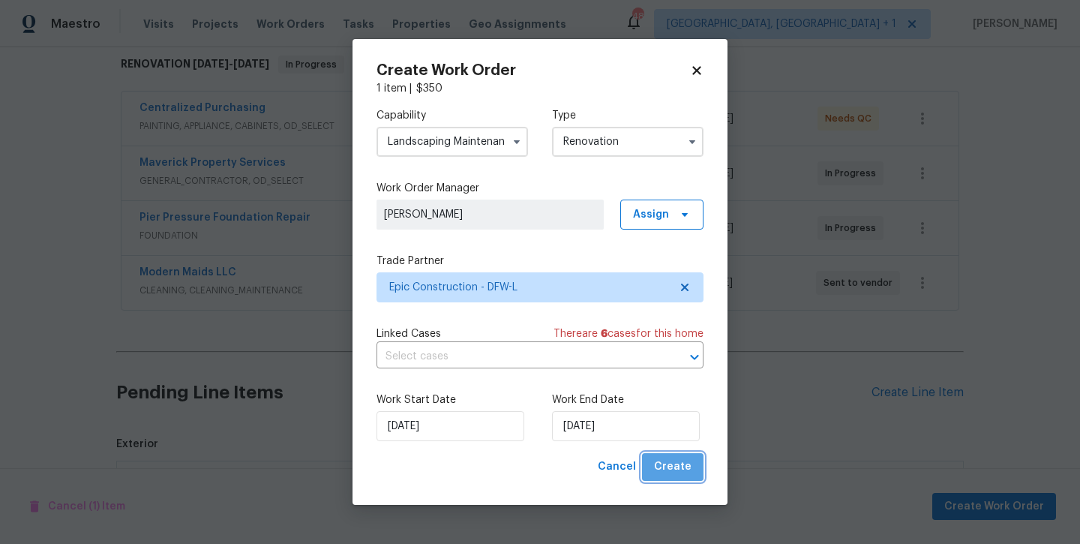
click at [679, 467] on span "Create" at bounding box center [673, 467] width 38 height 19
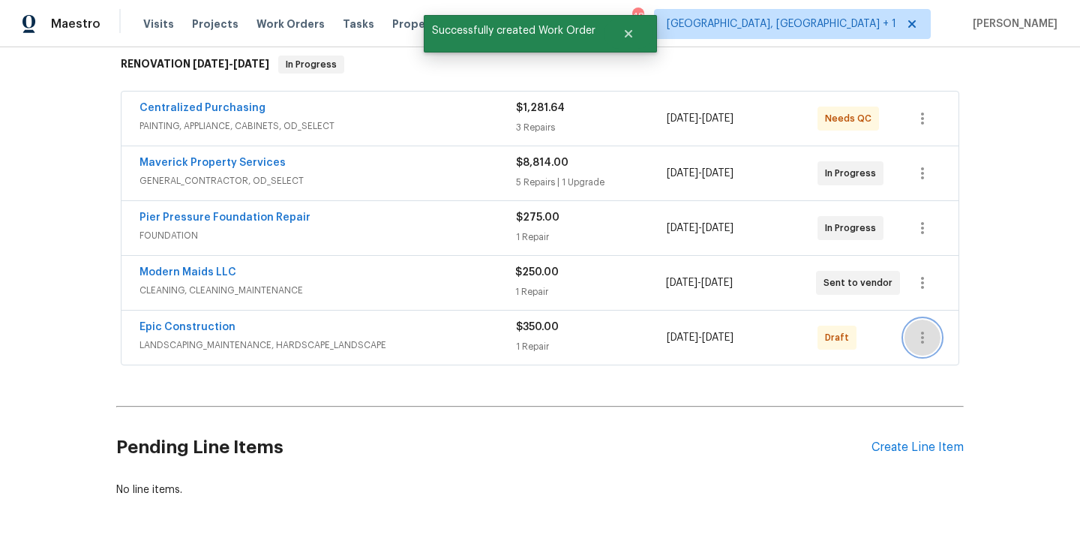
click at [918, 336] on icon "button" at bounding box center [923, 338] width 18 height 18
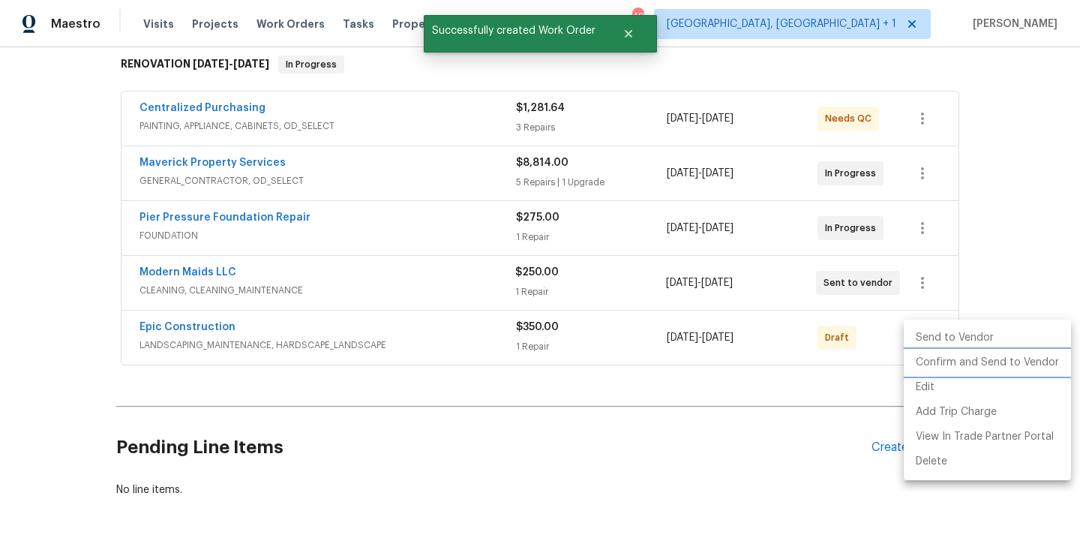
click at [944, 367] on li "Confirm and Send to Vendor" at bounding box center [987, 362] width 167 height 25
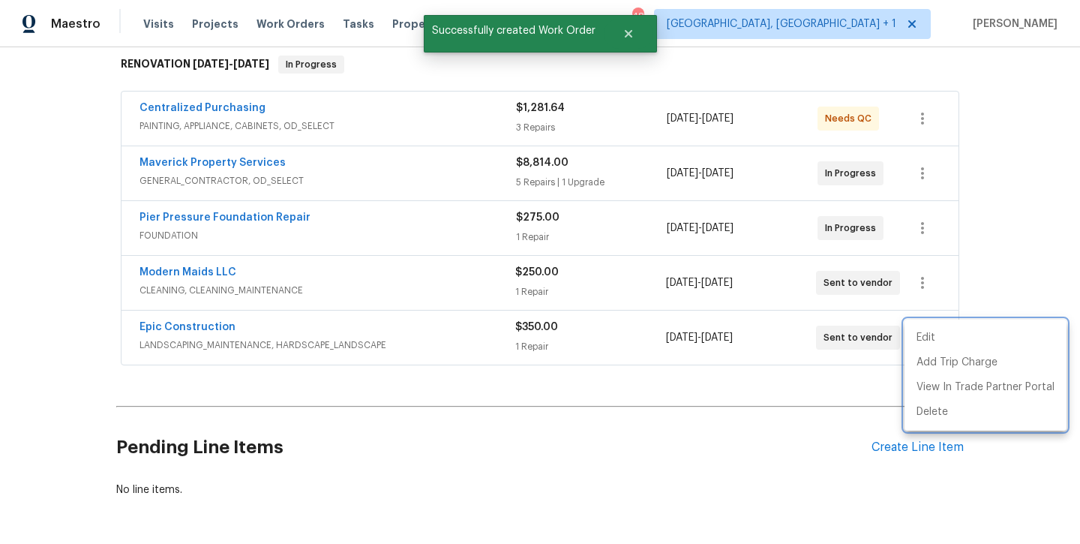
click at [365, 380] on div at bounding box center [540, 272] width 1080 height 544
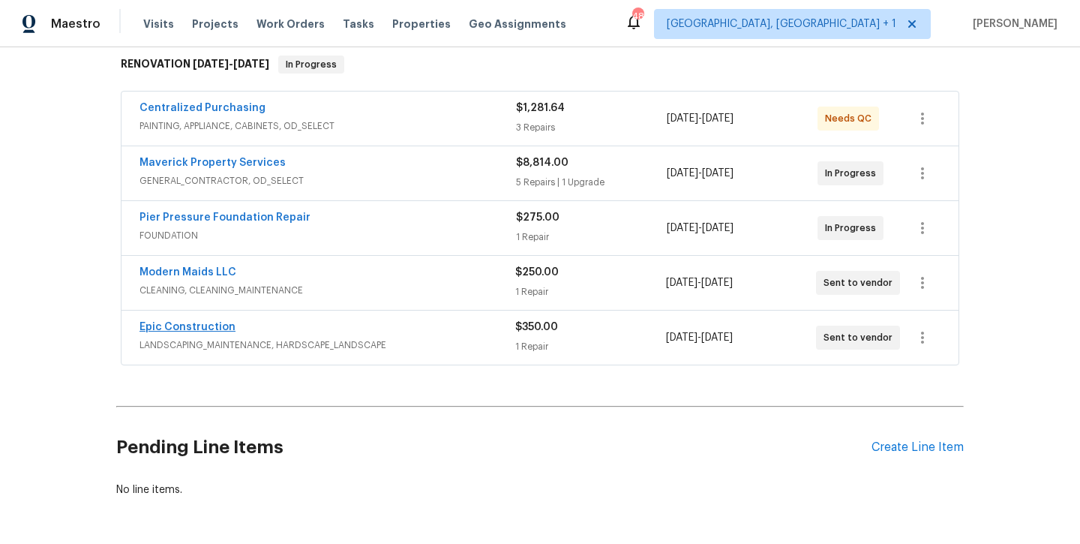
click at [169, 323] on link "Epic Construction" at bounding box center [188, 327] width 96 height 11
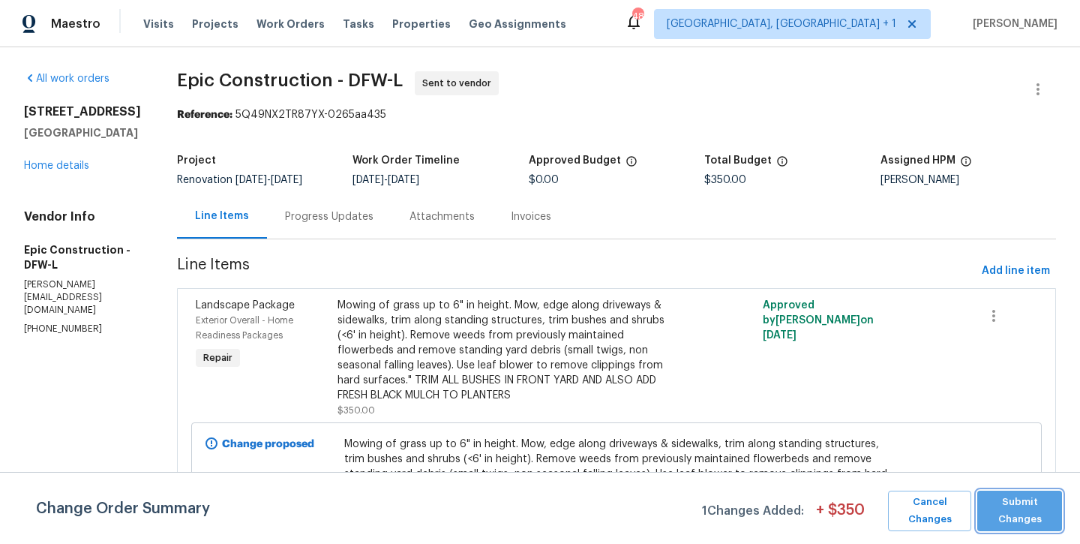
click at [992, 506] on span "Submit Changes" at bounding box center [1020, 511] width 70 height 35
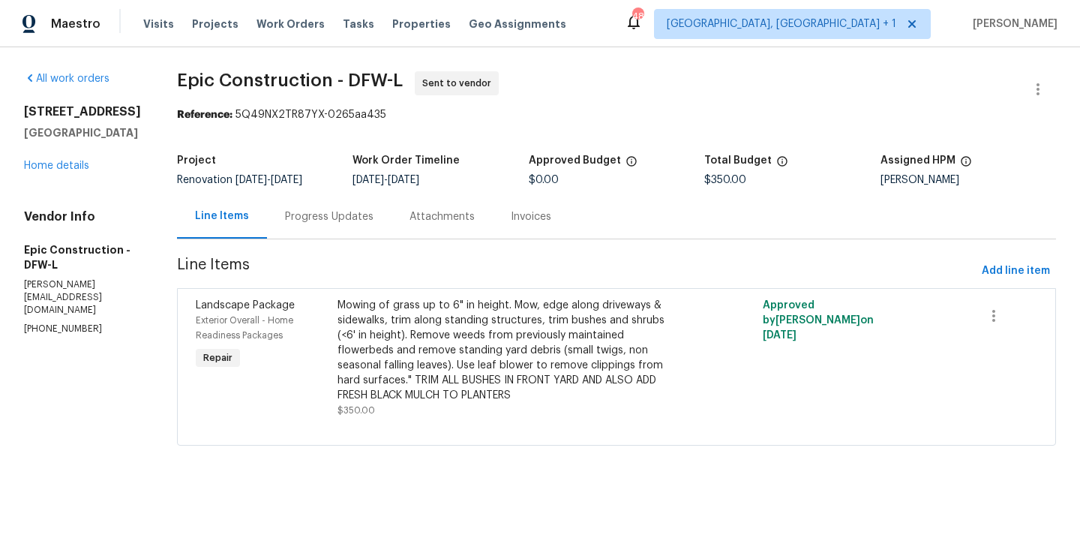
click at [308, 221] on div "Progress Updates" at bounding box center [329, 216] width 89 height 15
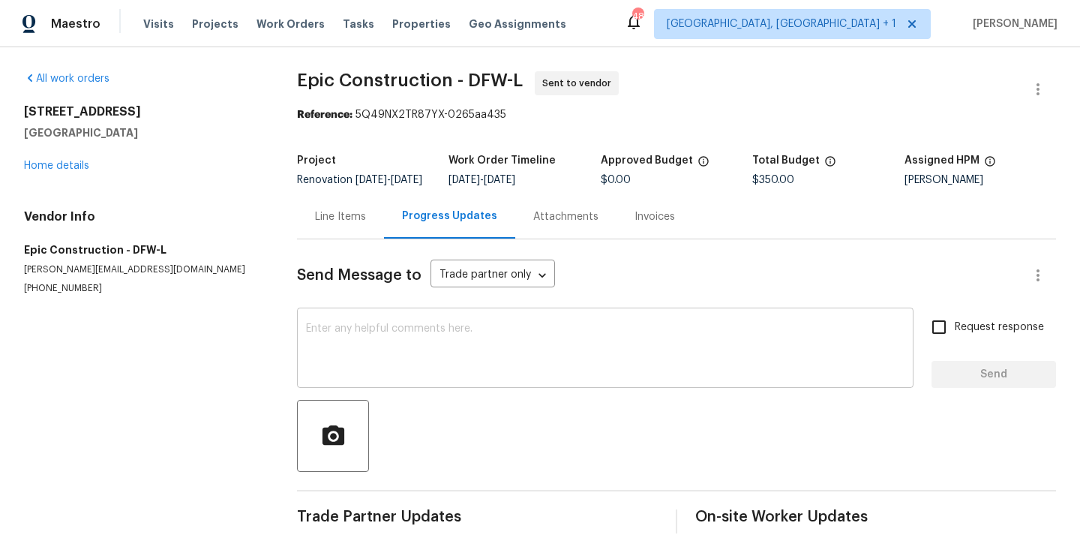
click at [363, 341] on textarea at bounding box center [605, 349] width 599 height 53
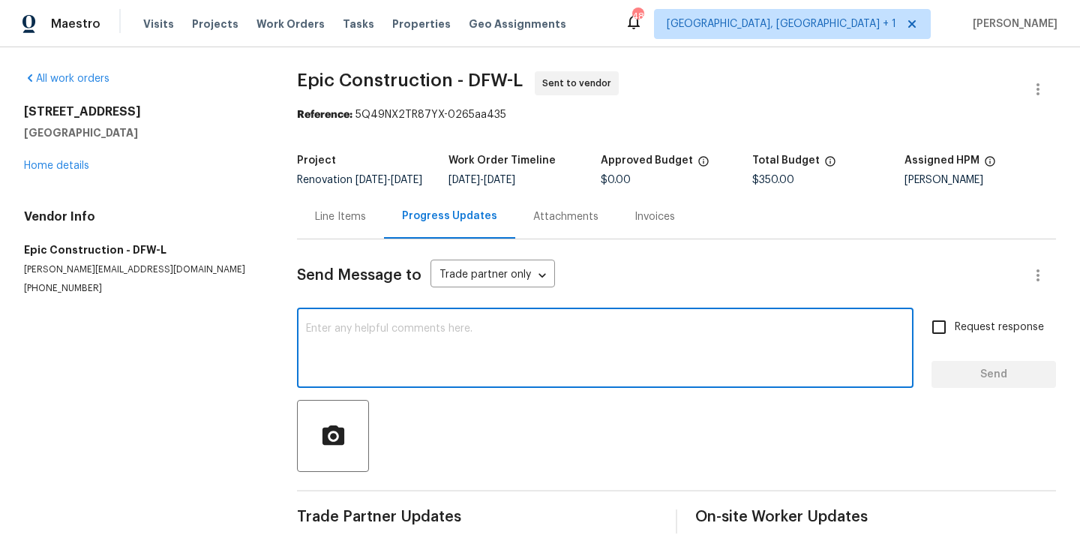
click at [363, 341] on textarea at bounding box center [605, 349] width 599 height 53
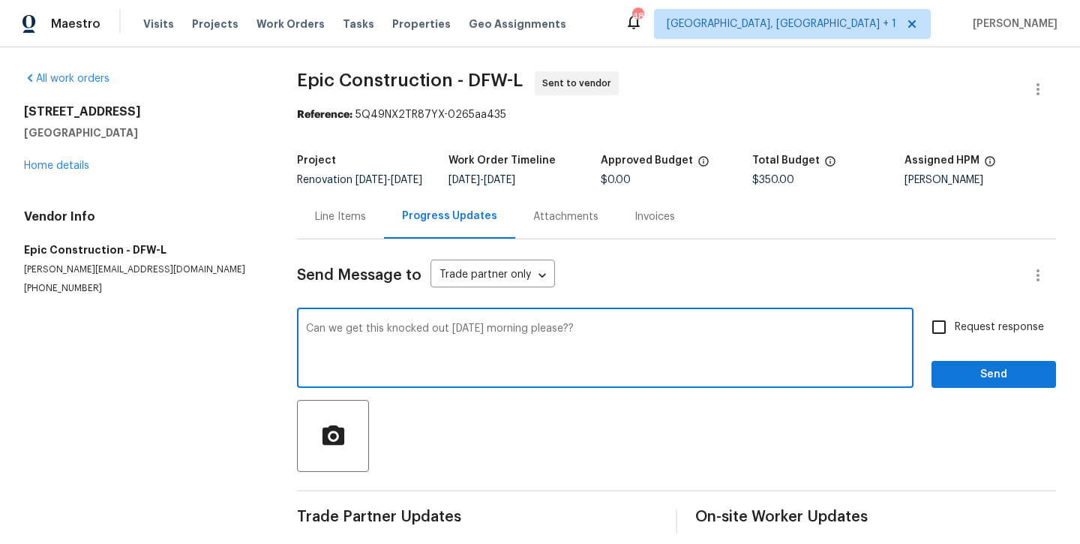
type textarea "Can we get this knocked out on Thursday morning please??"
click at [990, 335] on span "Request response" at bounding box center [999, 328] width 89 height 16
click at [955, 338] on input "Request response" at bounding box center [939, 327] width 32 height 32
checkbox input "true"
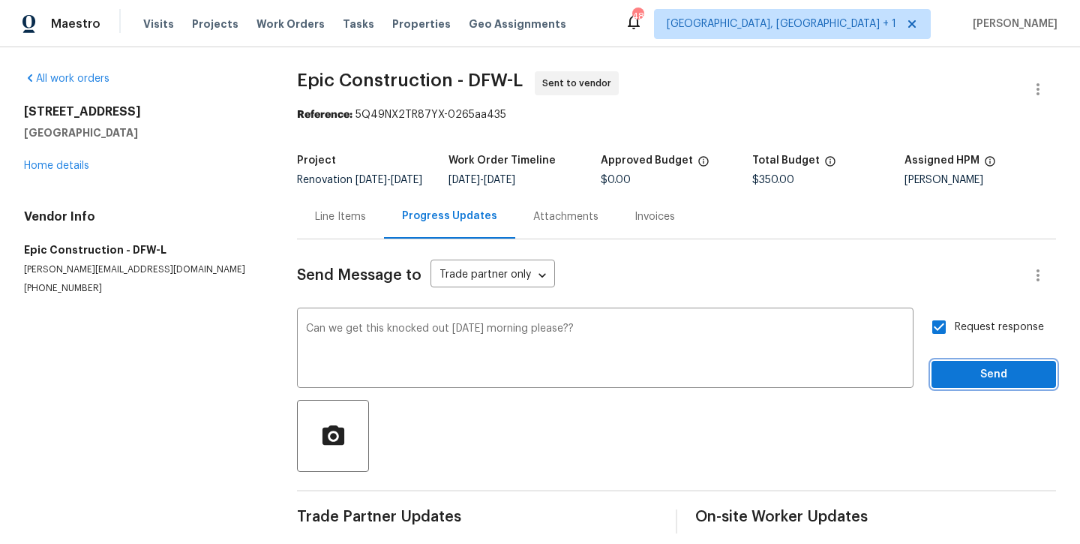
click at [985, 381] on span "Send" at bounding box center [994, 374] width 101 height 19
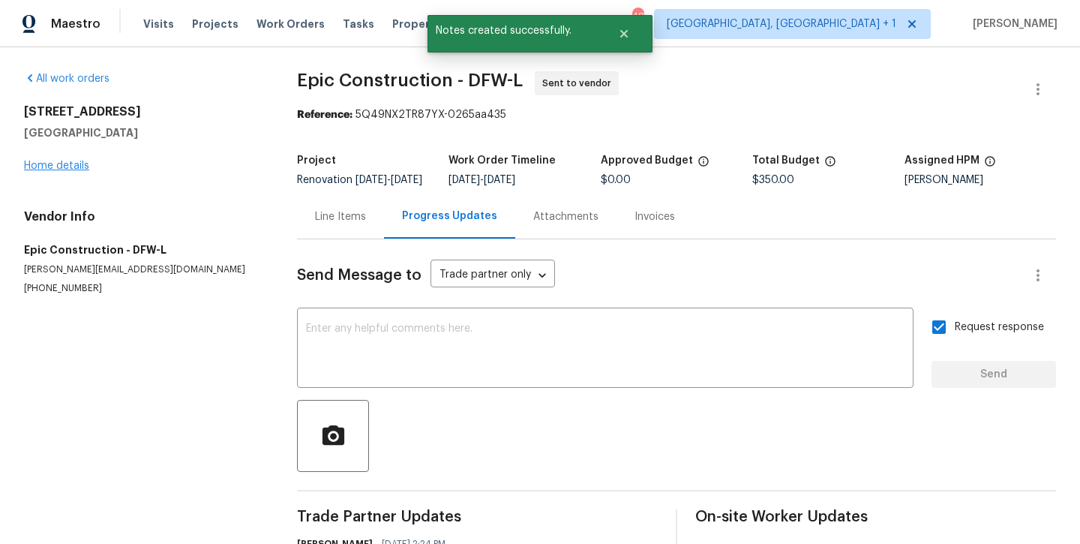
click at [64, 164] on link "Home details" at bounding box center [56, 166] width 65 height 11
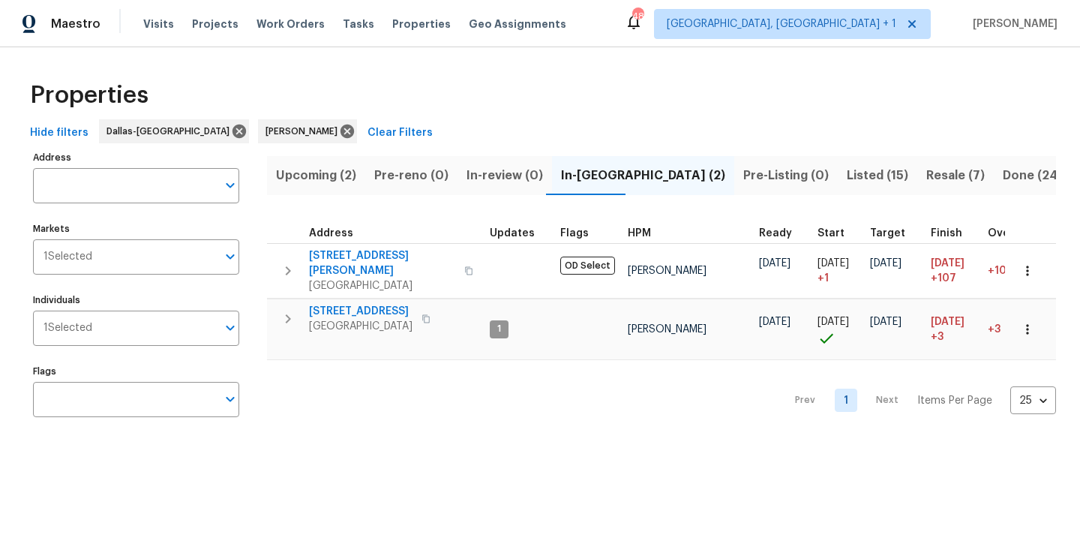
click at [847, 182] on span "Listed (15)" at bounding box center [878, 175] width 62 height 21
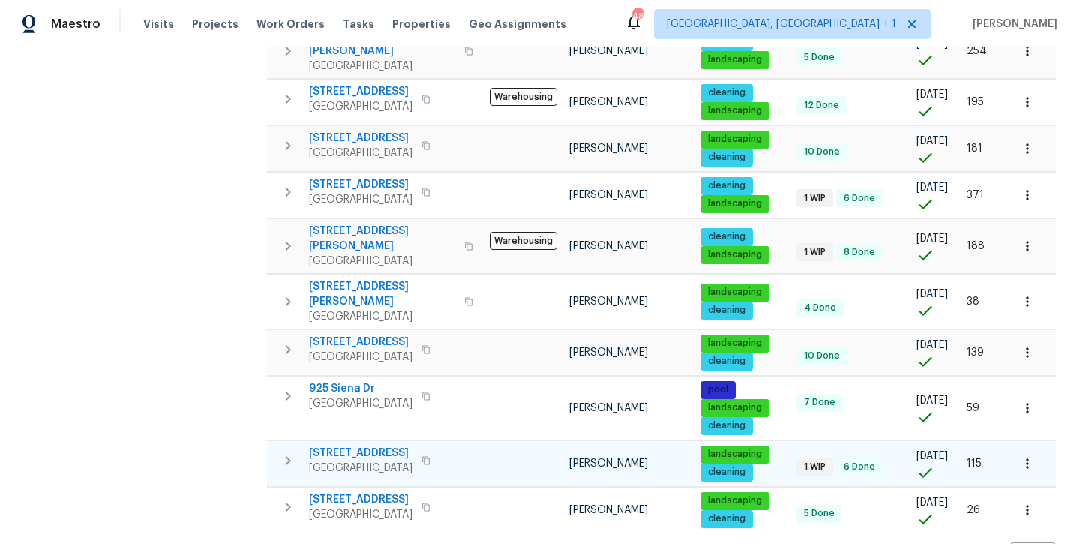
scroll to position [446, 0]
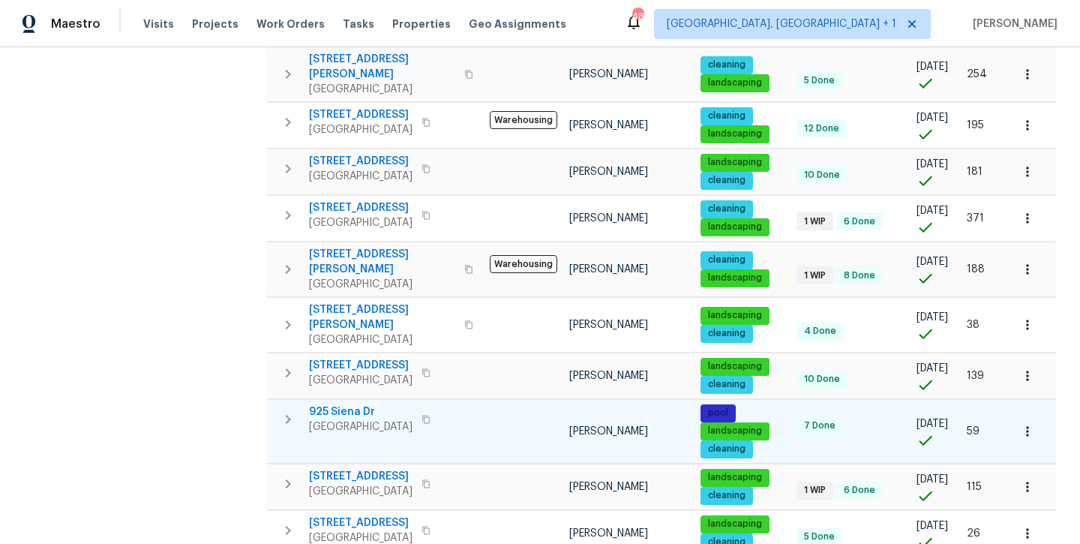
click at [346, 404] on span "925 Siena Dr" at bounding box center [361, 411] width 104 height 15
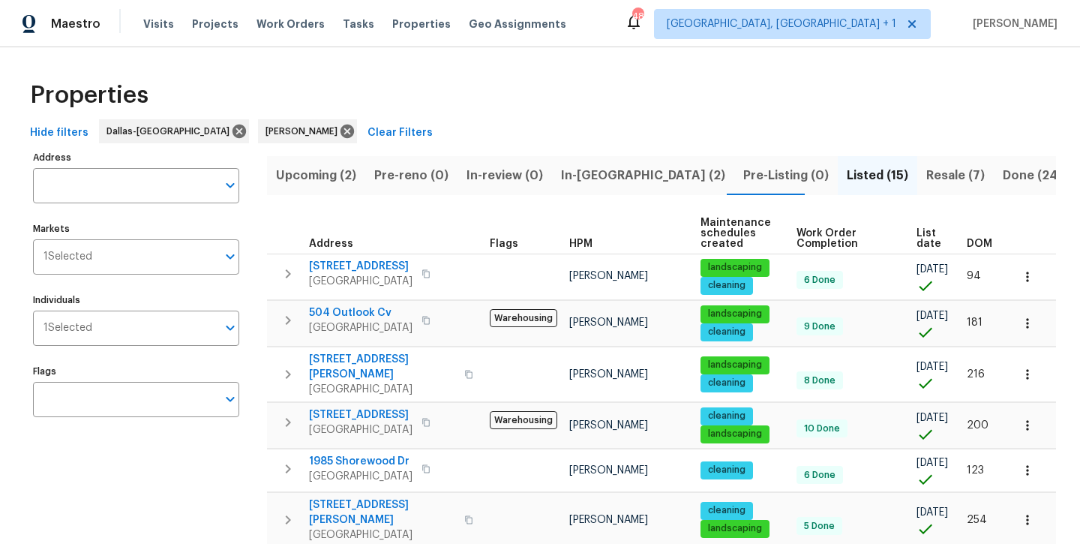
scroll to position [0, 0]
click at [593, 178] on span "In-[GEOGRAPHIC_DATA] (2)" at bounding box center [643, 175] width 164 height 21
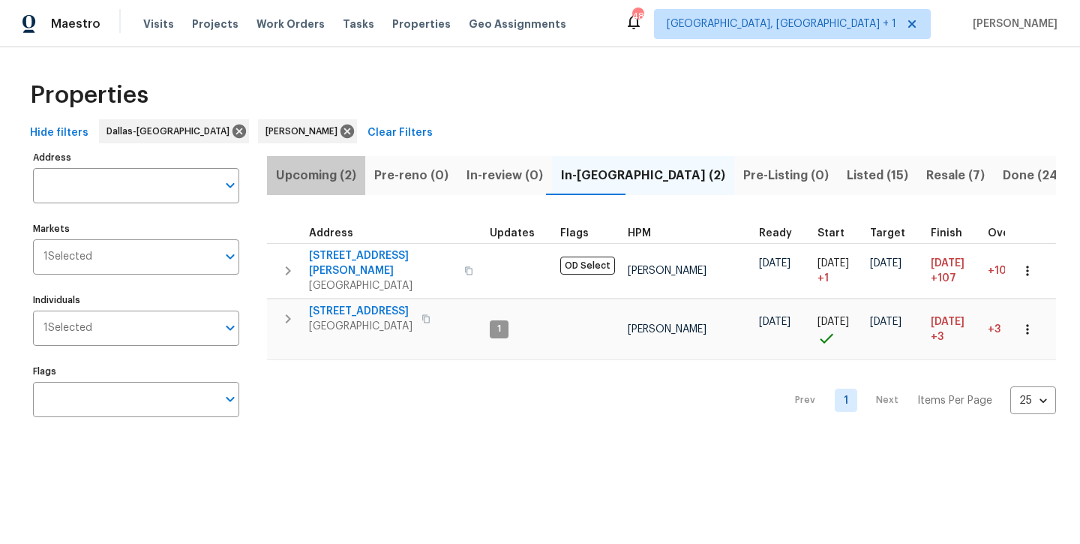
click at [296, 173] on span "Upcoming (2)" at bounding box center [316, 175] width 80 height 21
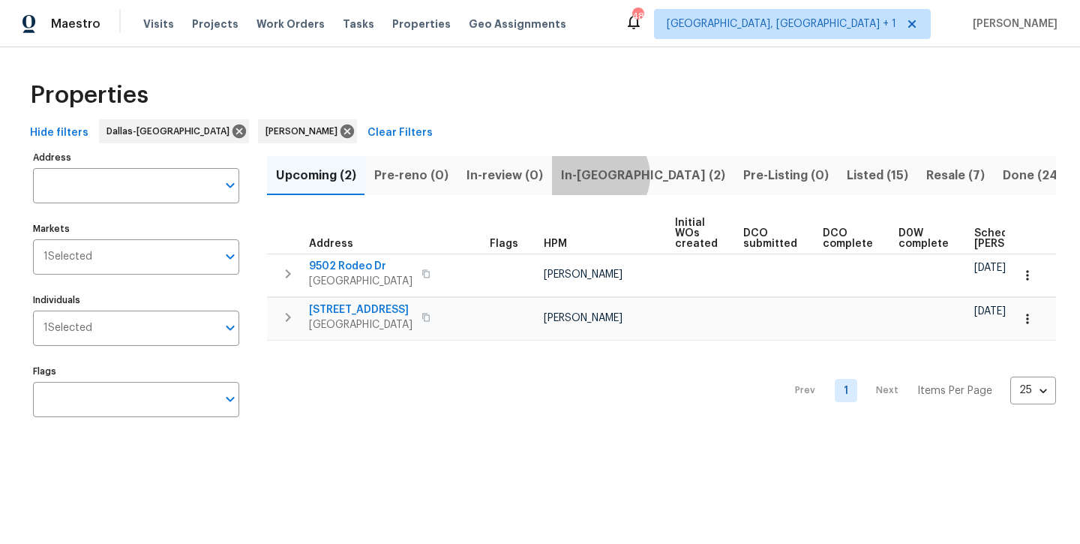
click at [593, 176] on span "In-[GEOGRAPHIC_DATA] (2)" at bounding box center [643, 175] width 164 height 21
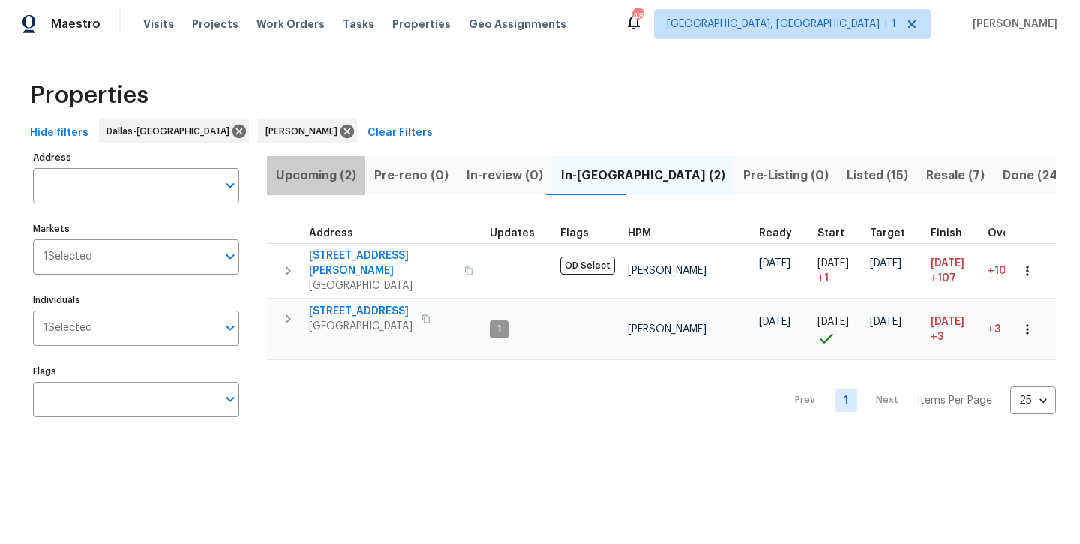
click at [335, 182] on span "Upcoming (2)" at bounding box center [316, 175] width 80 height 21
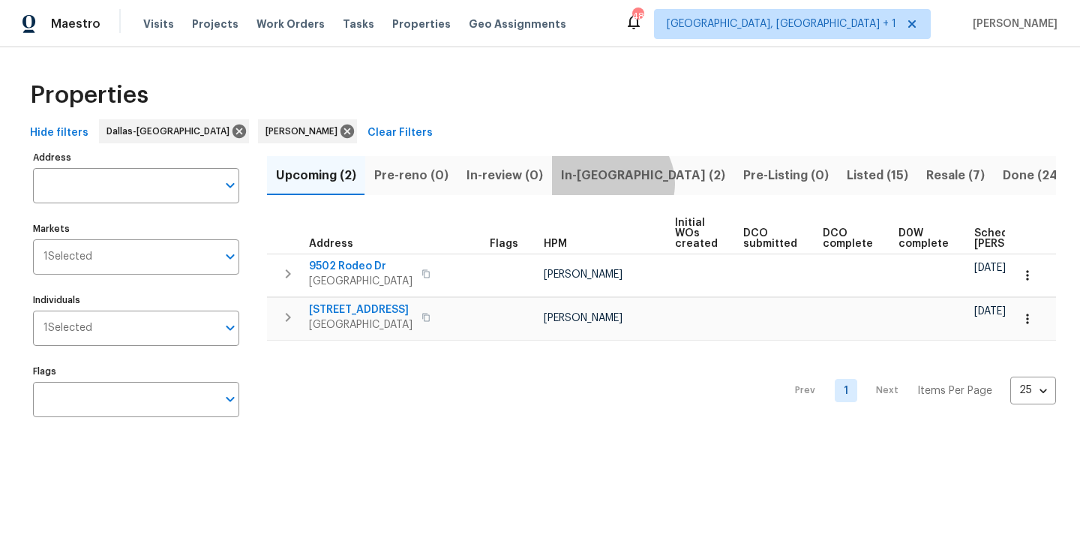
click at [604, 183] on span "In-[GEOGRAPHIC_DATA] (2)" at bounding box center [643, 175] width 164 height 21
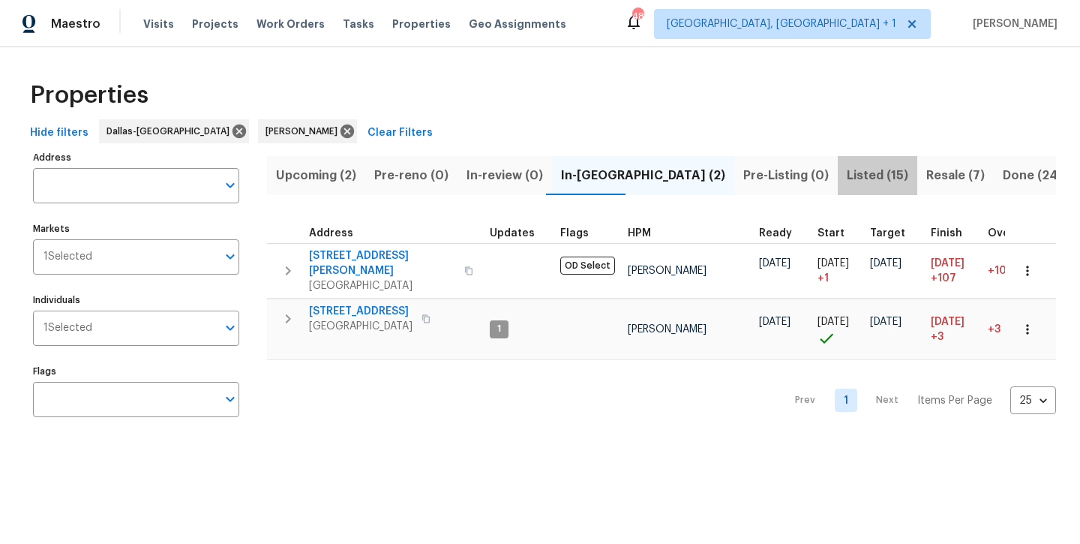
click at [847, 185] on span "Listed (15)" at bounding box center [878, 175] width 62 height 21
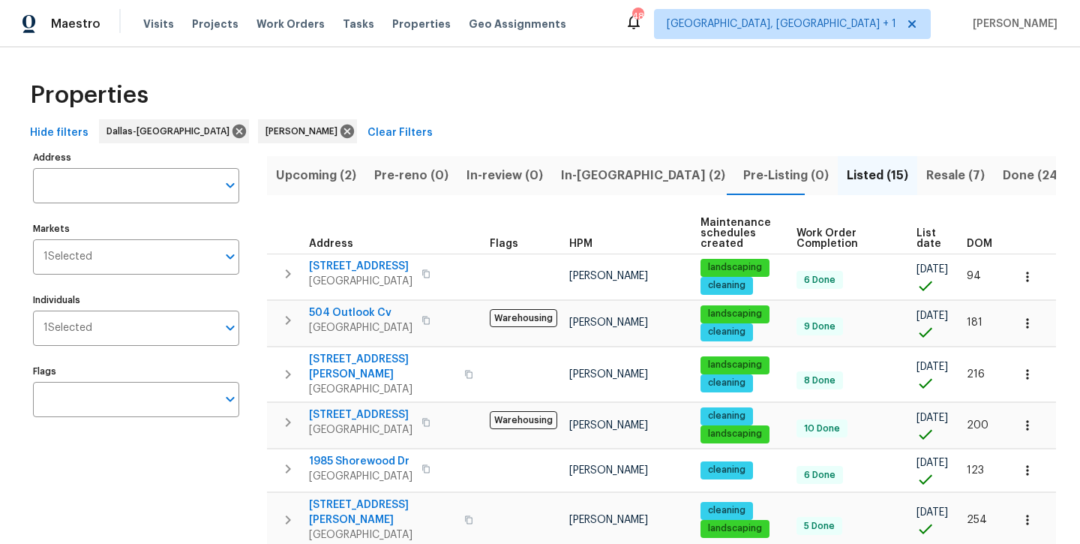
click at [926, 171] on span "Resale (7)" at bounding box center [955, 175] width 59 height 21
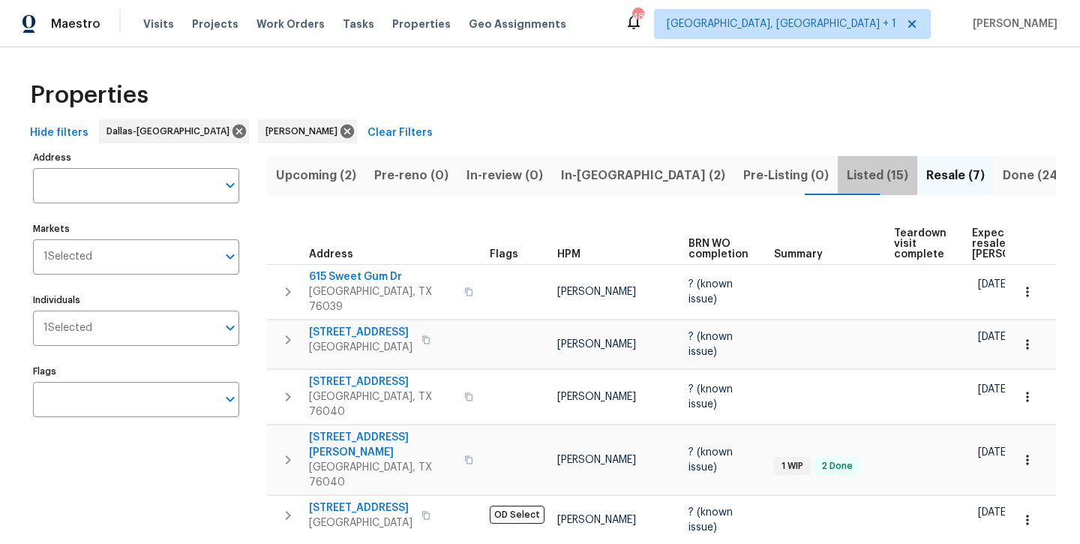
click at [847, 174] on span "Listed (15)" at bounding box center [878, 175] width 62 height 21
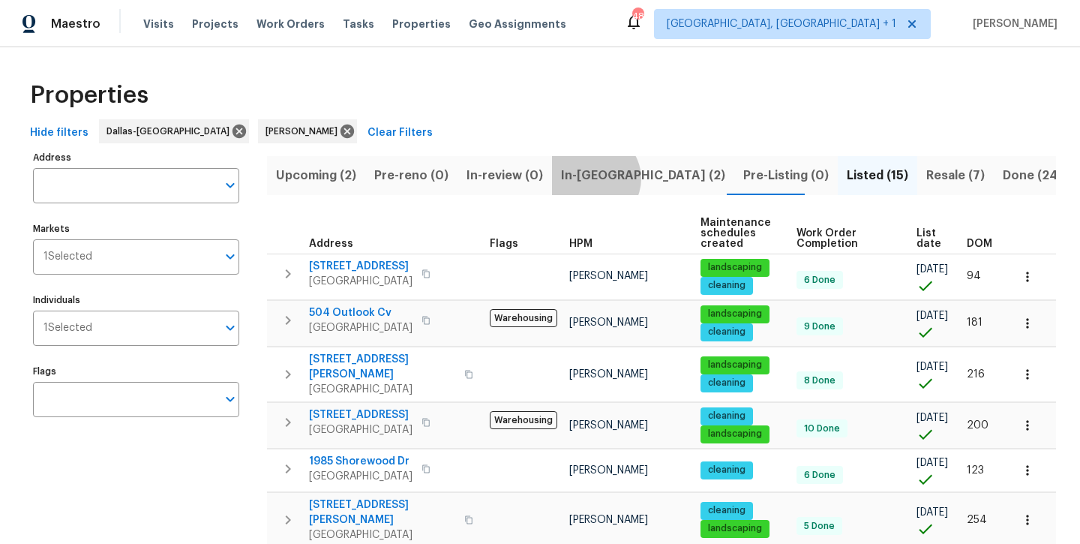
click at [587, 178] on span "In-[GEOGRAPHIC_DATA] (2)" at bounding box center [643, 175] width 164 height 21
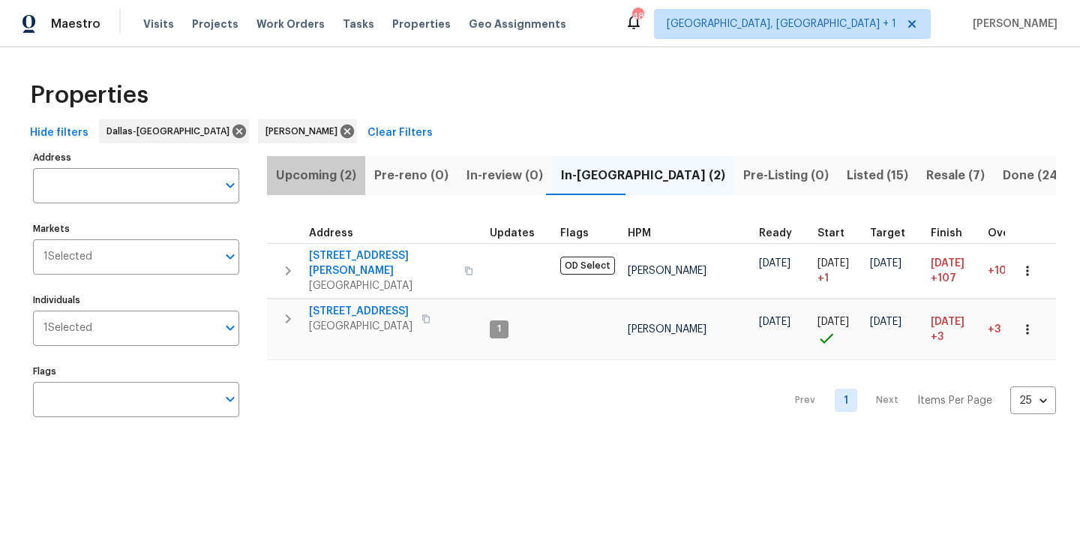
click at [324, 179] on span "Upcoming (2)" at bounding box center [316, 175] width 80 height 21
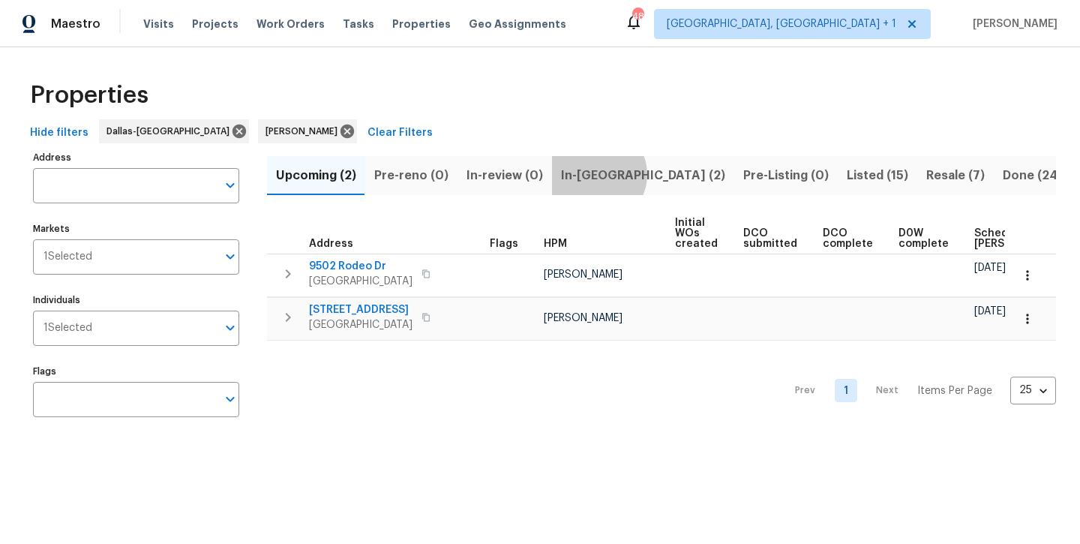
click at [591, 174] on span "In-reno (2)" at bounding box center [643, 175] width 164 height 21
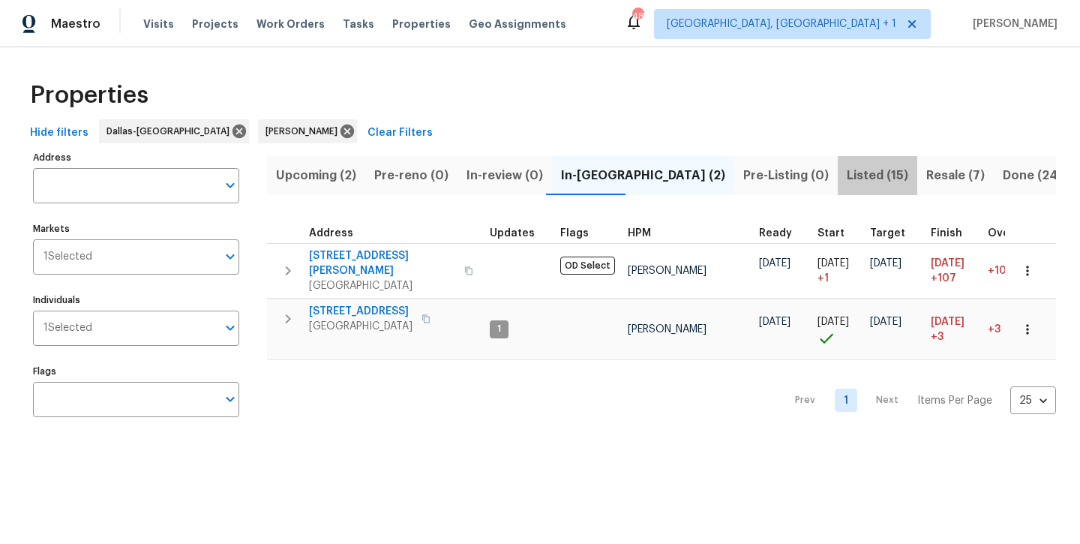
click at [847, 171] on span "Listed (15)" at bounding box center [878, 175] width 62 height 21
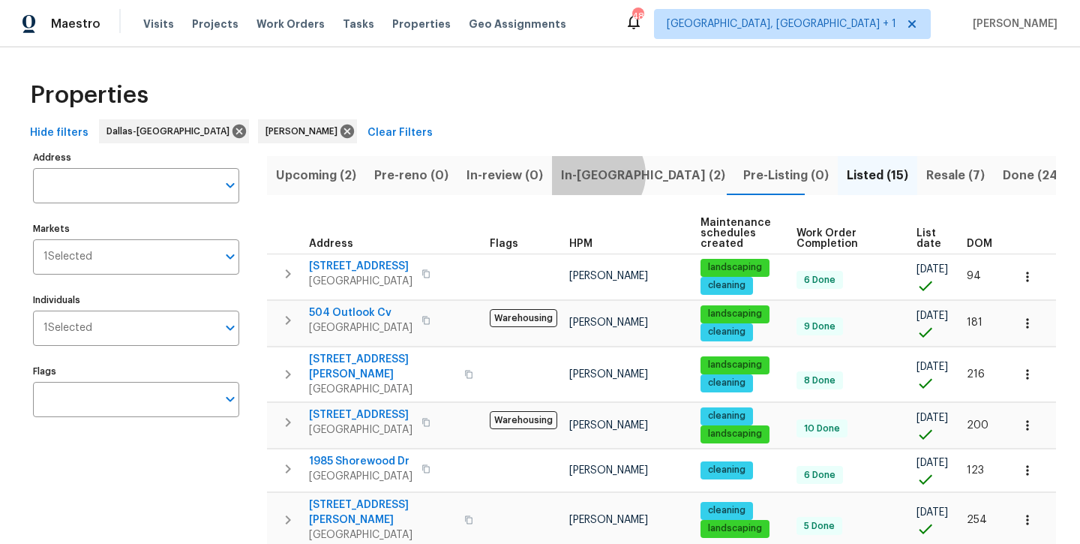
click at [590, 174] on span "In-reno (2)" at bounding box center [643, 175] width 164 height 21
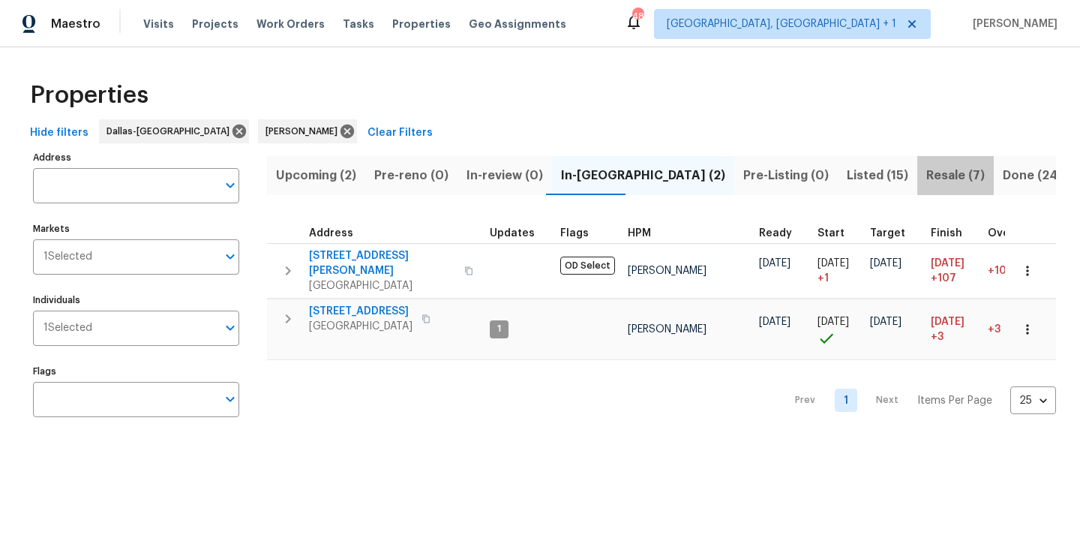
click at [926, 176] on span "Resale (7)" at bounding box center [955, 175] width 59 height 21
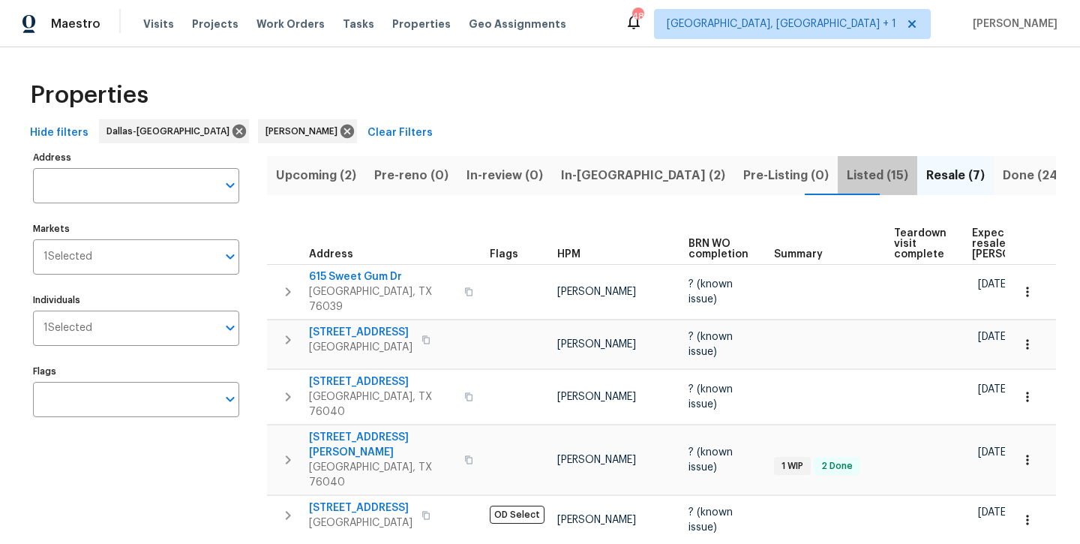
click at [847, 178] on span "Listed (15)" at bounding box center [878, 175] width 62 height 21
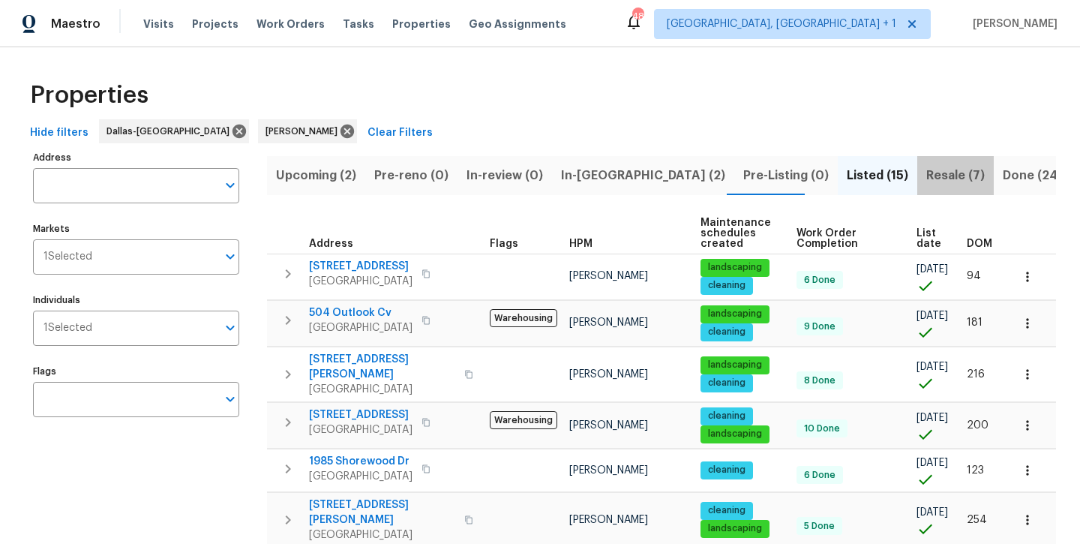
click at [926, 185] on span "Resale (7)" at bounding box center [955, 175] width 59 height 21
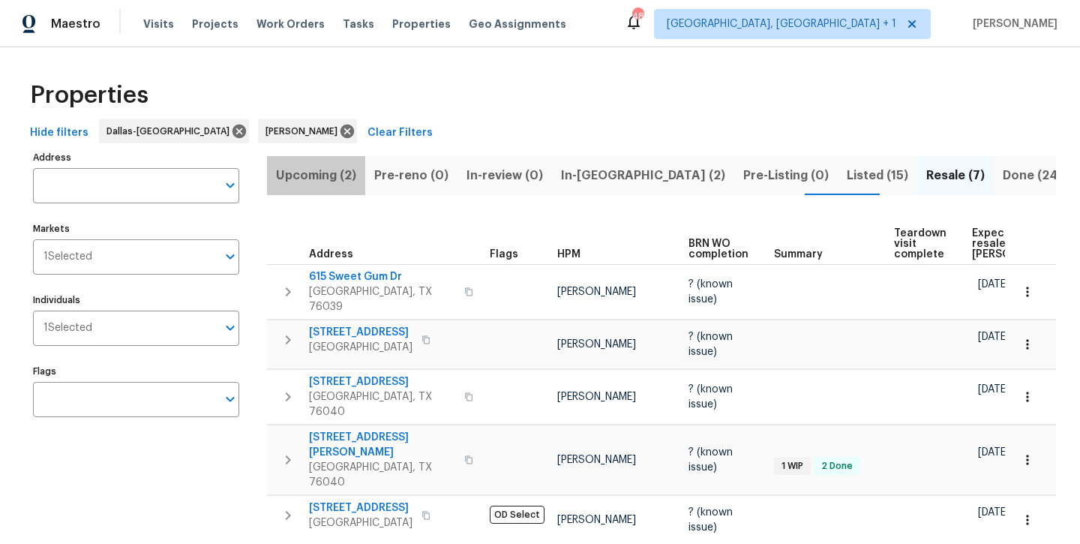
click at [325, 179] on span "Upcoming (2)" at bounding box center [316, 175] width 80 height 21
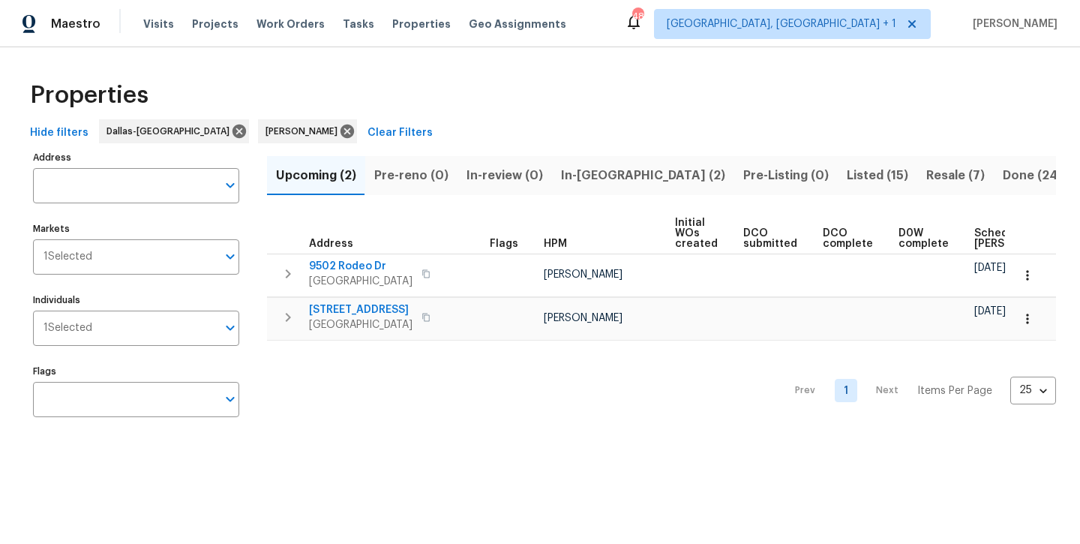
click at [590, 176] on span "In-reno (2)" at bounding box center [643, 175] width 164 height 21
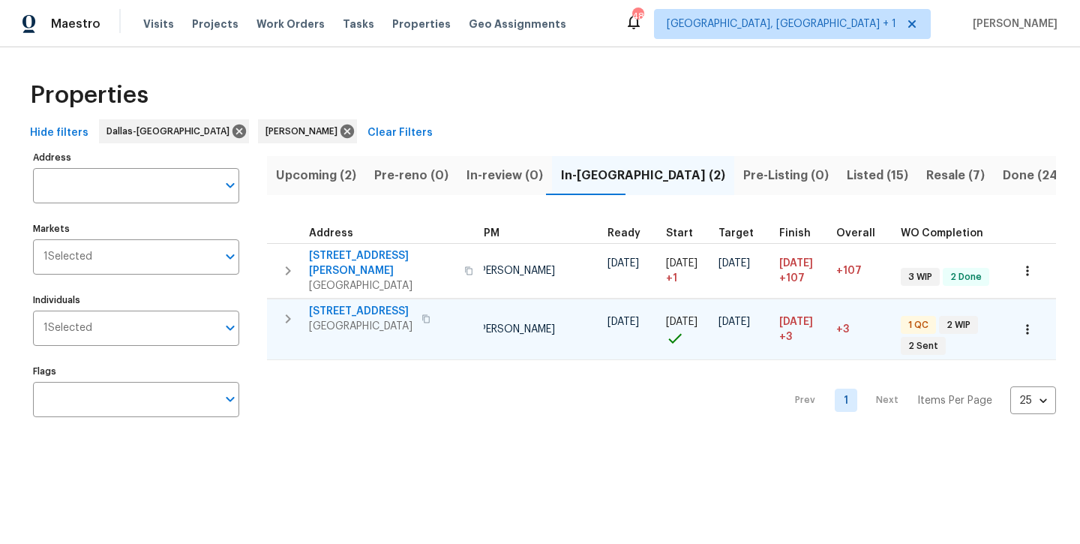
scroll to position [0, 74]
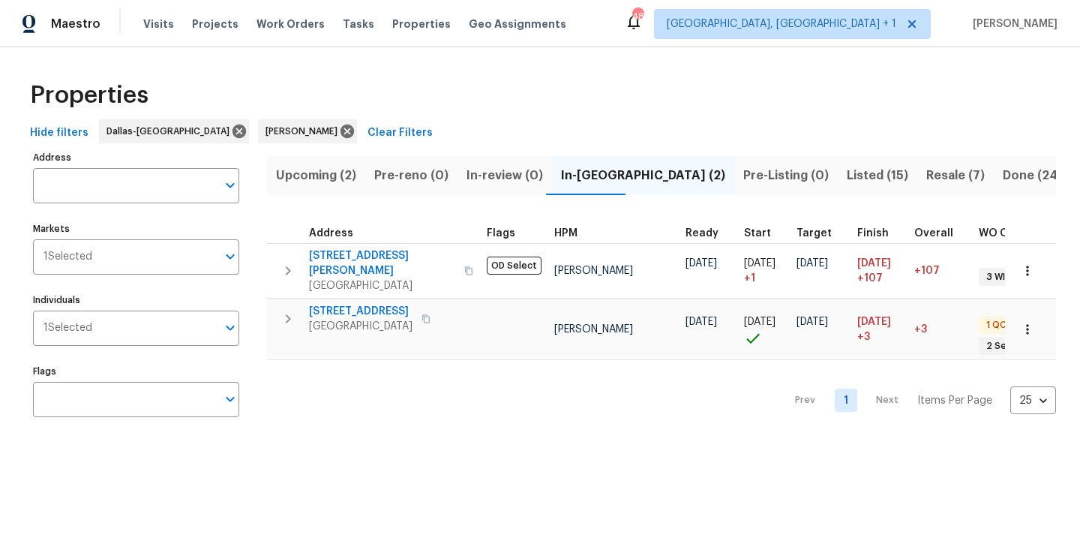
click at [847, 169] on span "Listed (15)" at bounding box center [878, 175] width 62 height 21
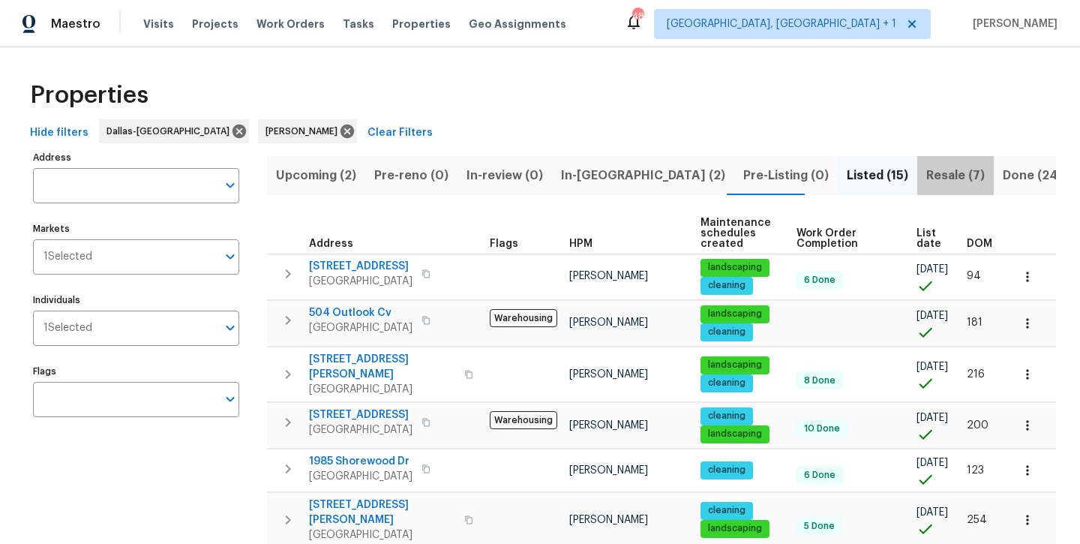
click at [926, 179] on span "Resale (7)" at bounding box center [955, 175] width 59 height 21
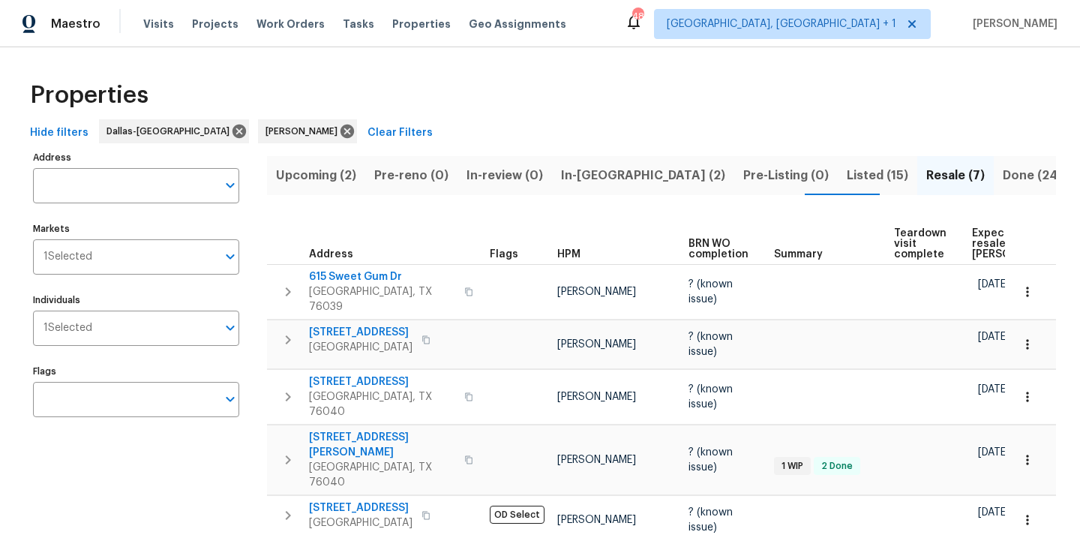
click at [596, 178] on span "In-reno (2)" at bounding box center [643, 175] width 164 height 21
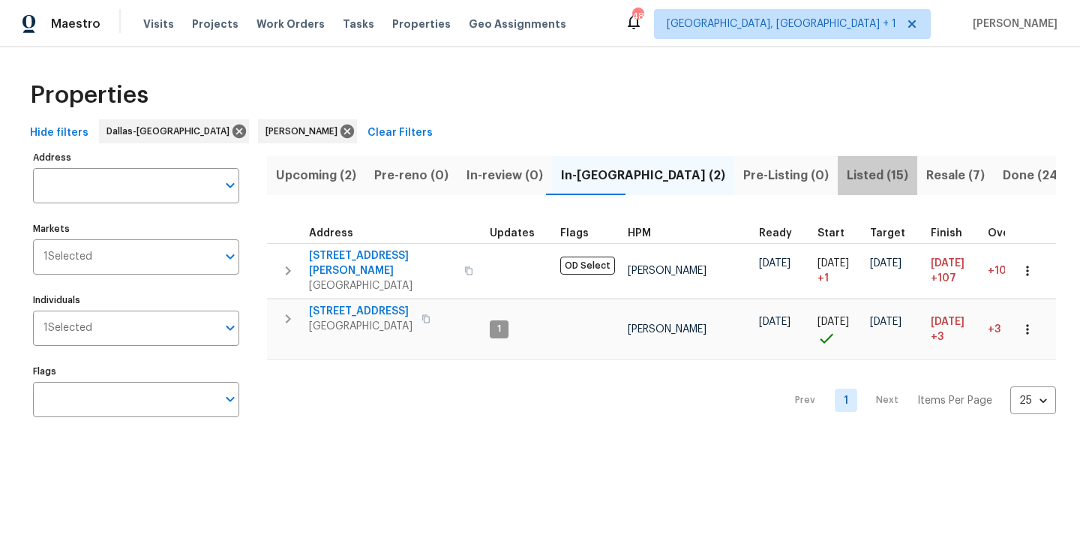
click at [847, 182] on span "Listed (15)" at bounding box center [878, 175] width 62 height 21
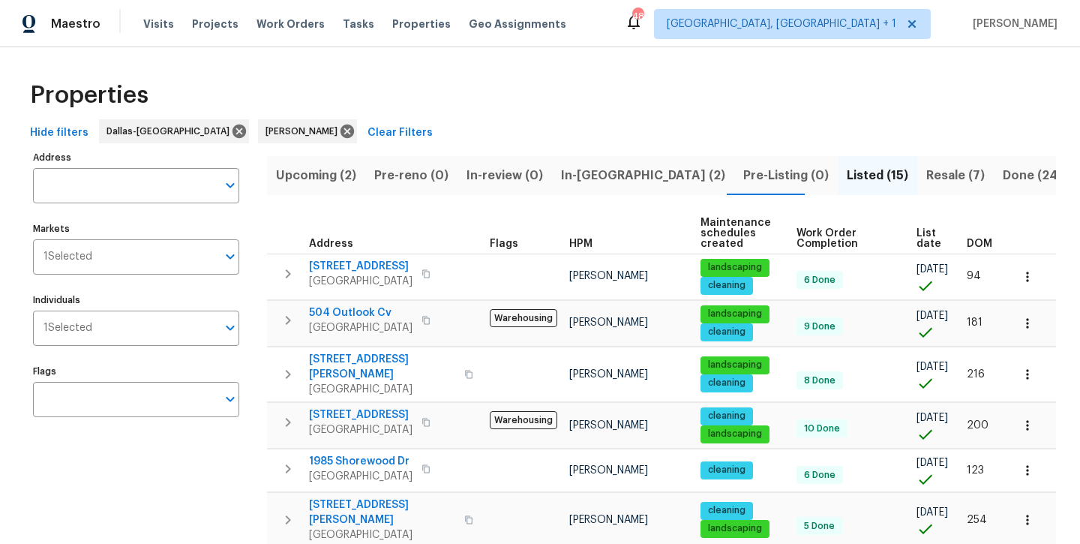
click at [926, 176] on span "Resale (7)" at bounding box center [955, 175] width 59 height 21
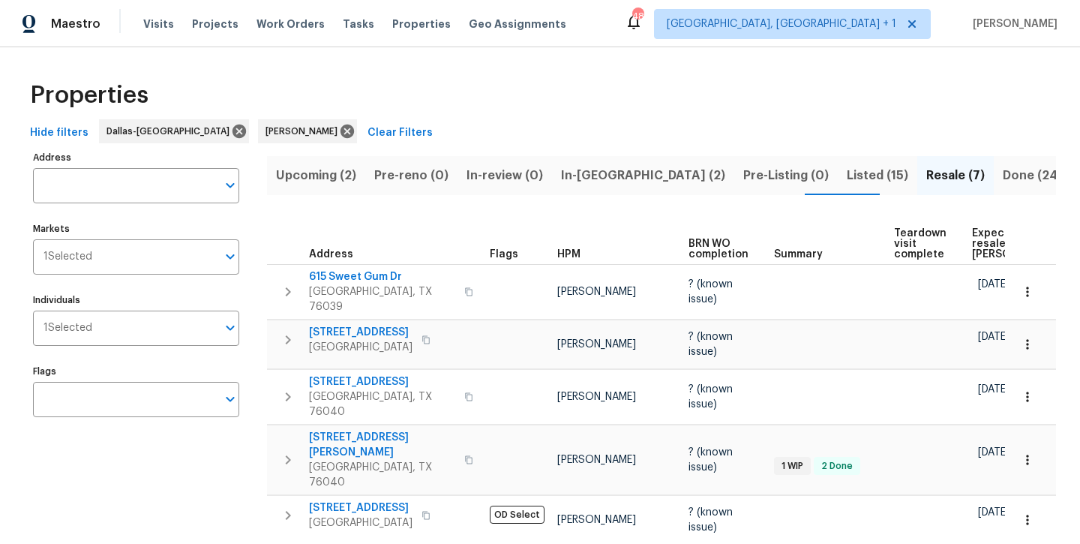
click at [319, 172] on span "Upcoming (2)" at bounding box center [316, 175] width 80 height 21
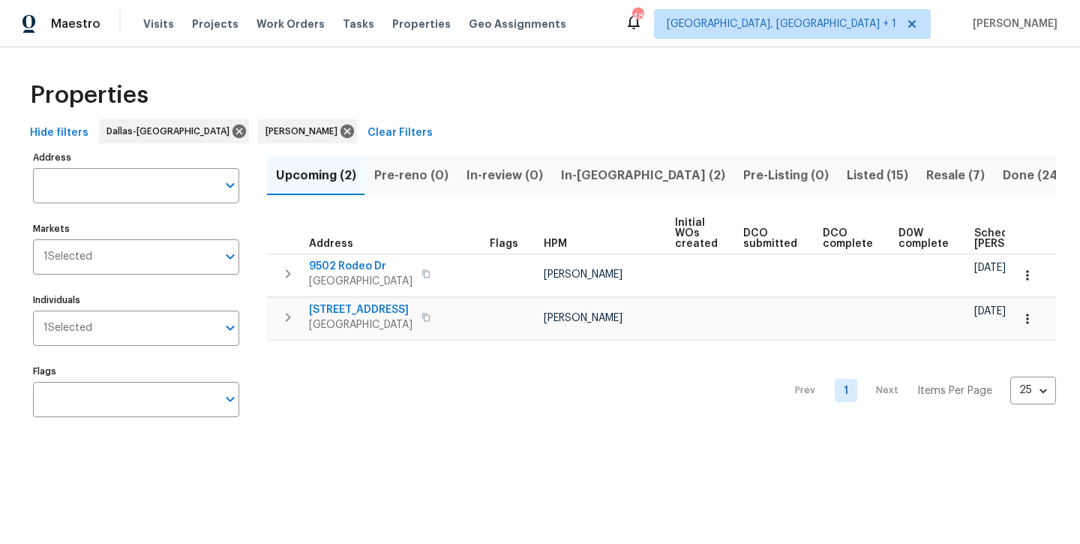
click at [598, 177] on span "In-reno (2)" at bounding box center [643, 175] width 164 height 21
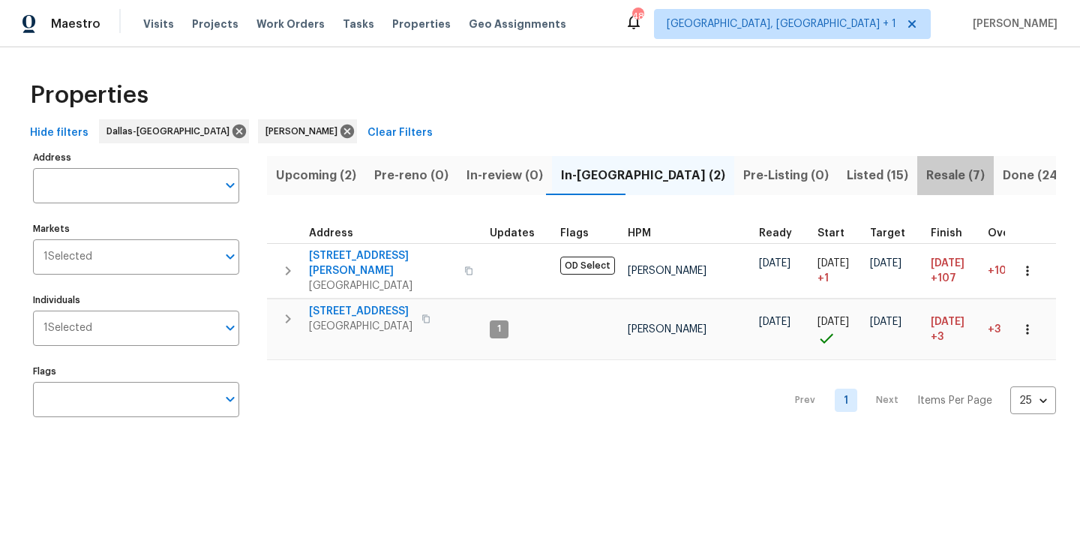
click at [926, 182] on span "Resale (7)" at bounding box center [955, 175] width 59 height 21
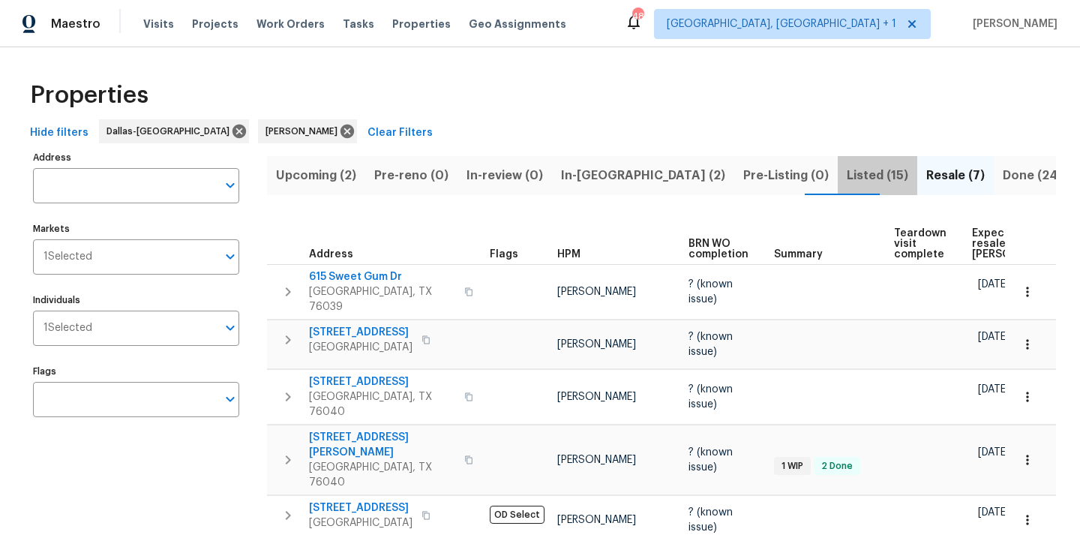
click at [847, 172] on span "Listed (15)" at bounding box center [878, 175] width 62 height 21
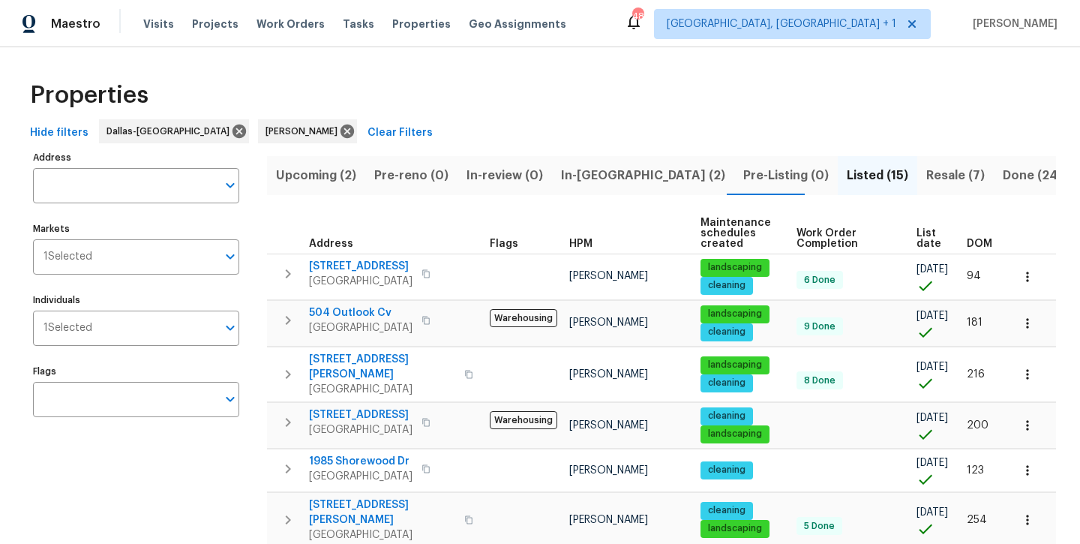
click at [597, 181] on span "In-reno (2)" at bounding box center [643, 175] width 164 height 21
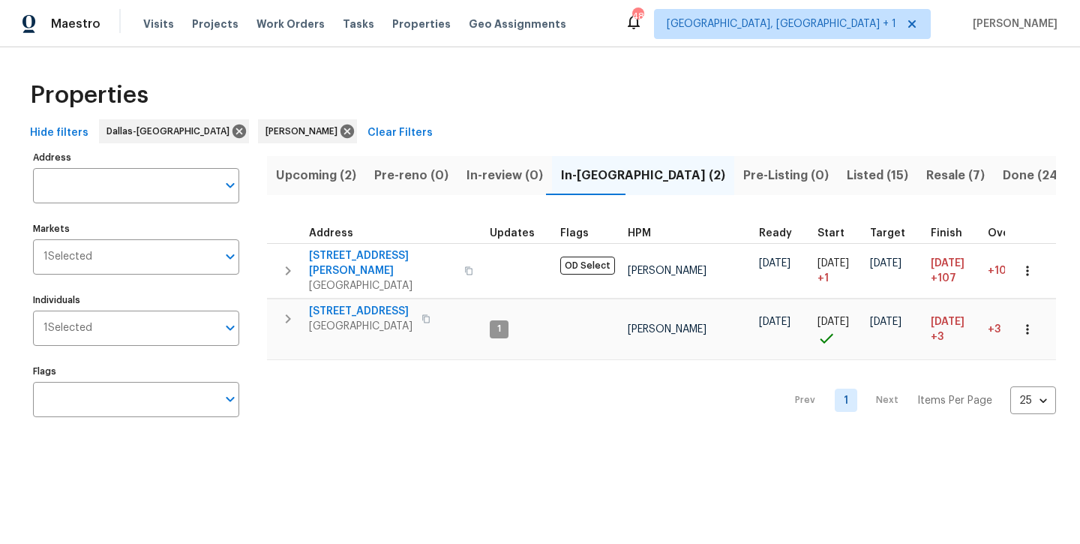
click at [336, 176] on span "Upcoming (2)" at bounding box center [316, 175] width 80 height 21
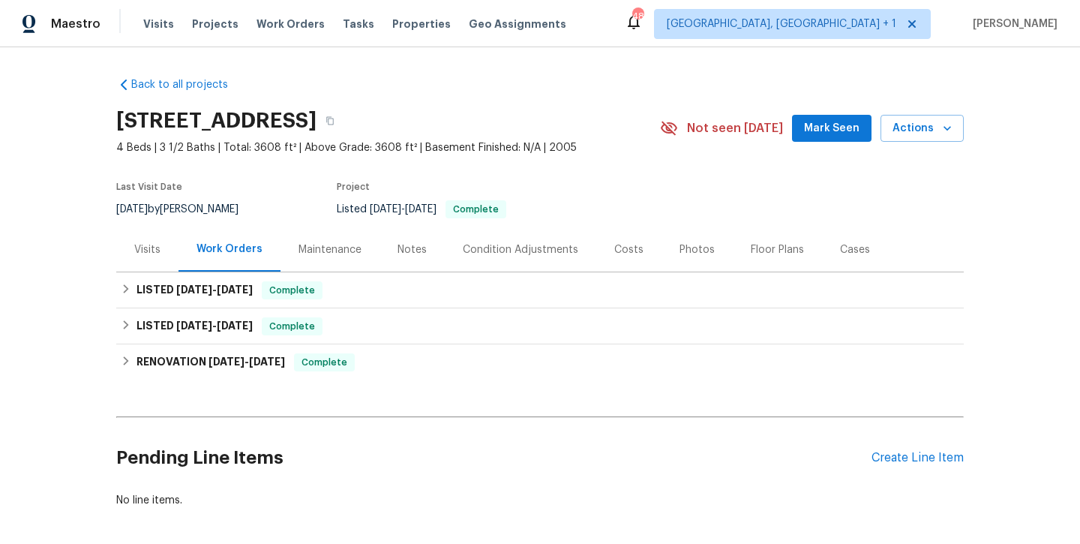
click at [714, 260] on div "Photos" at bounding box center [697, 249] width 71 height 44
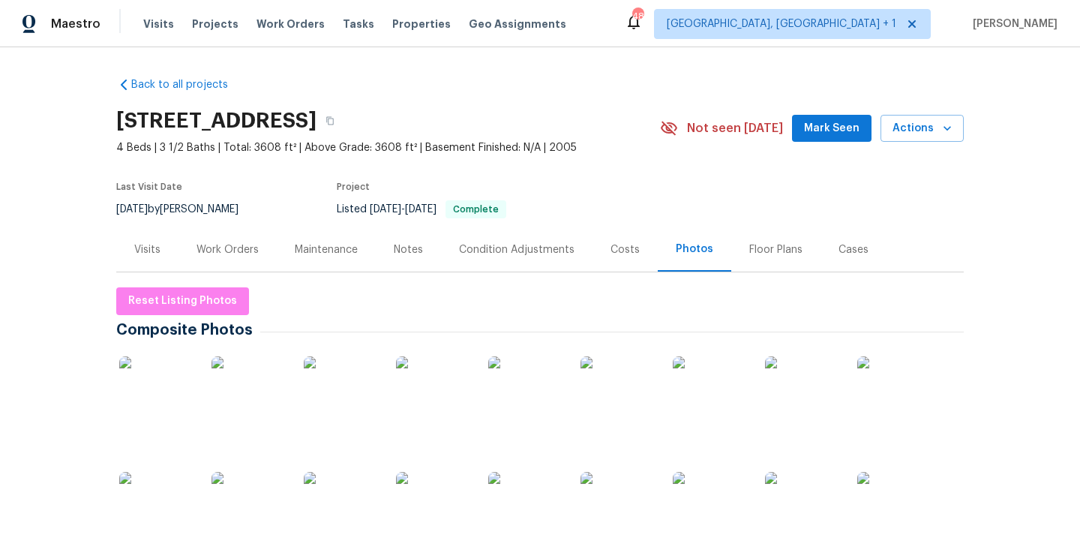
click at [164, 392] on img at bounding box center [156, 393] width 75 height 75
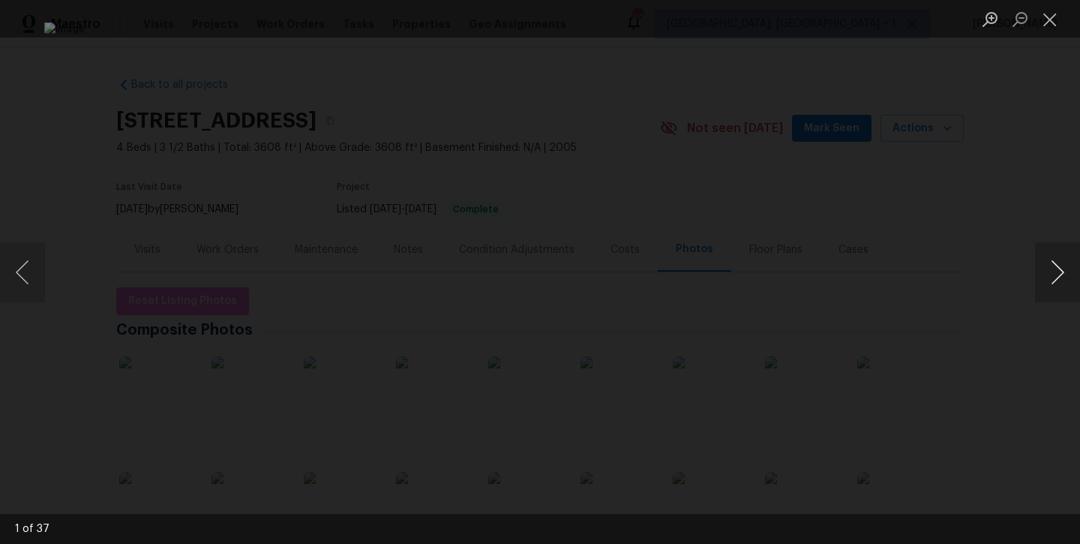
click at [1064, 277] on button "Next image" at bounding box center [1057, 272] width 45 height 60
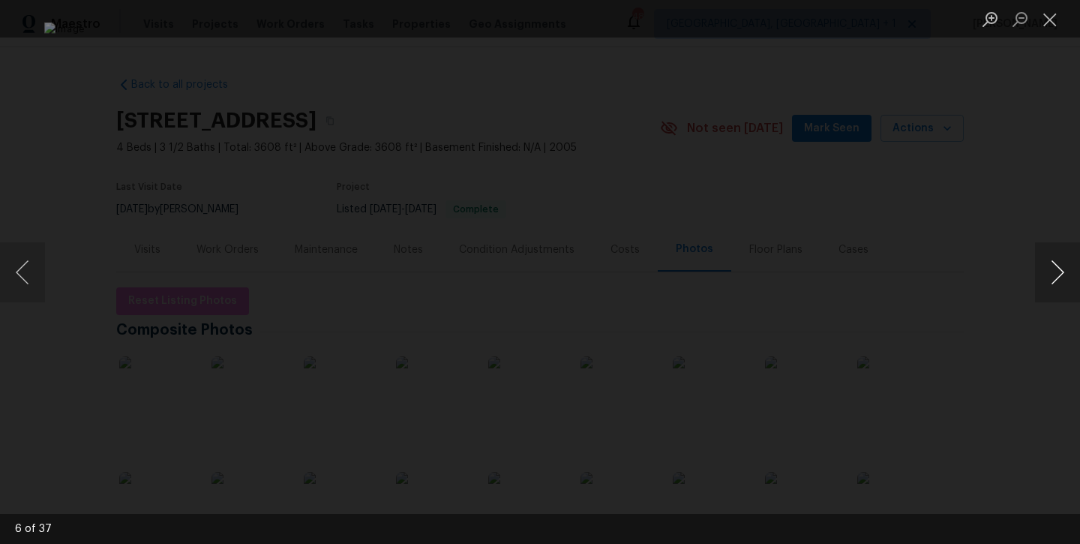
click at [1064, 277] on button "Next image" at bounding box center [1057, 272] width 45 height 60
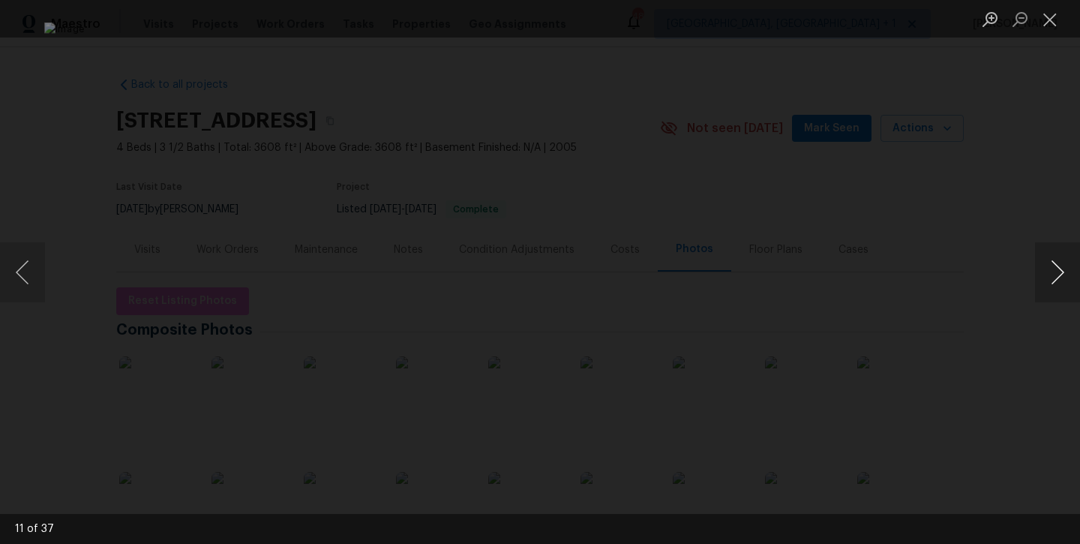
click at [1064, 277] on button "Next image" at bounding box center [1057, 272] width 45 height 60
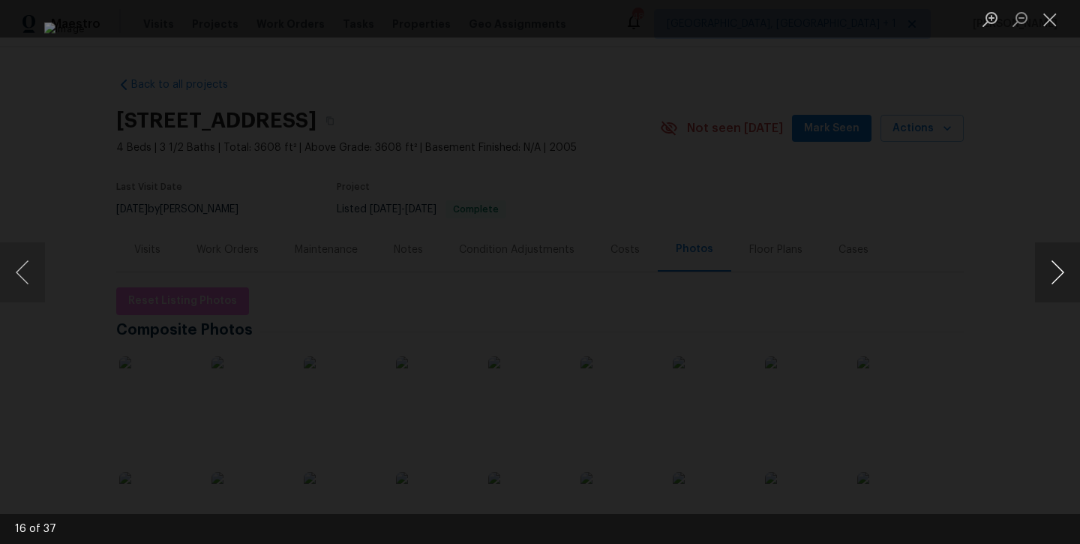
click at [1064, 277] on button "Next image" at bounding box center [1057, 272] width 45 height 60
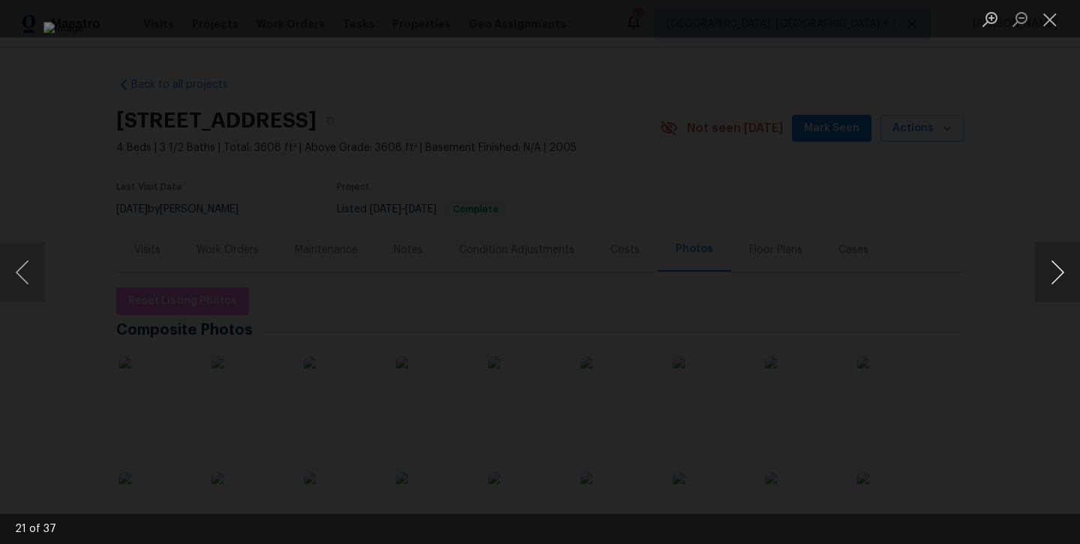
click at [1064, 277] on button "Next image" at bounding box center [1057, 272] width 45 height 60
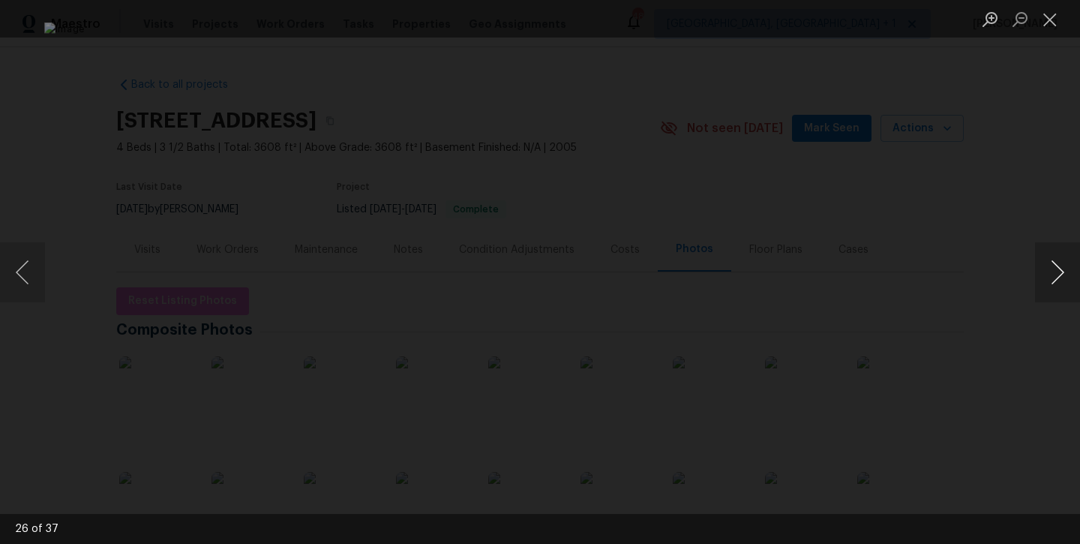
click at [1064, 277] on button "Next image" at bounding box center [1057, 272] width 45 height 60
click at [1058, 26] on button "Close lightbox" at bounding box center [1050, 19] width 30 height 26
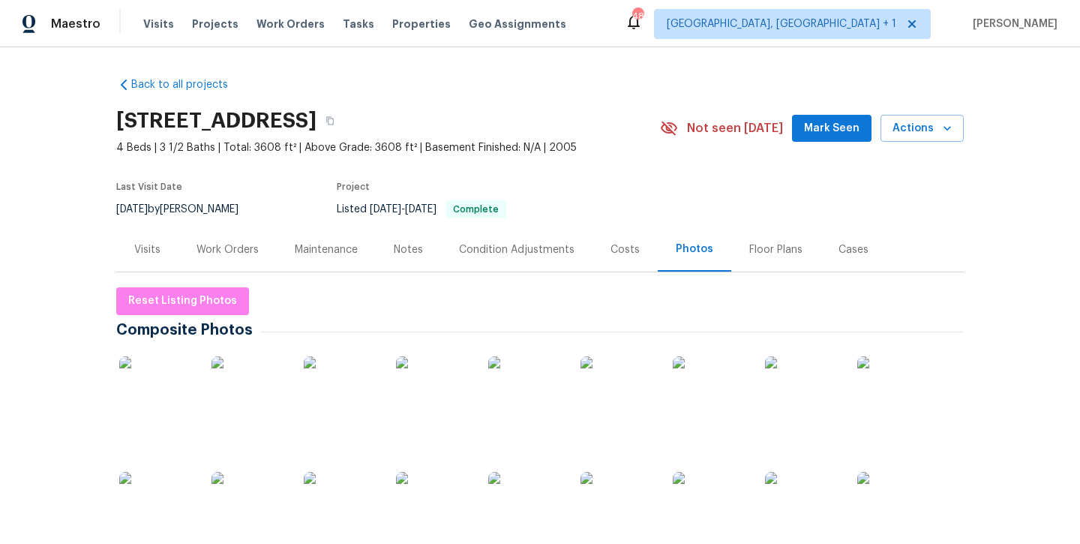
scroll to position [109, 0]
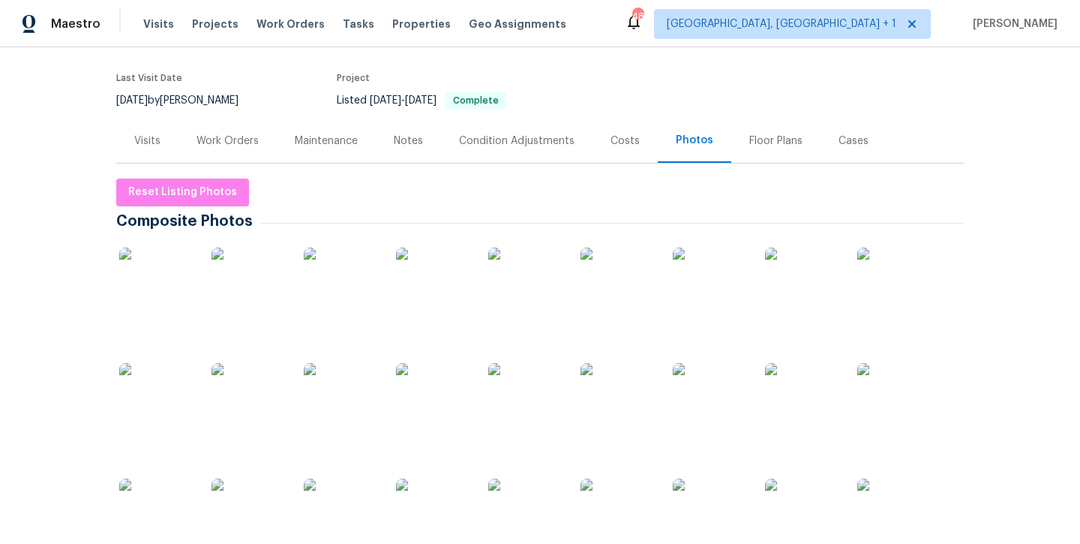
click at [899, 394] on img at bounding box center [894, 400] width 75 height 75
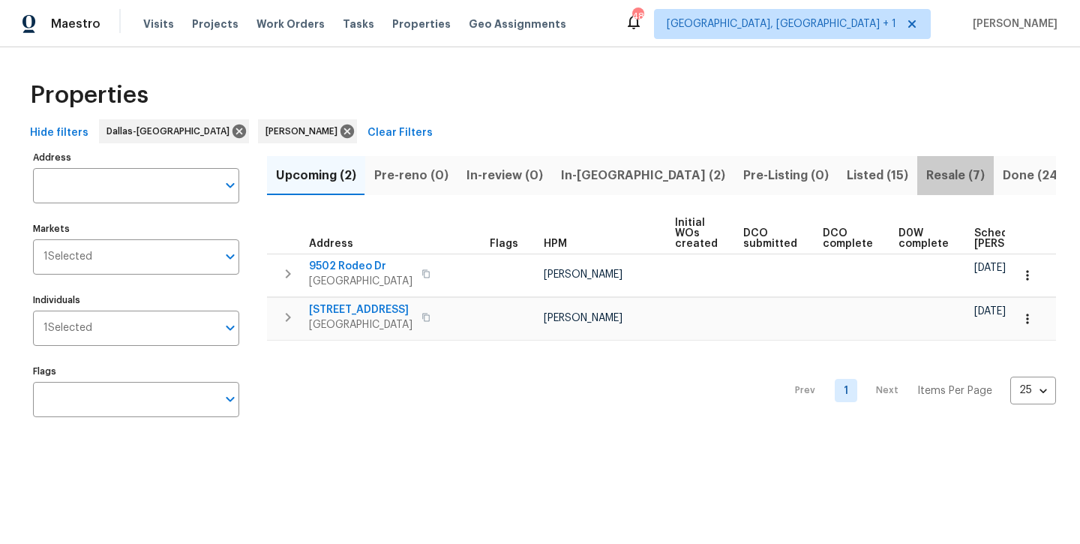
click at [926, 170] on span "Resale (7)" at bounding box center [955, 175] width 59 height 21
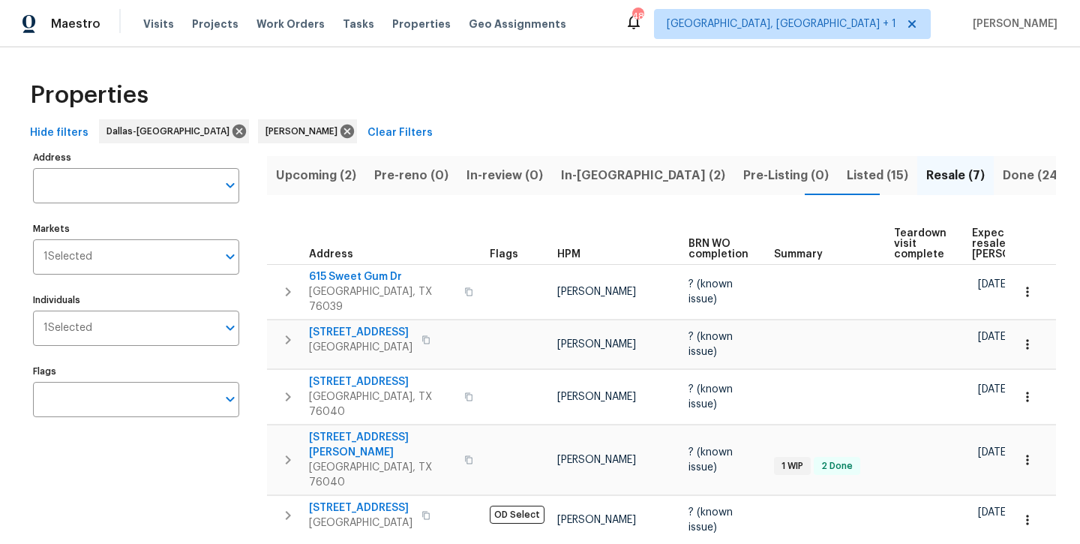
click at [847, 176] on span "Listed (15)" at bounding box center [878, 175] width 62 height 21
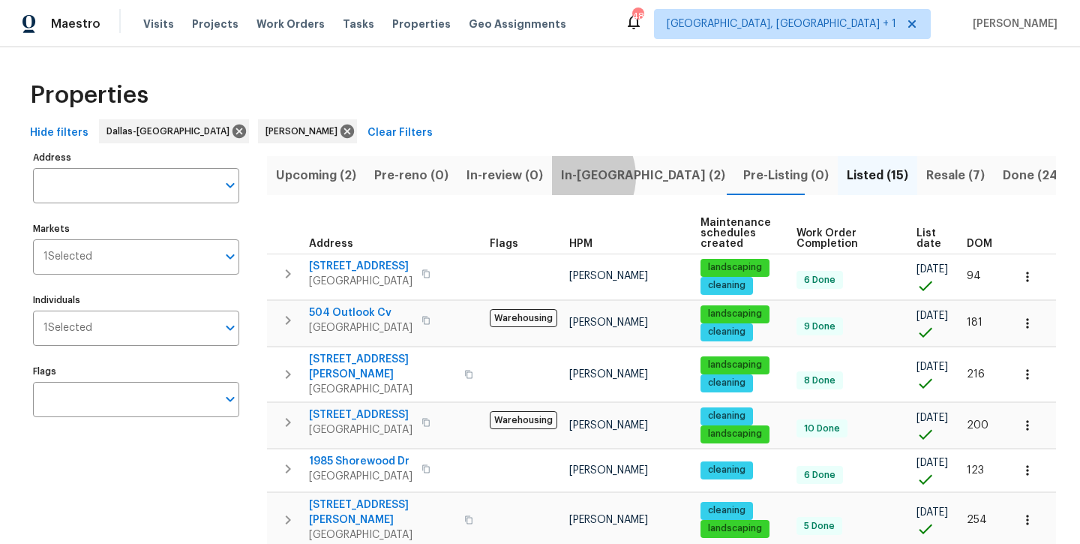
click at [562, 176] on span "In-reno (2)" at bounding box center [643, 175] width 164 height 21
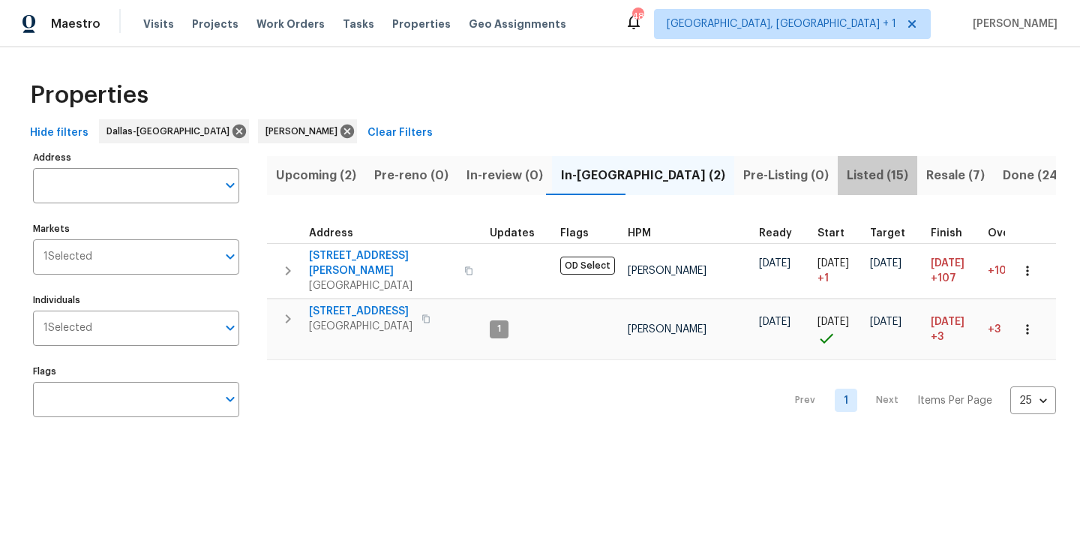
click at [847, 179] on span "Listed (15)" at bounding box center [878, 175] width 62 height 21
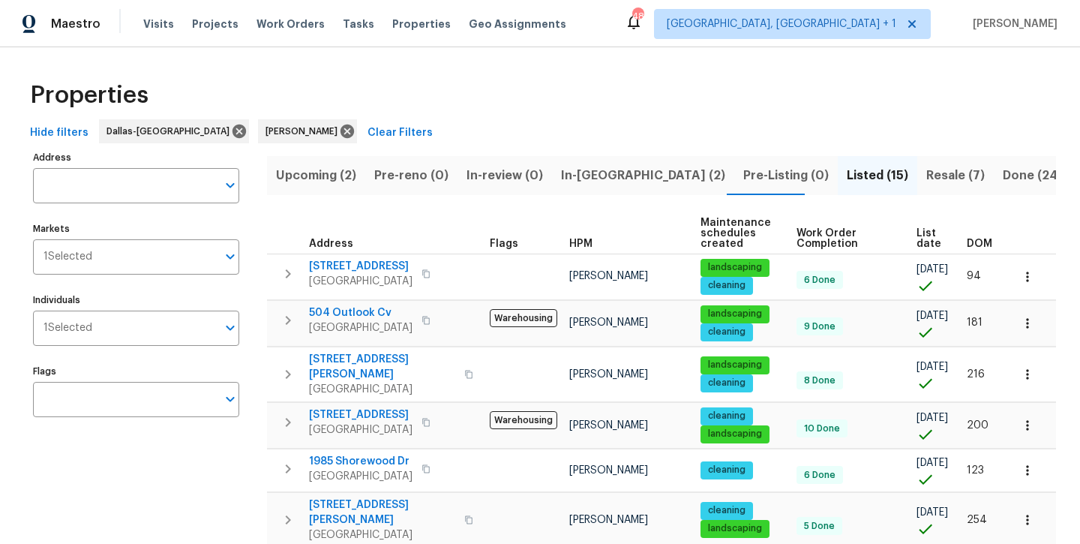
click at [926, 181] on span "Resale (7)" at bounding box center [955, 175] width 59 height 21
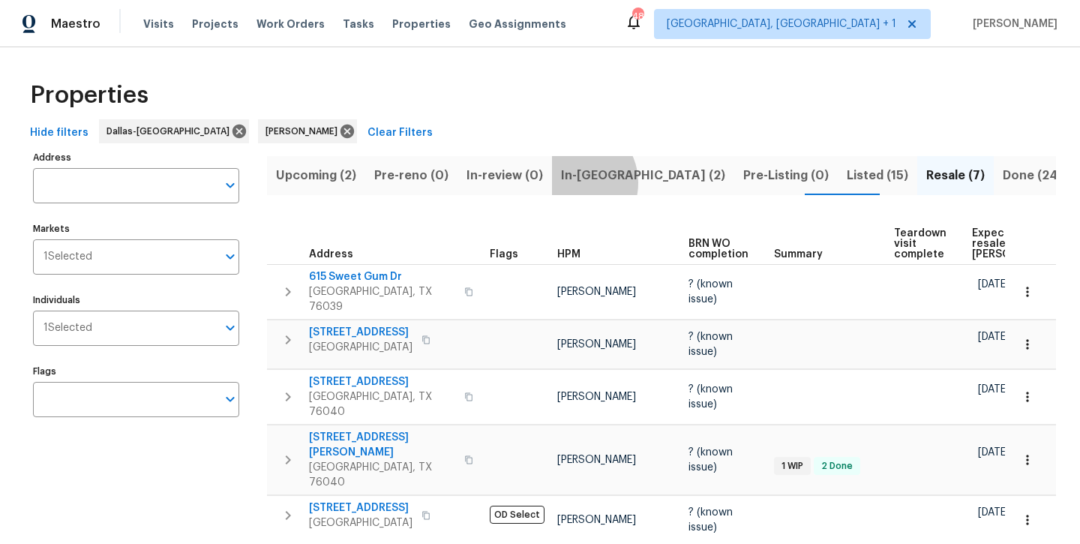
click at [568, 182] on span "In-reno (2)" at bounding box center [643, 175] width 164 height 21
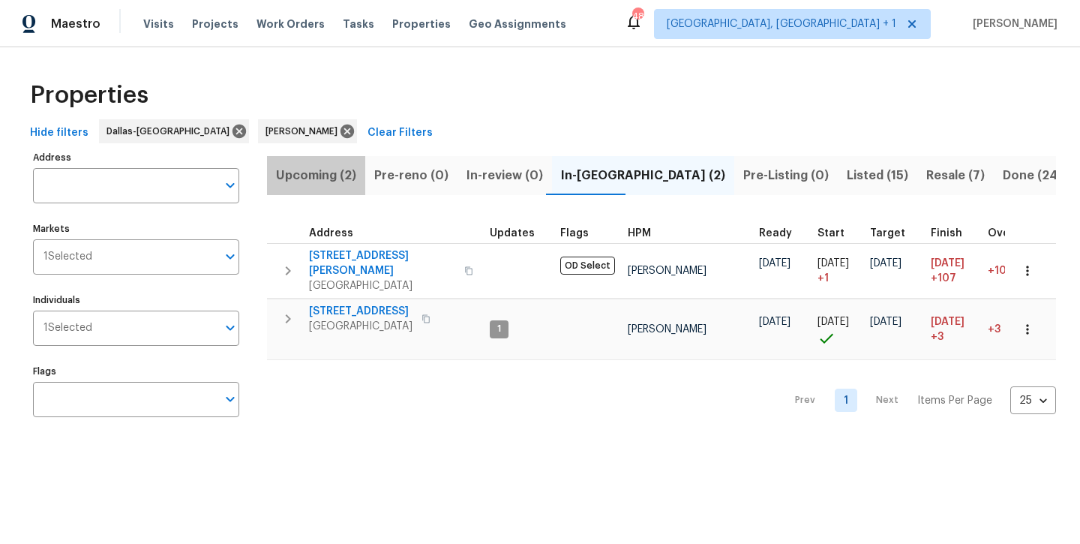
click at [330, 179] on span "Upcoming (2)" at bounding box center [316, 175] width 80 height 21
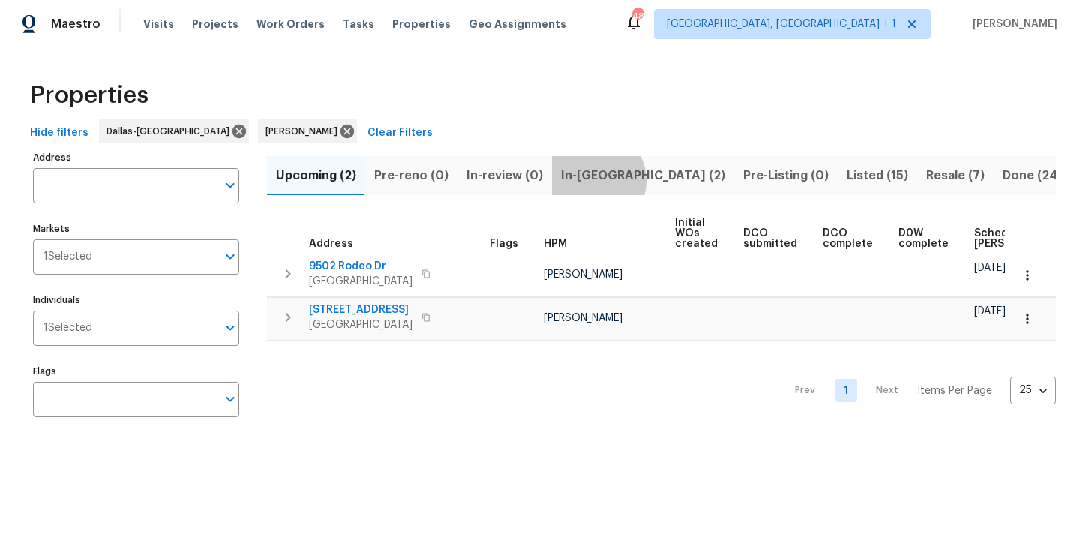
click at [590, 180] on span "In-reno (2)" at bounding box center [643, 175] width 164 height 21
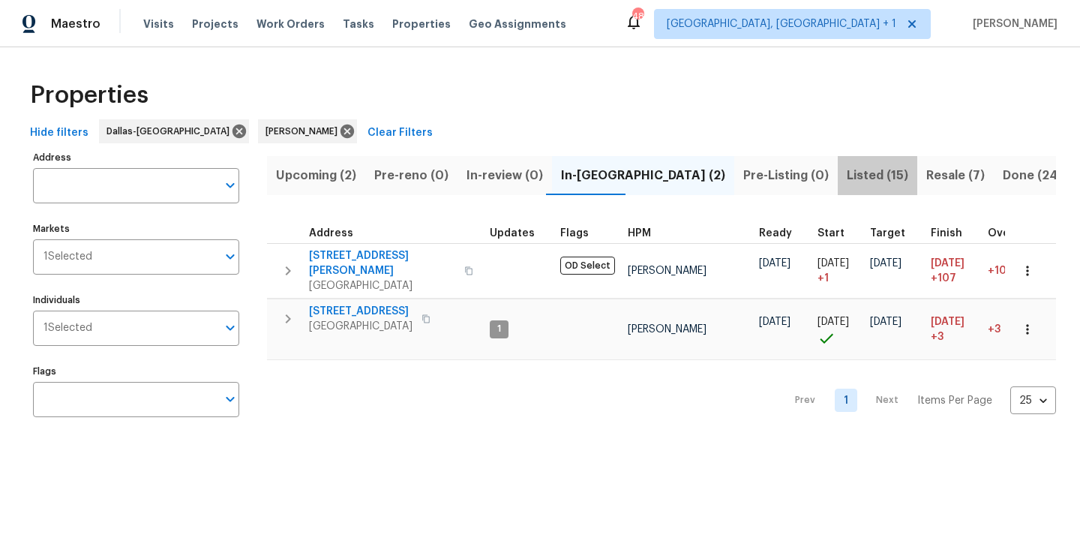
click at [847, 184] on span "Listed (15)" at bounding box center [878, 175] width 62 height 21
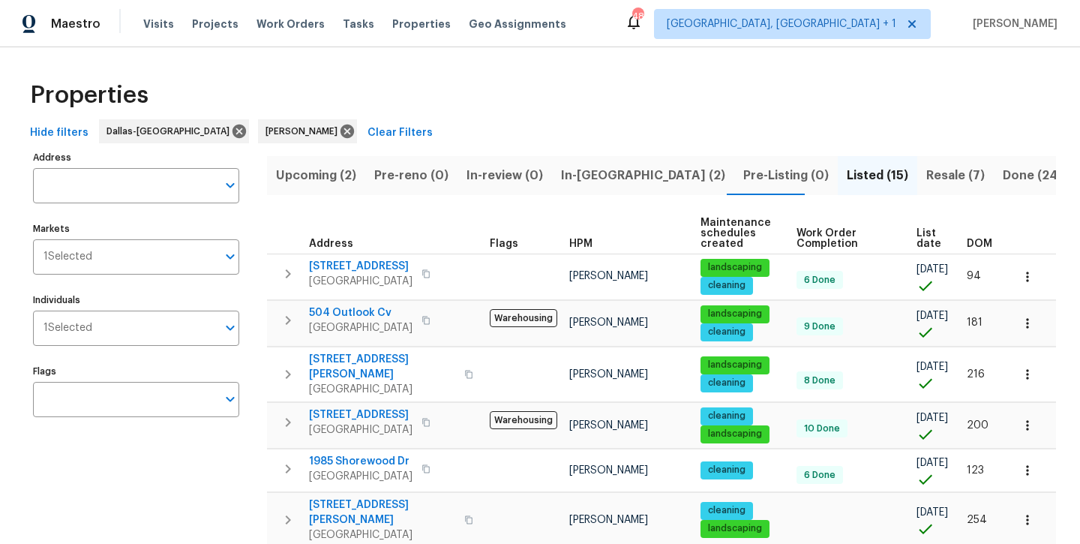
click at [917, 188] on button "Resale (7)" at bounding box center [955, 175] width 77 height 39
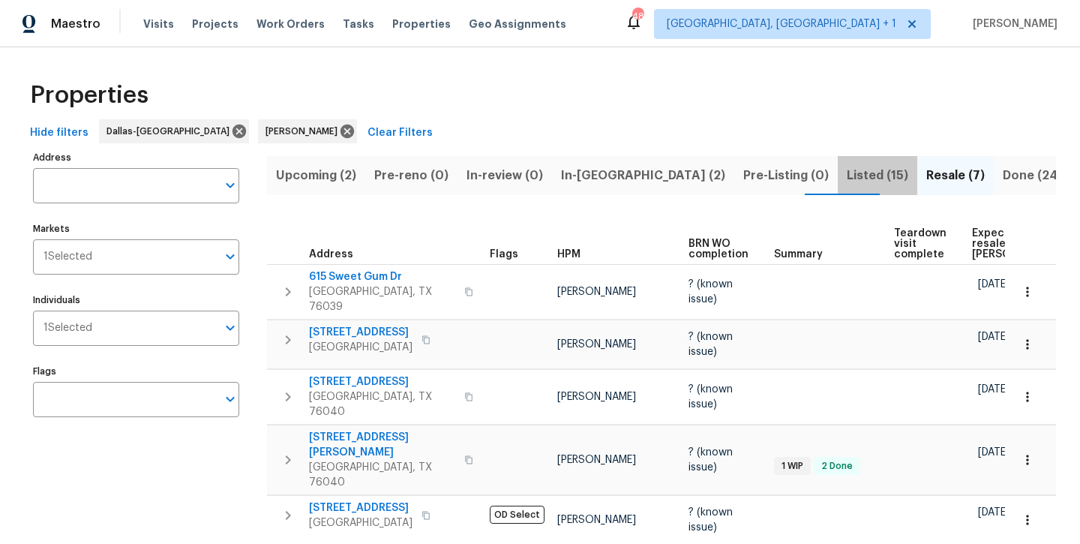
click at [838, 185] on button "Listed (15)" at bounding box center [878, 175] width 80 height 39
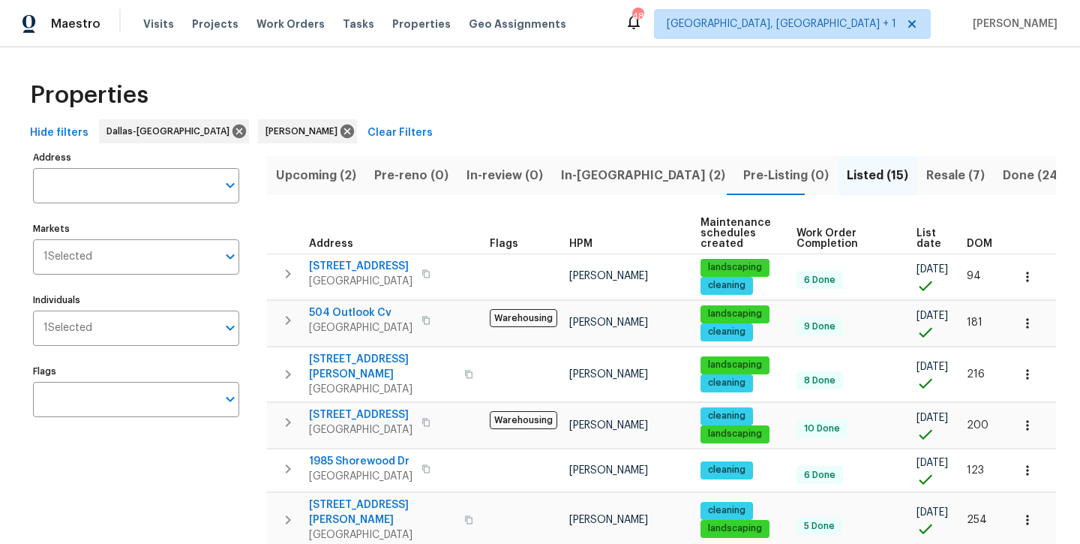
click at [327, 186] on button "Upcoming (2)" at bounding box center [316, 175] width 98 height 39
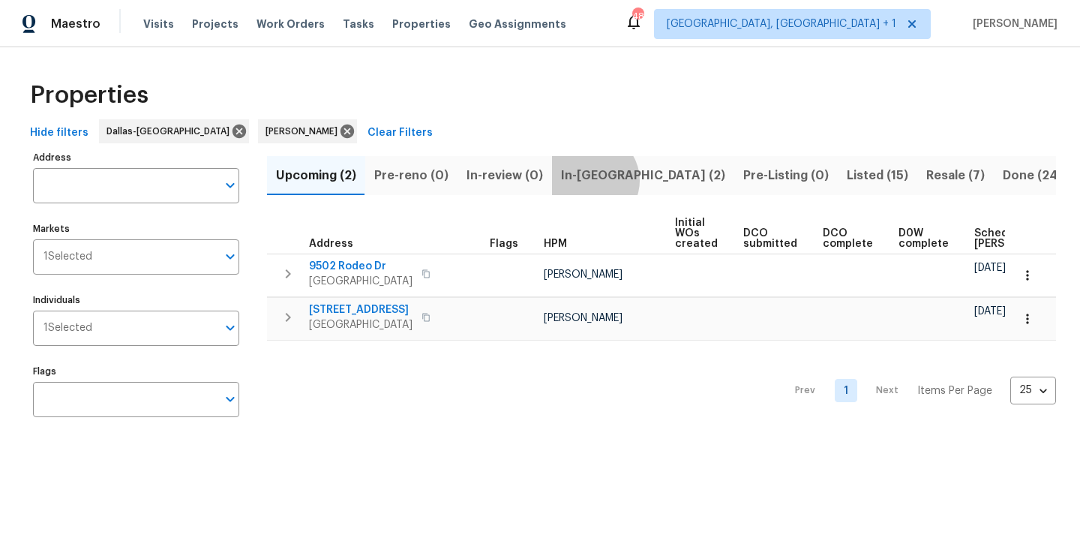
click at [584, 180] on span "In-reno (2)" at bounding box center [643, 175] width 164 height 21
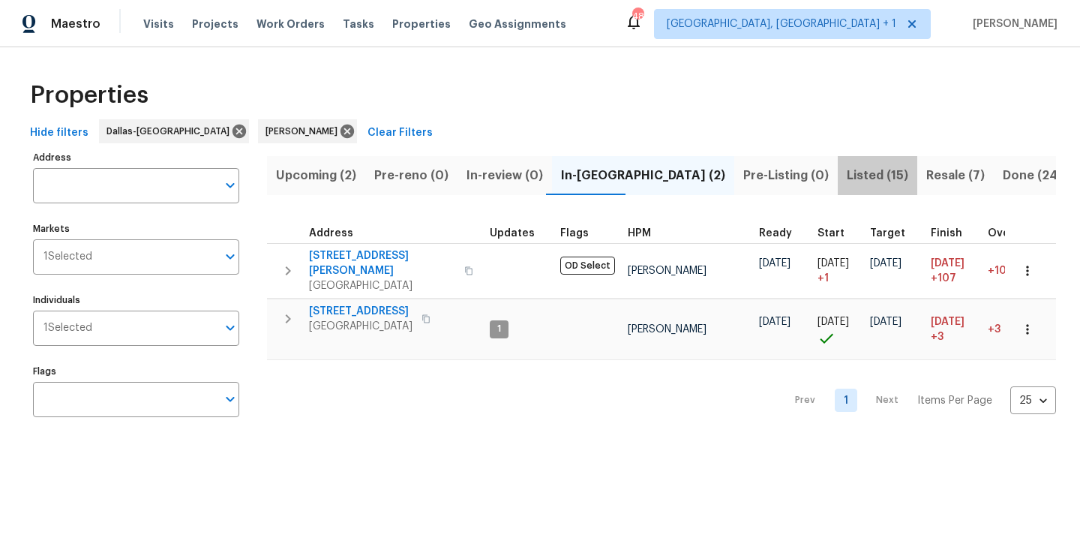
click at [847, 178] on span "Listed (15)" at bounding box center [878, 175] width 62 height 21
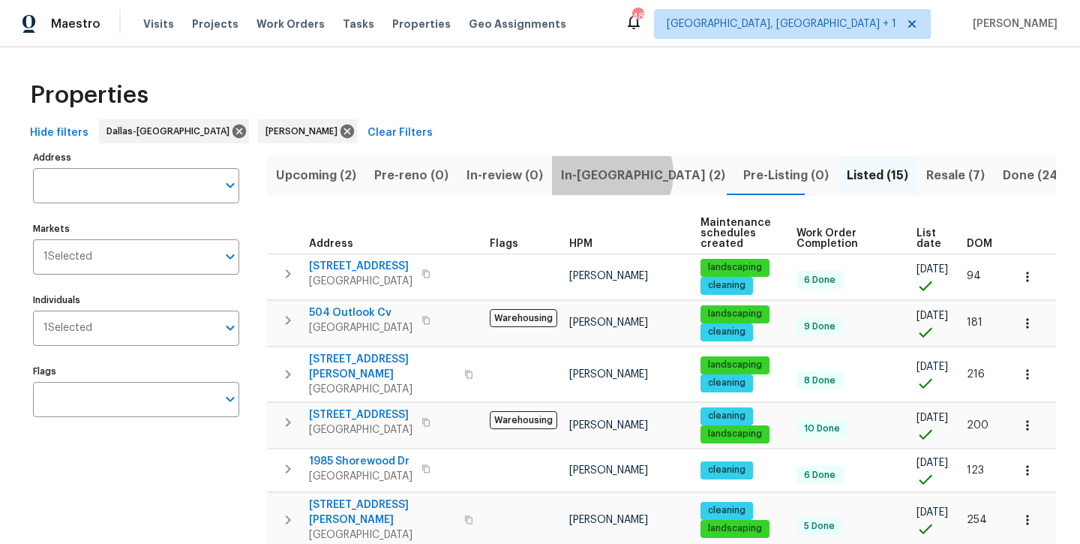
click at [605, 173] on span "In-reno (2)" at bounding box center [643, 175] width 164 height 21
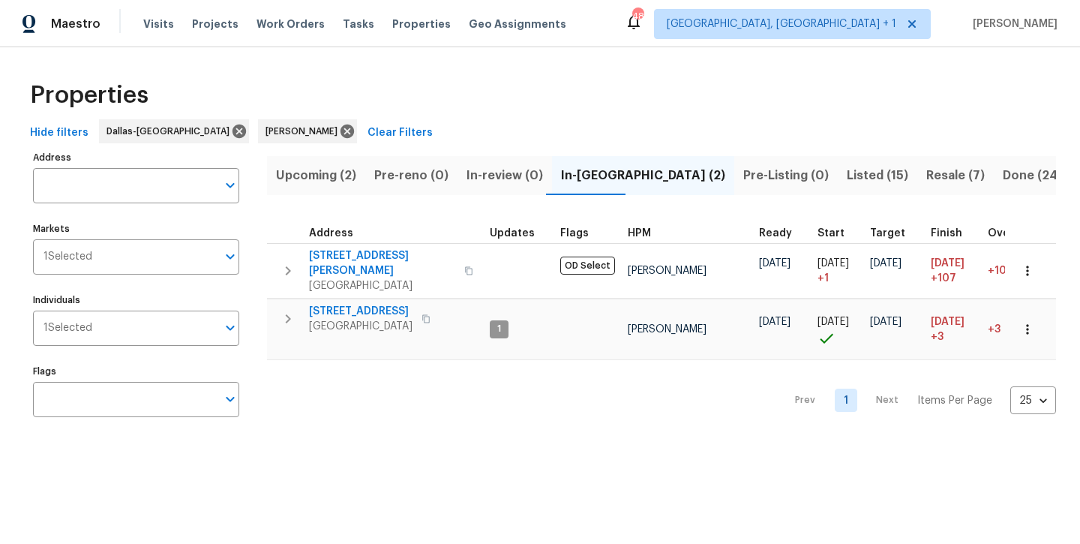
scroll to position [1, 0]
click at [305, 179] on span "Upcoming (2)" at bounding box center [316, 175] width 80 height 21
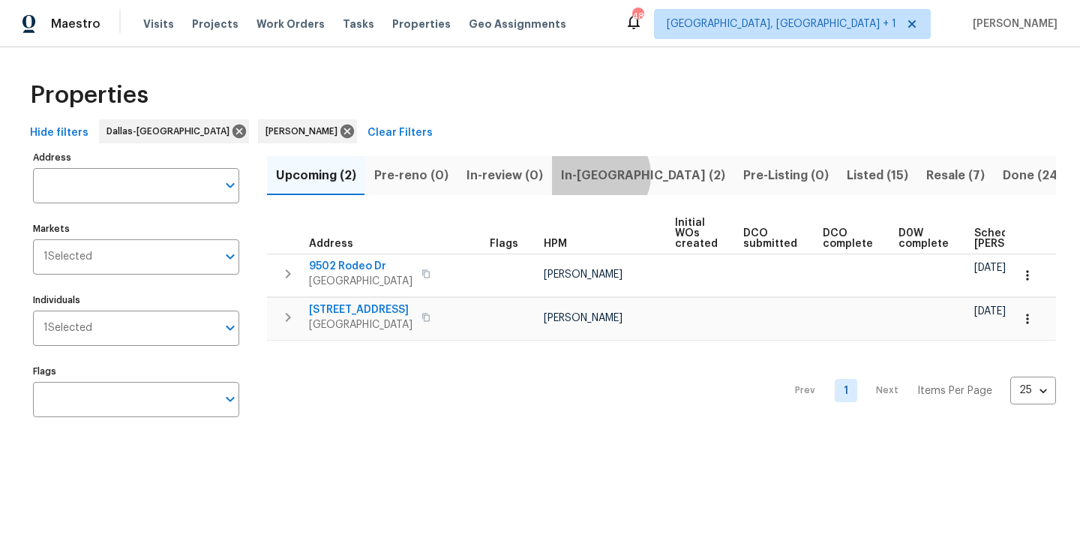
click at [593, 175] on span "In-reno (2)" at bounding box center [643, 175] width 164 height 21
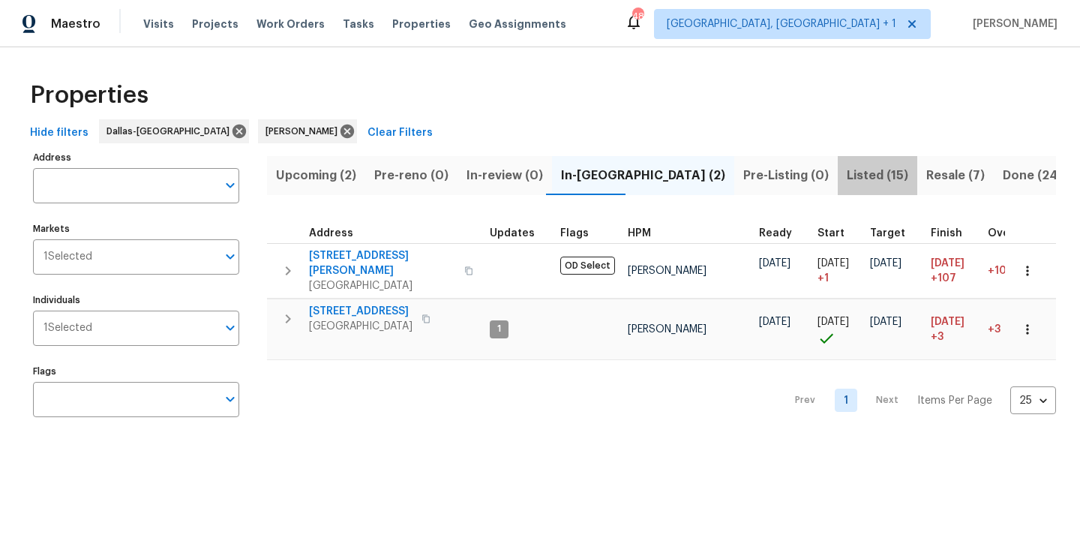
click at [847, 182] on span "Listed (15)" at bounding box center [878, 175] width 62 height 21
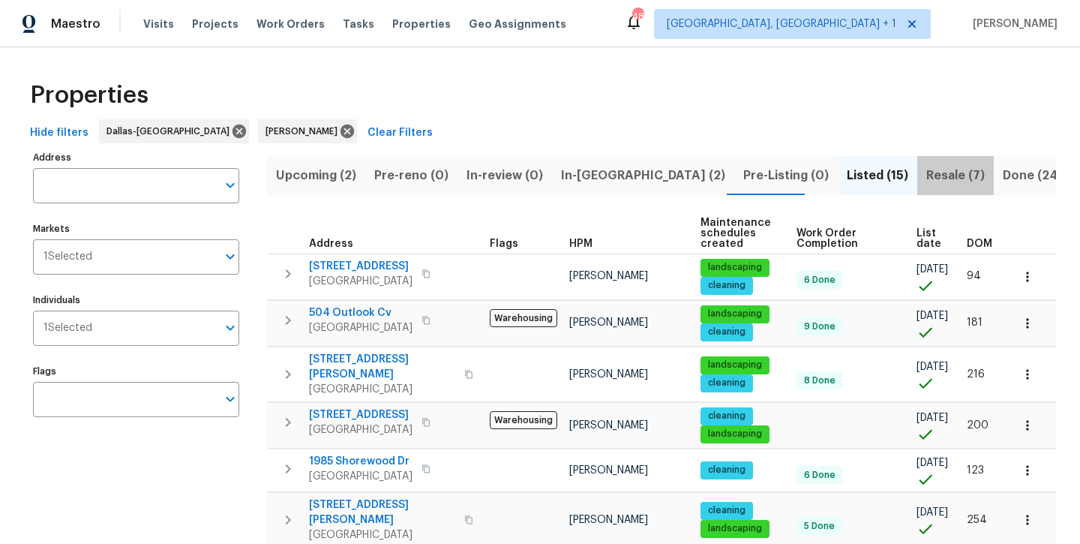
click at [926, 182] on span "Resale (7)" at bounding box center [955, 175] width 59 height 21
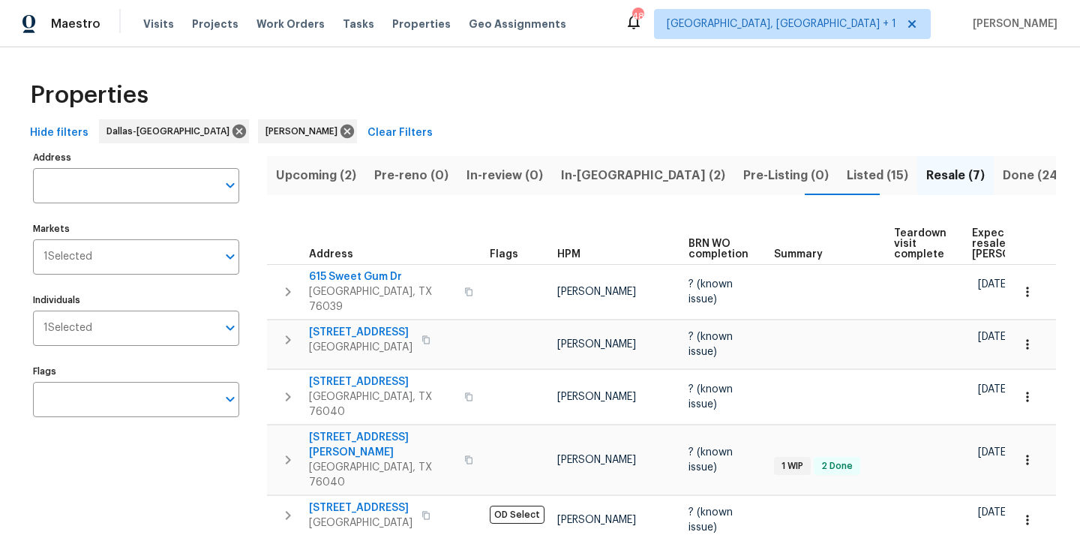
click at [561, 182] on span "In-reno (2)" at bounding box center [643, 175] width 164 height 21
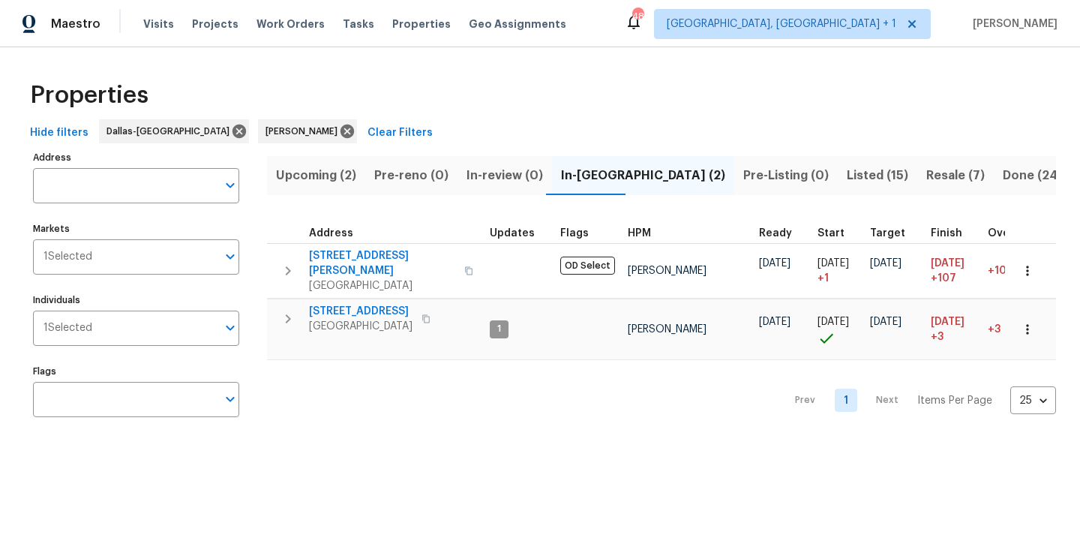
click at [318, 167] on span "Upcoming (2)" at bounding box center [316, 175] width 80 height 21
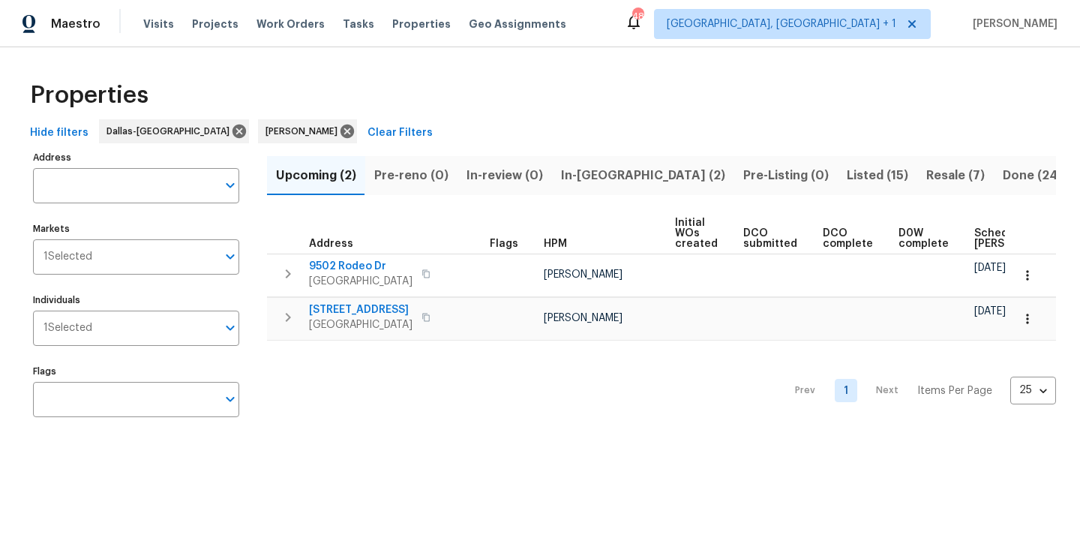
click at [593, 171] on span "In-reno (2)" at bounding box center [643, 175] width 164 height 21
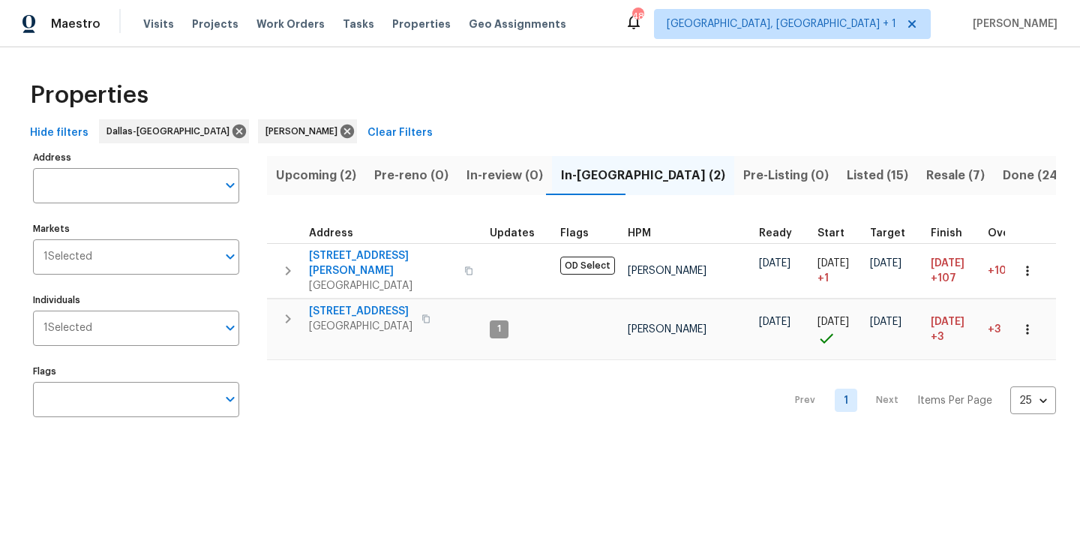
click at [847, 179] on span "Listed (15)" at bounding box center [878, 175] width 62 height 21
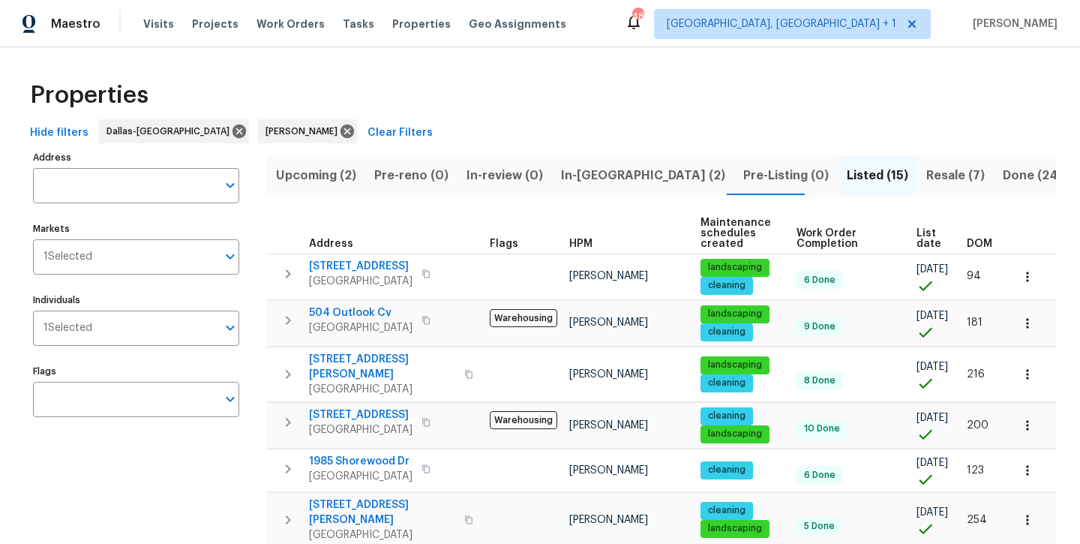
click at [926, 181] on span "Resale (7)" at bounding box center [955, 175] width 59 height 21
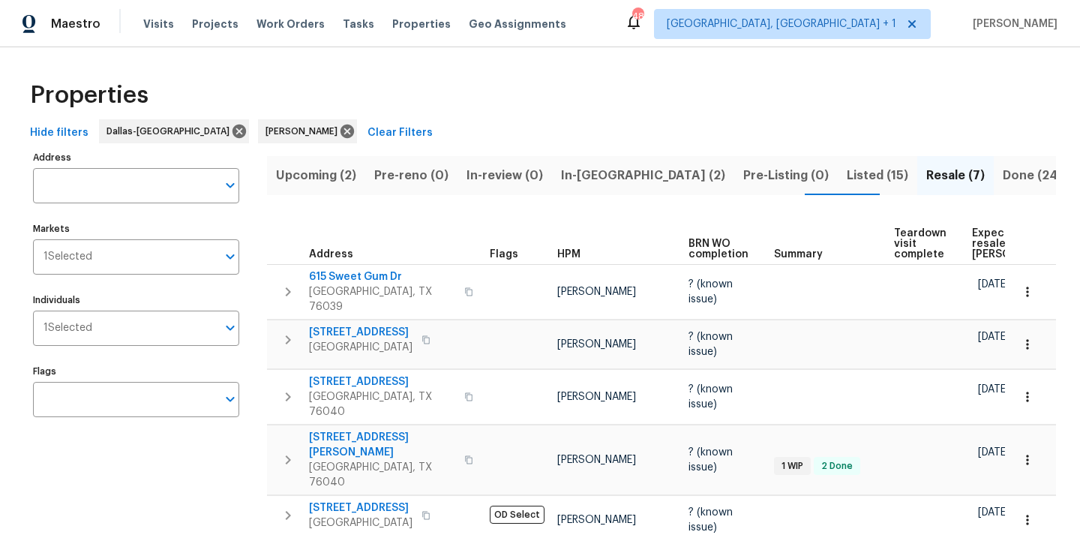
click at [847, 170] on span "Listed (15)" at bounding box center [878, 175] width 62 height 21
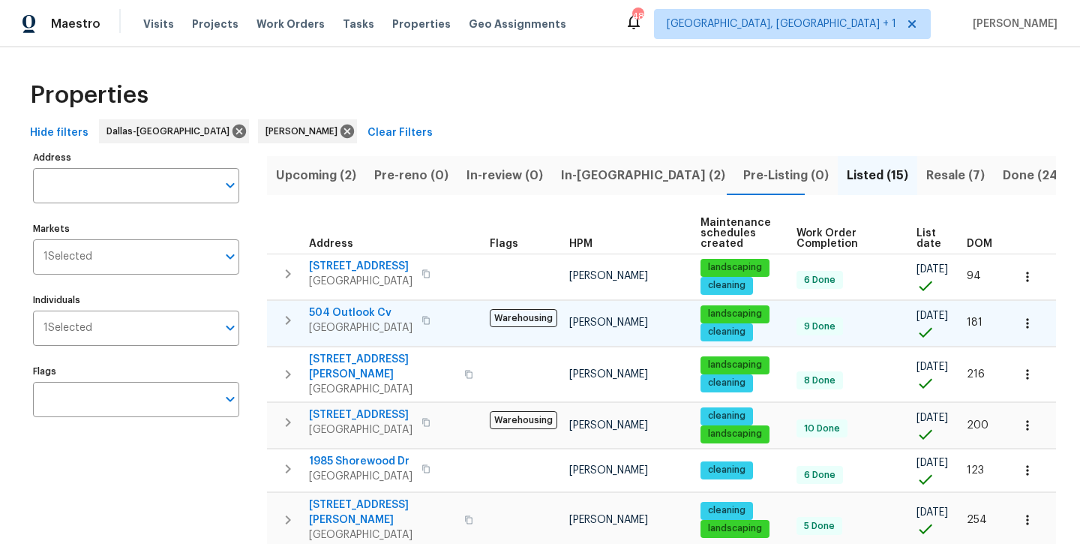
click at [356, 314] on span "504 Outlook Cv" at bounding box center [361, 312] width 104 height 15
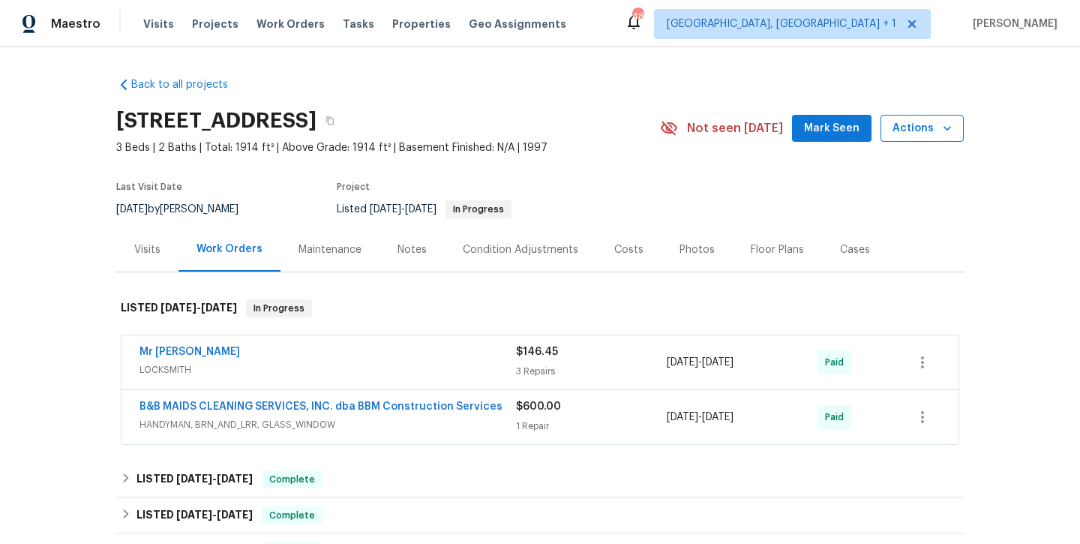
click at [923, 134] on span "Actions" at bounding box center [922, 128] width 59 height 19
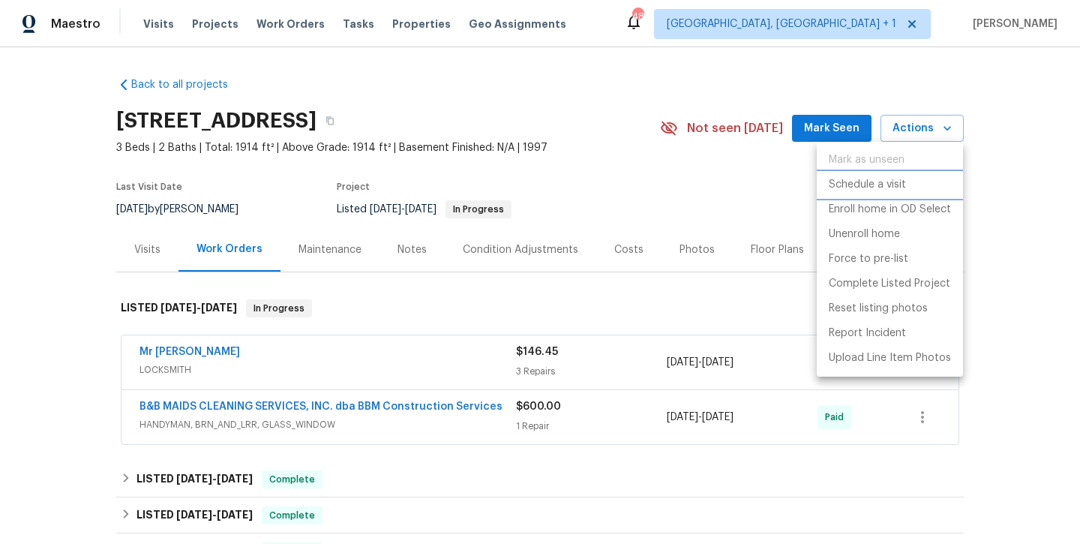
click at [884, 193] on li "Schedule a visit" at bounding box center [890, 185] width 146 height 25
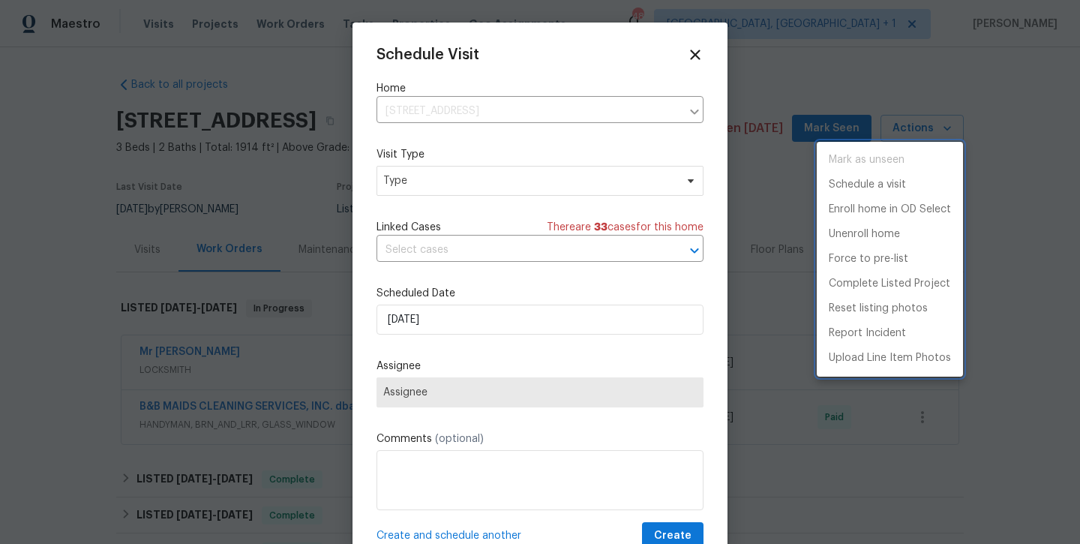
click at [608, 183] on div at bounding box center [540, 272] width 1080 height 544
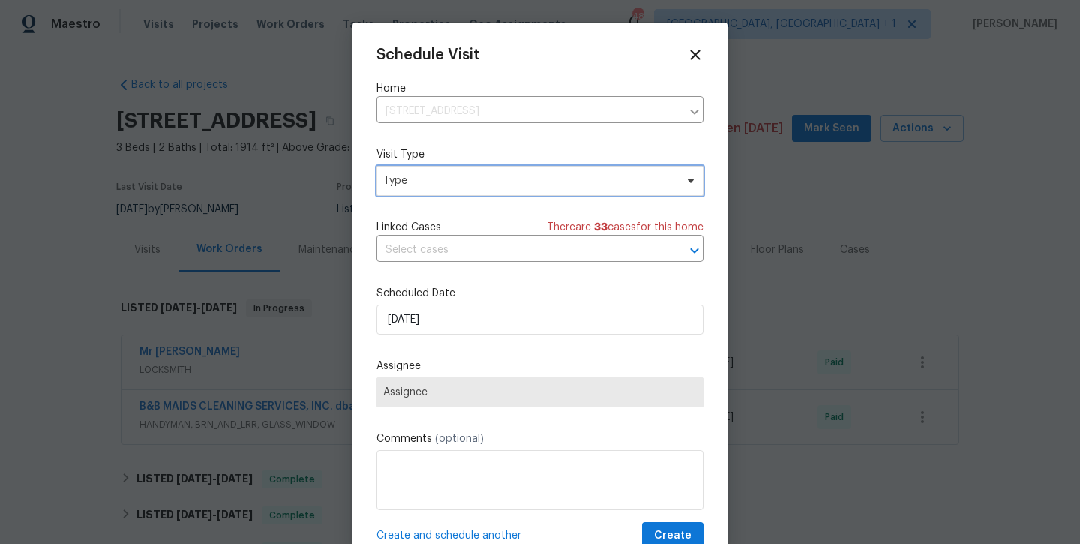
click at [608, 183] on span "Type" at bounding box center [529, 180] width 292 height 15
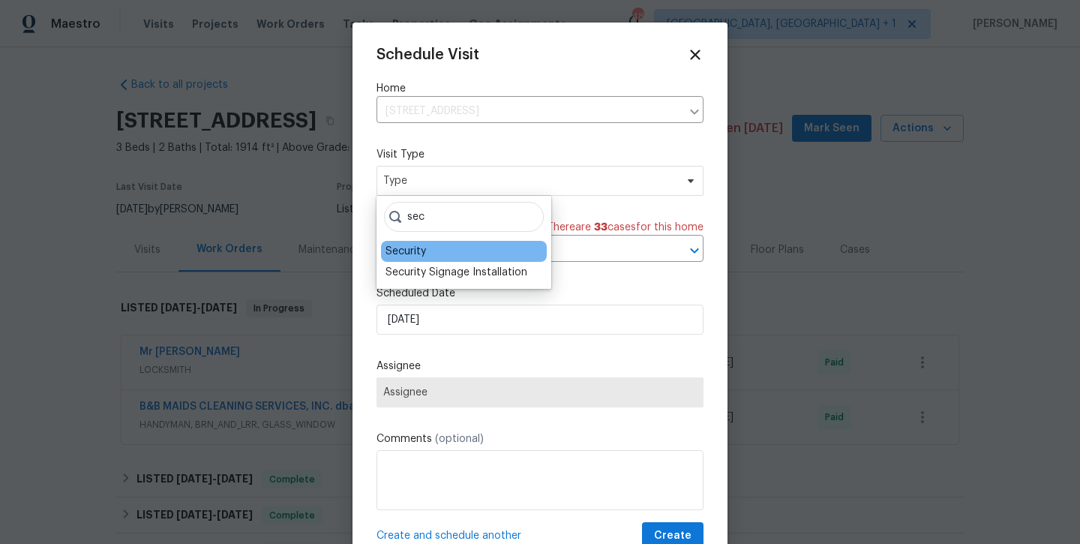
type input "sec"
click at [470, 254] on div "Security" at bounding box center [464, 251] width 166 height 21
click at [396, 254] on div "Security" at bounding box center [406, 251] width 41 height 15
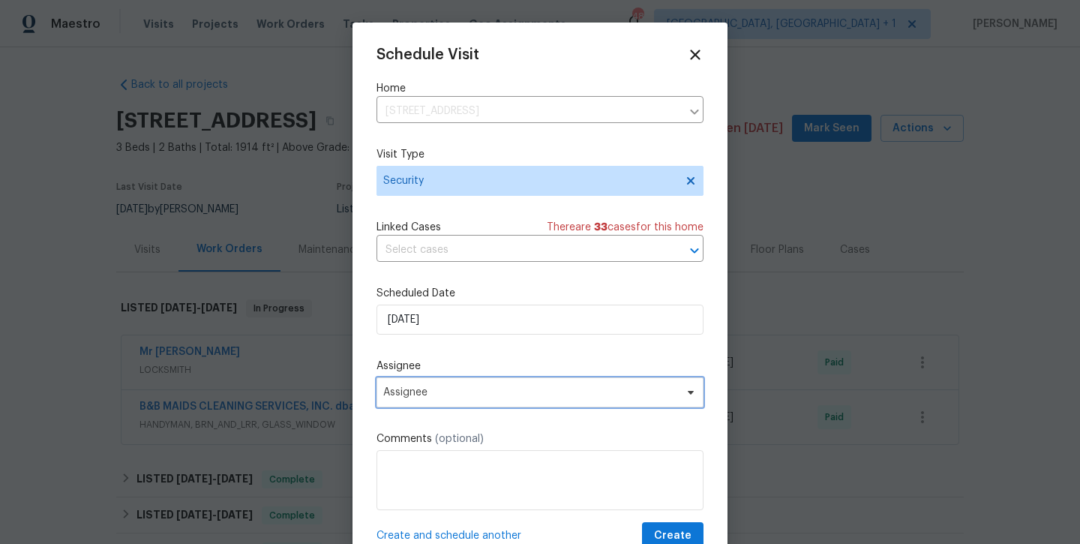
click at [558, 395] on span "Assignee" at bounding box center [530, 392] width 294 height 12
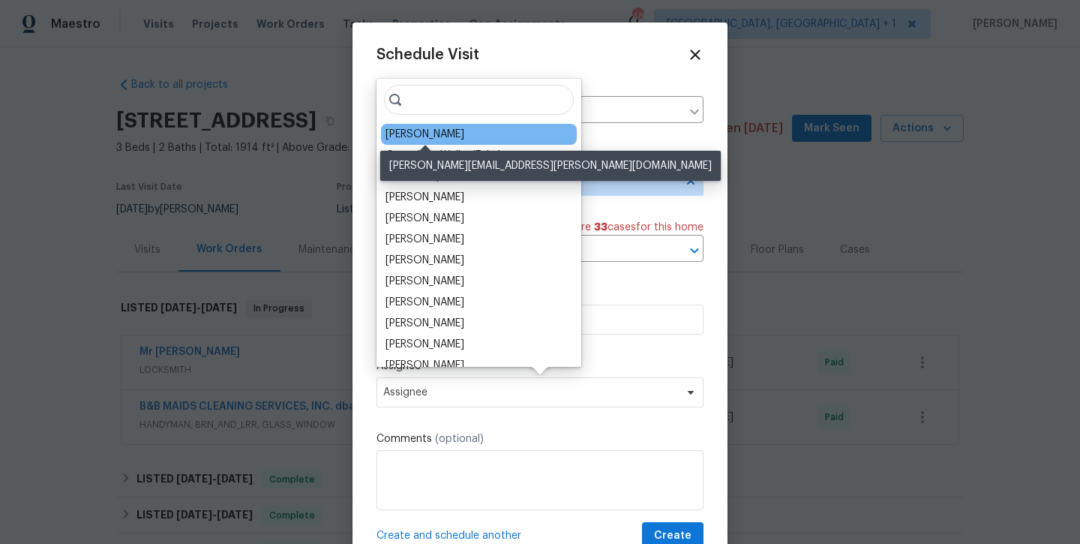
click at [447, 128] on div "[PERSON_NAME]" at bounding box center [425, 134] width 79 height 15
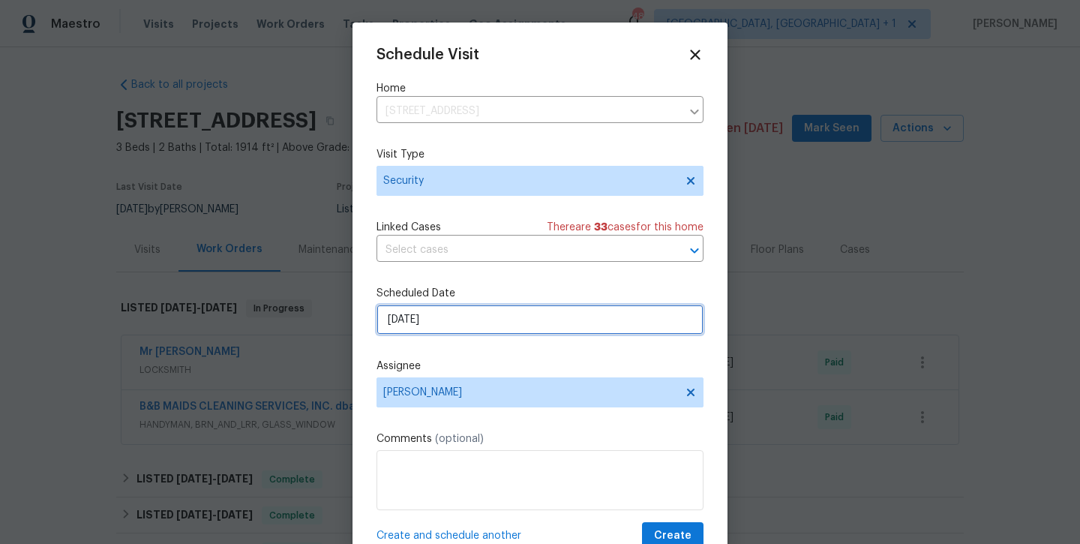
click at [494, 319] on input "8/18/2025" at bounding box center [540, 320] width 327 height 30
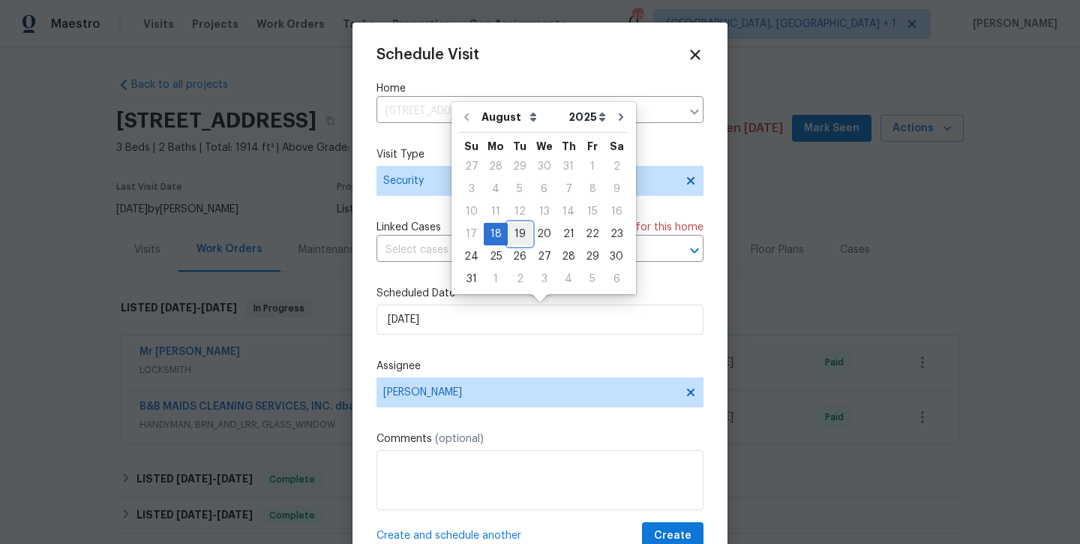
click at [518, 232] on div "19" at bounding box center [520, 234] width 24 height 21
type input "8/19/2025"
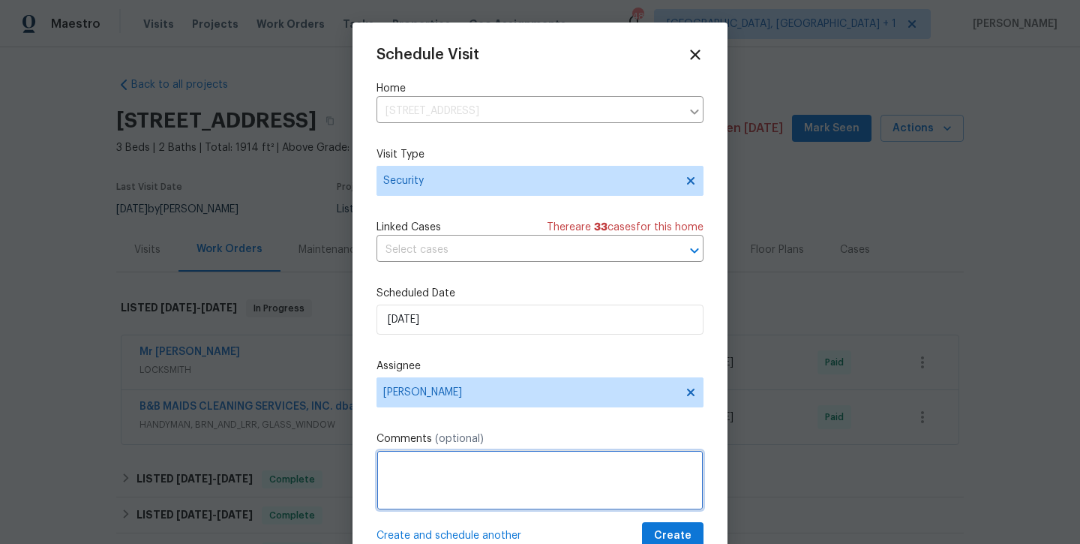
click at [579, 484] on textarea at bounding box center [540, 480] width 327 height 60
type textarea "Check for lockbox, are stickers still installed?? Security reports no lockbox."
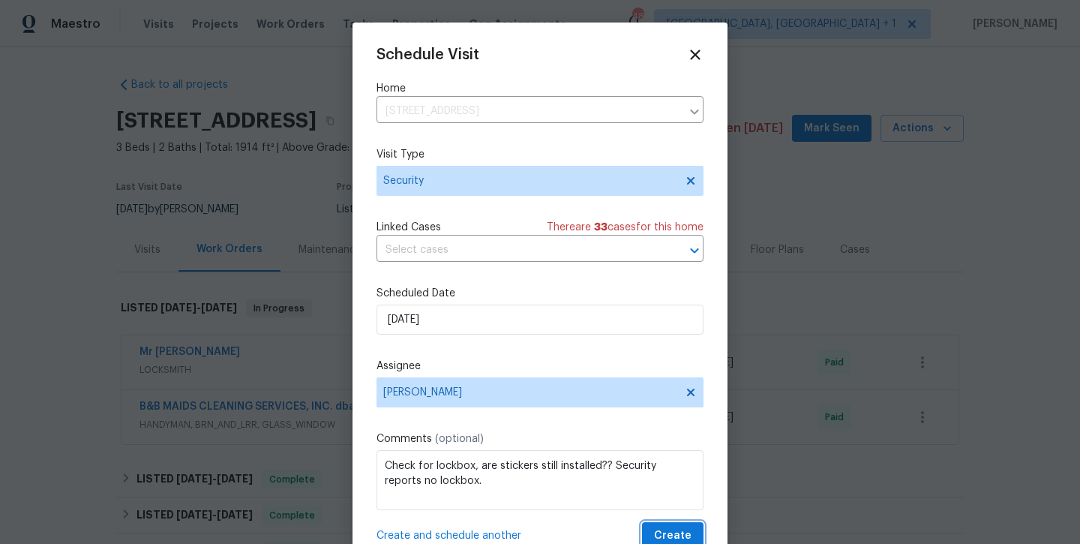
click at [684, 531] on span "Create" at bounding box center [673, 536] width 38 height 19
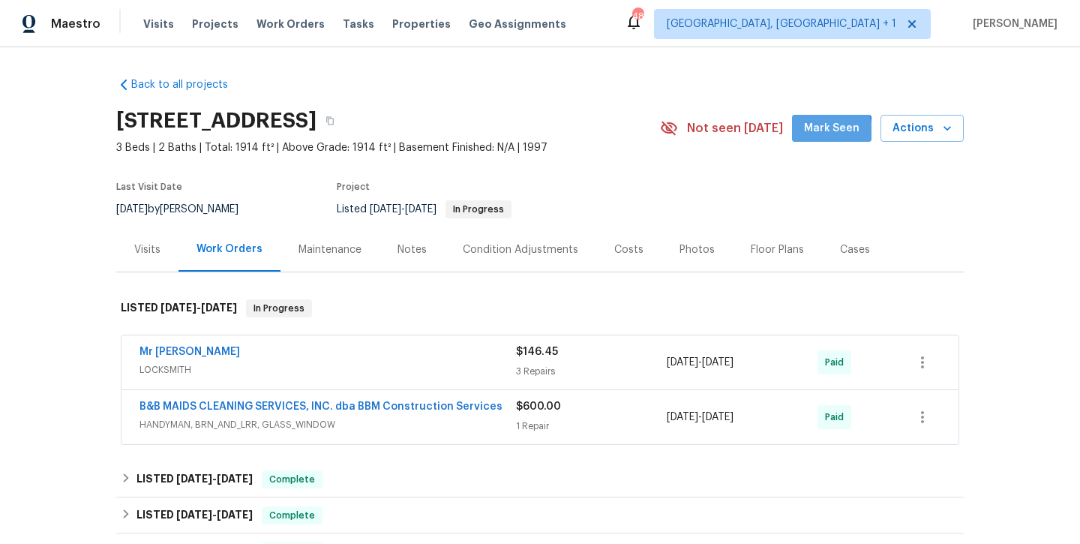
click at [814, 133] on span "Mark Seen" at bounding box center [832, 128] width 56 height 19
click at [415, 250] on div "Notes" at bounding box center [412, 249] width 29 height 15
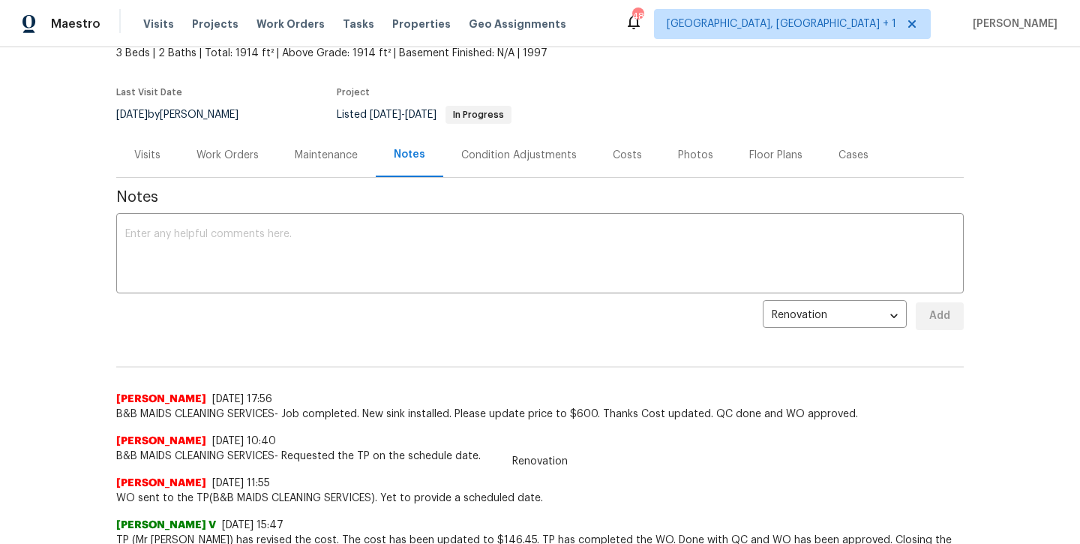
scroll to position [67, 0]
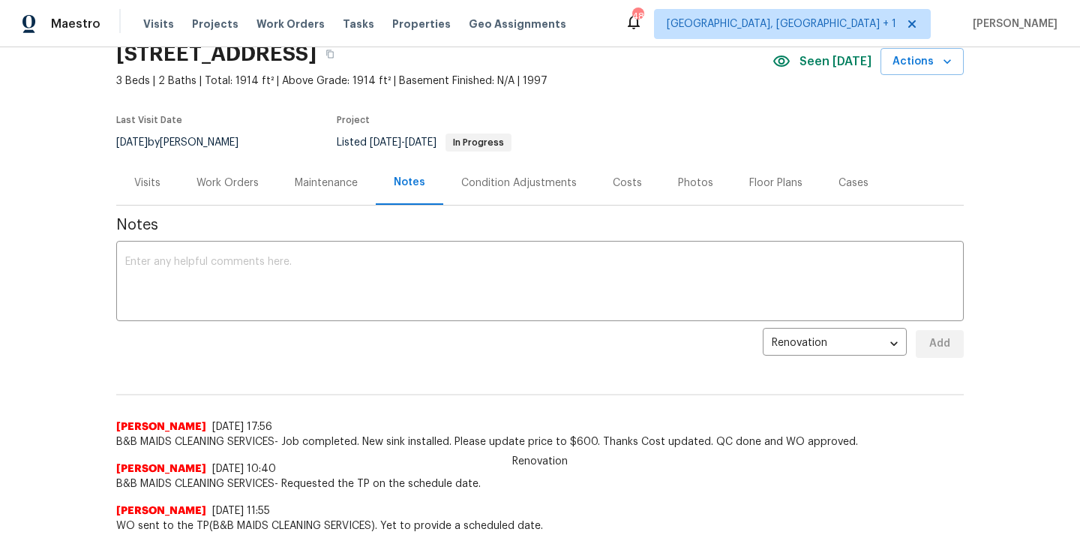
click at [164, 186] on div "Visits" at bounding box center [147, 183] width 62 height 44
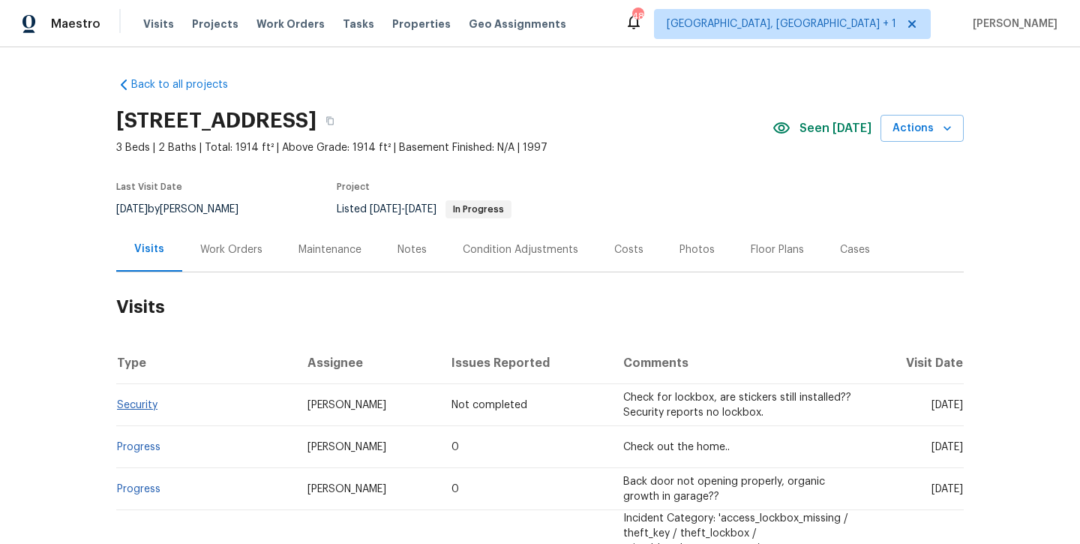
click at [145, 404] on link "Security" at bounding box center [137, 405] width 41 height 11
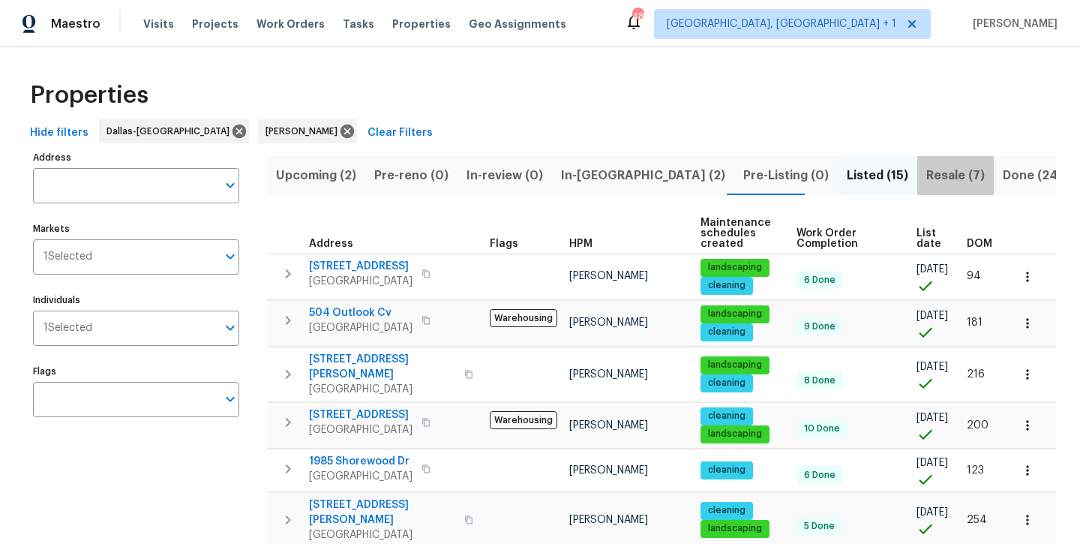
click at [926, 179] on span "Resale (7)" at bounding box center [955, 175] width 59 height 21
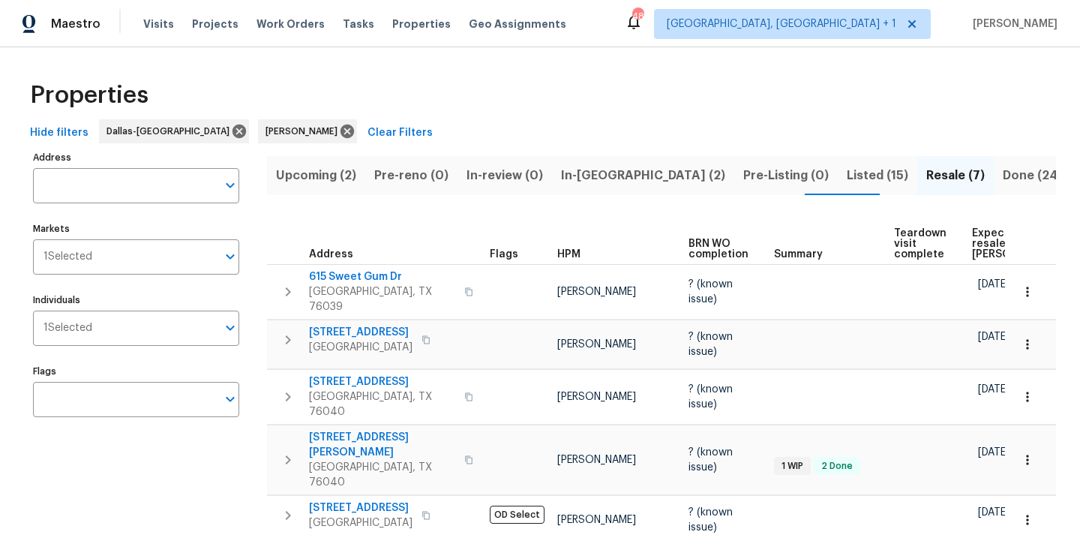
click at [847, 171] on span "Listed (15)" at bounding box center [878, 175] width 62 height 21
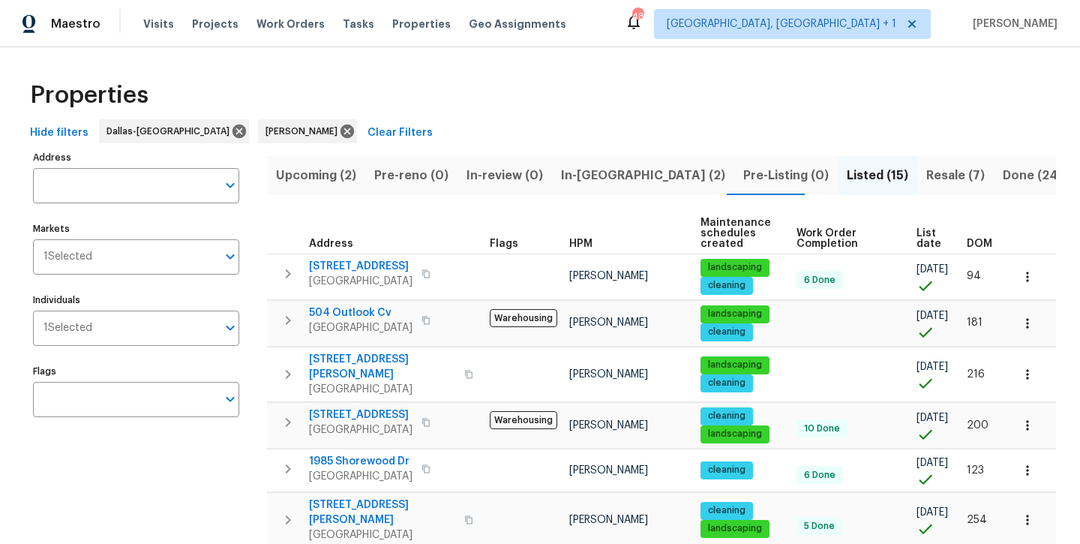
click at [569, 171] on span "In-[GEOGRAPHIC_DATA] (2)" at bounding box center [643, 175] width 164 height 21
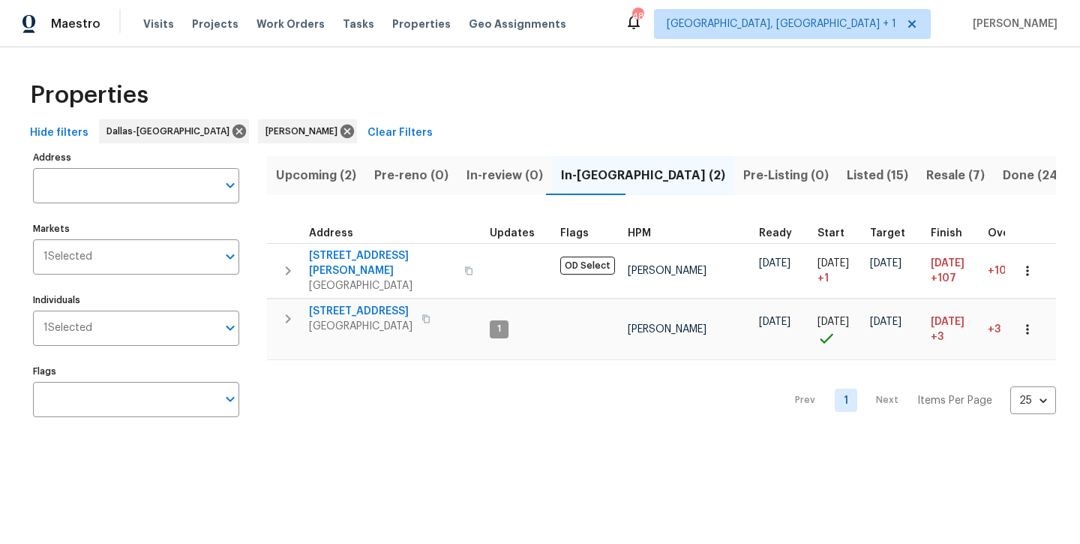
click at [354, 180] on span "Upcoming (2)" at bounding box center [316, 175] width 80 height 21
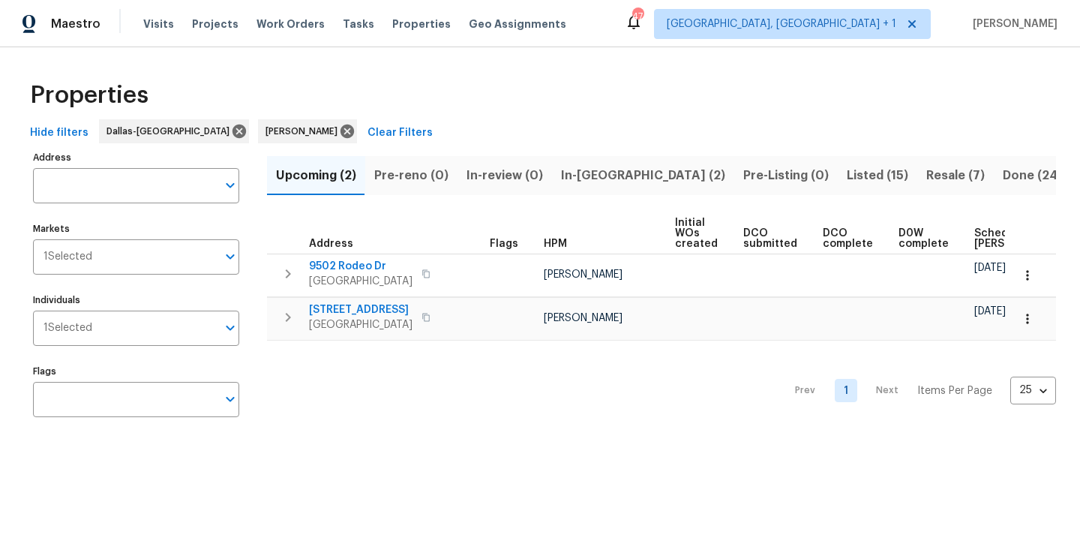
click at [580, 177] on span "In-[GEOGRAPHIC_DATA] (2)" at bounding box center [643, 175] width 164 height 21
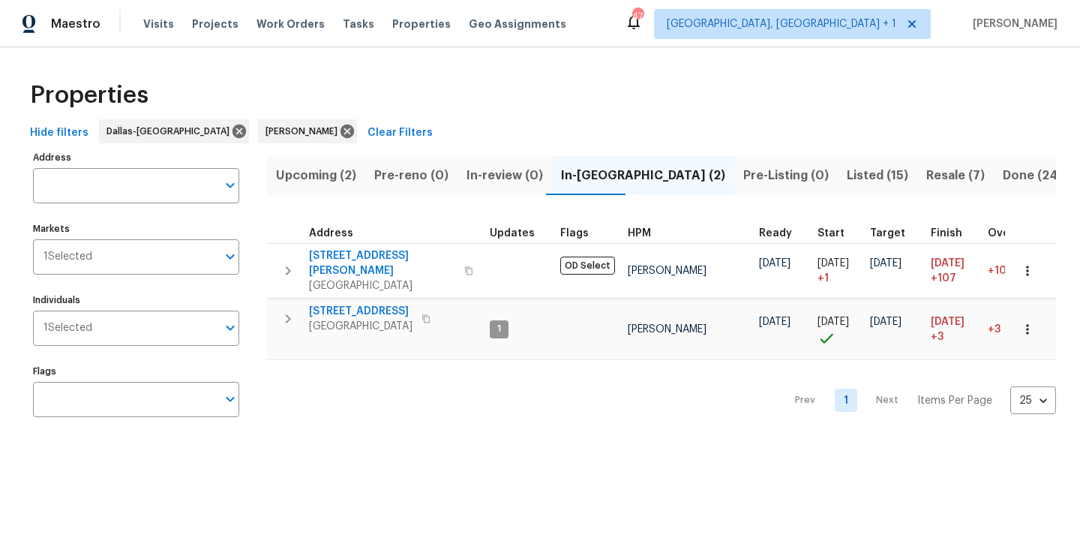
click at [847, 185] on span "Listed (15)" at bounding box center [878, 175] width 62 height 21
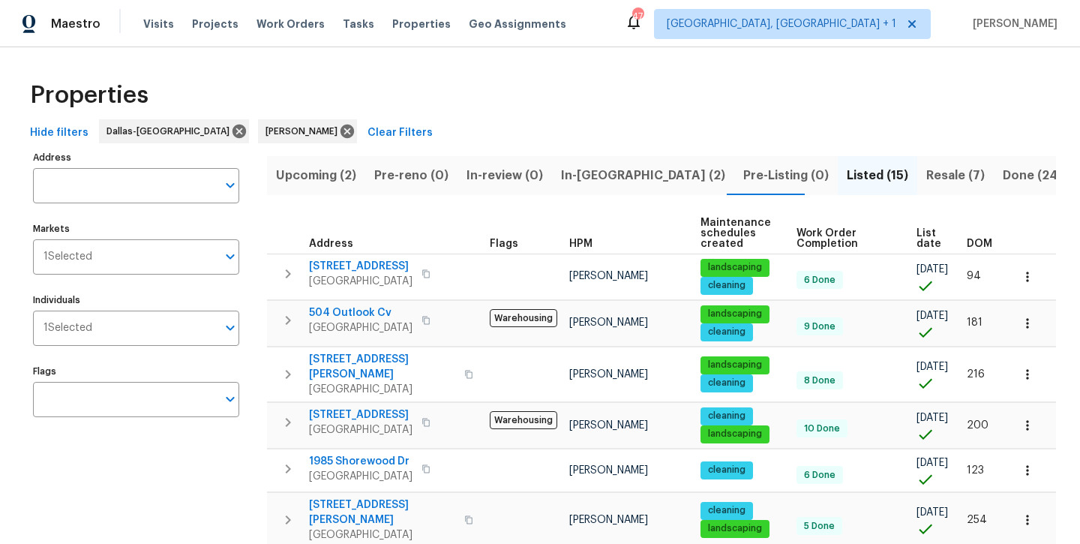
click at [926, 179] on span "Resale (7)" at bounding box center [955, 175] width 59 height 21
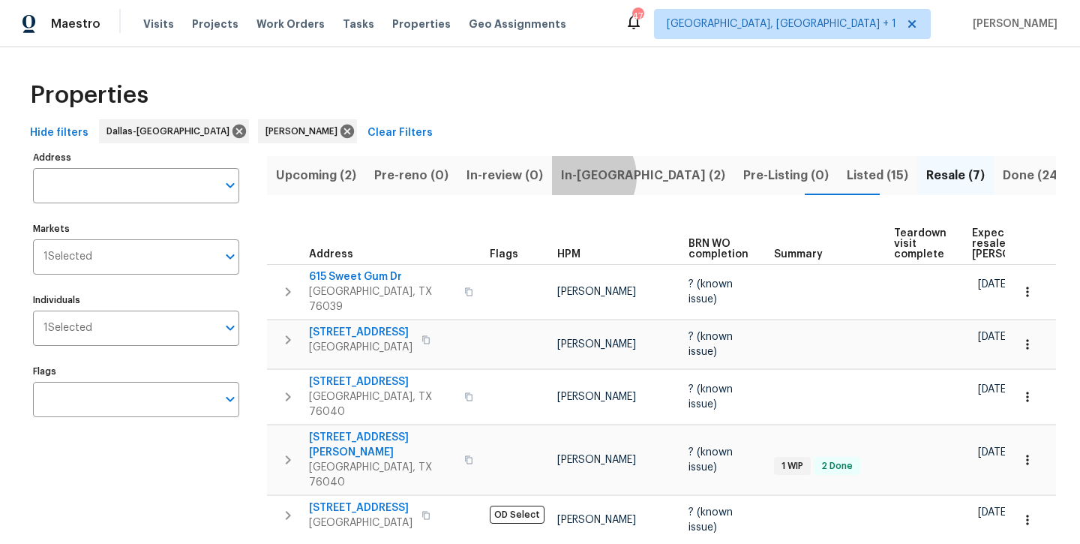
click at [574, 176] on span "In-[GEOGRAPHIC_DATA] (2)" at bounding box center [643, 175] width 164 height 21
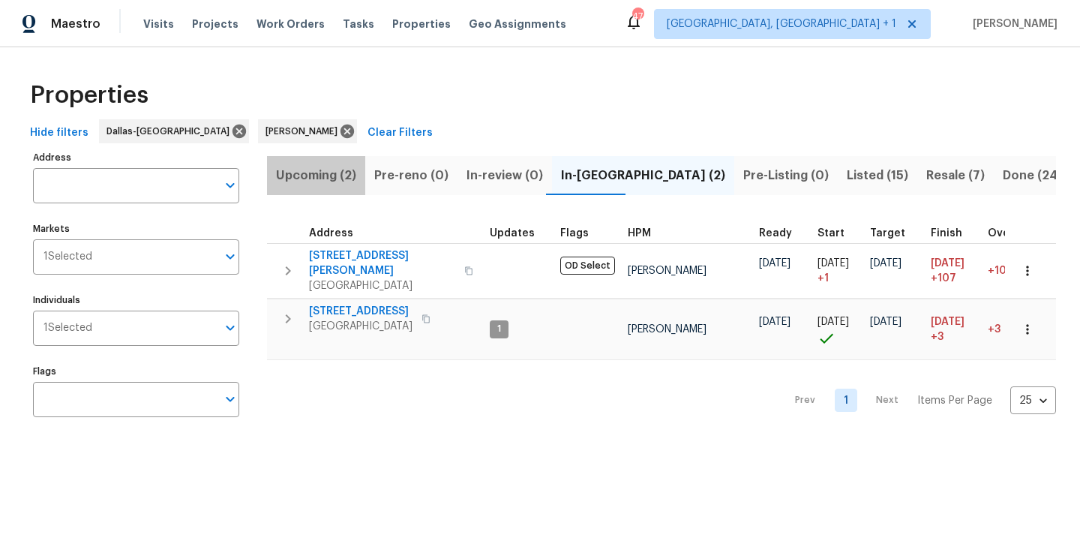
click at [348, 178] on span "Upcoming (2)" at bounding box center [316, 175] width 80 height 21
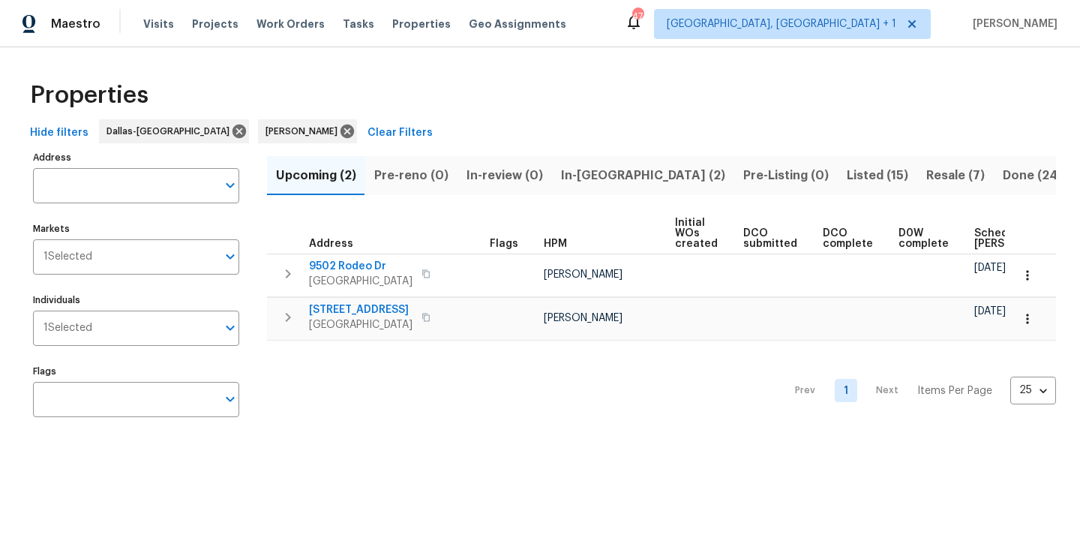
click at [597, 173] on span "In-[GEOGRAPHIC_DATA] (2)" at bounding box center [643, 175] width 164 height 21
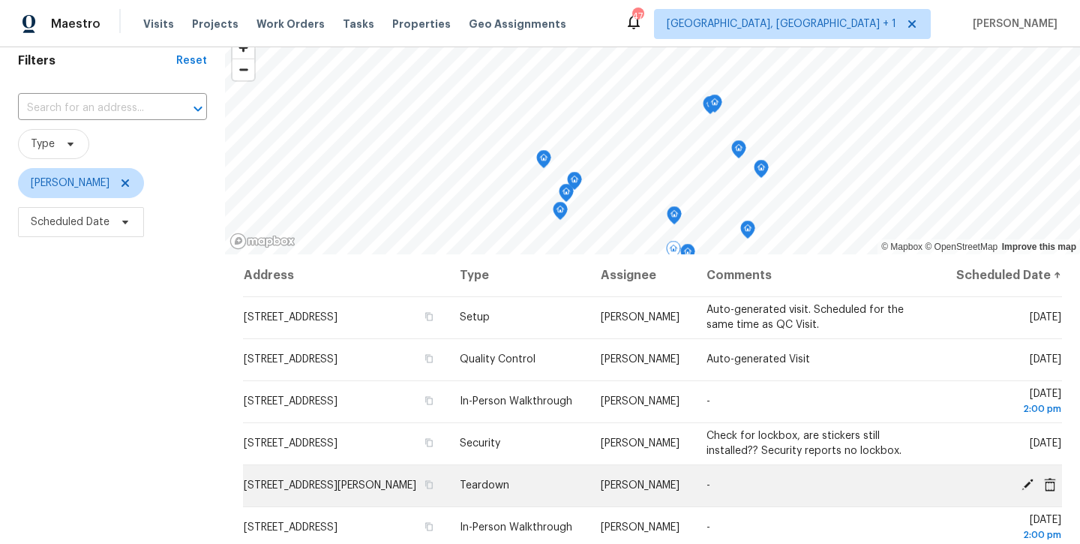
click at [1030, 491] on icon at bounding box center [1028, 485] width 14 height 14
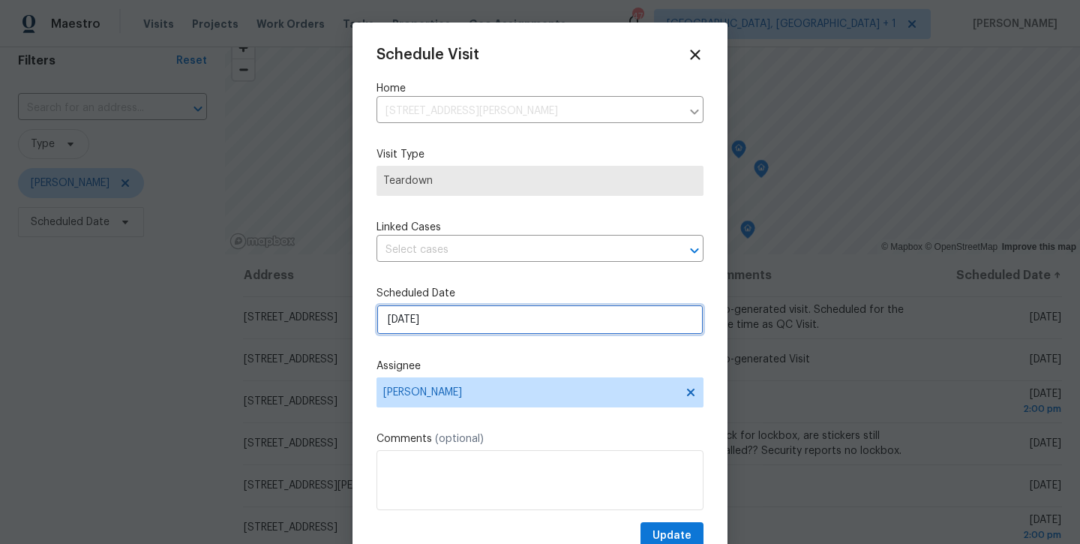
click at [545, 319] on input "[DATE]" at bounding box center [540, 320] width 327 height 30
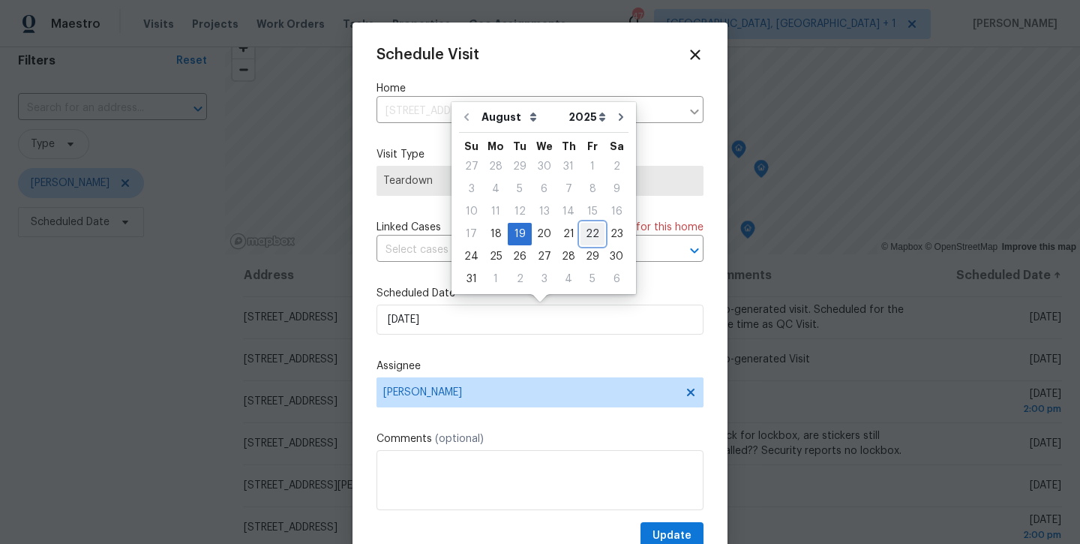
click at [587, 239] on div "22" at bounding box center [593, 234] width 24 height 21
type input "[DATE]"
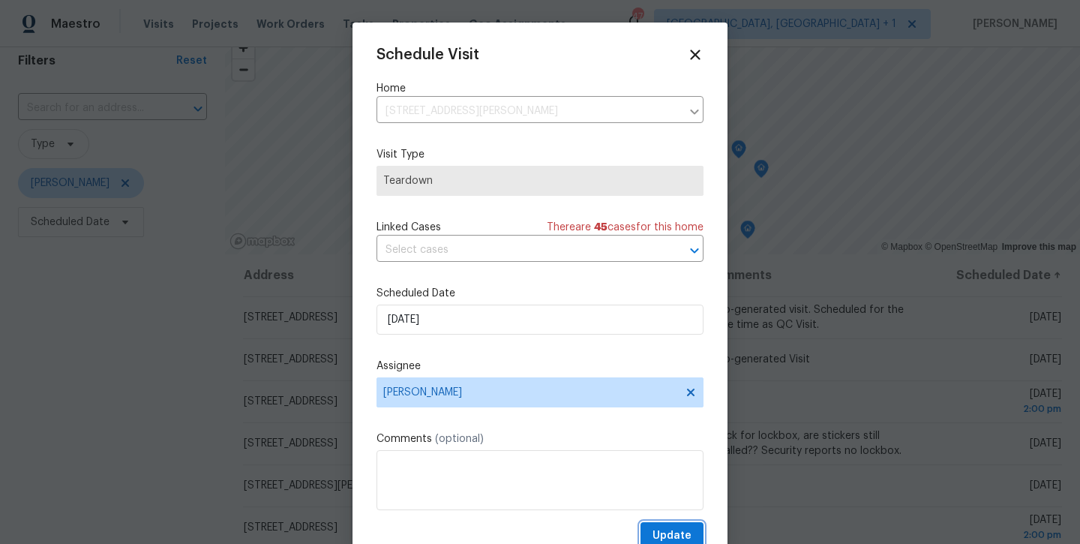
click at [666, 541] on span "Update" at bounding box center [672, 536] width 39 height 19
